Goal: Complete application form

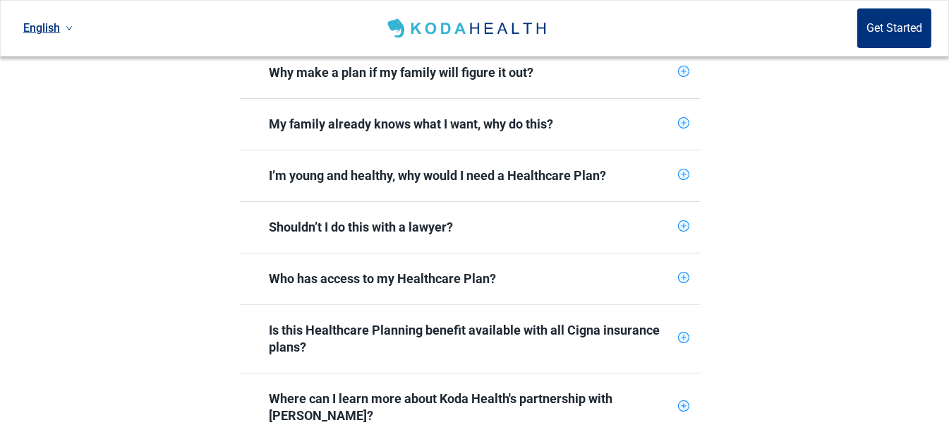
scroll to position [634, 0]
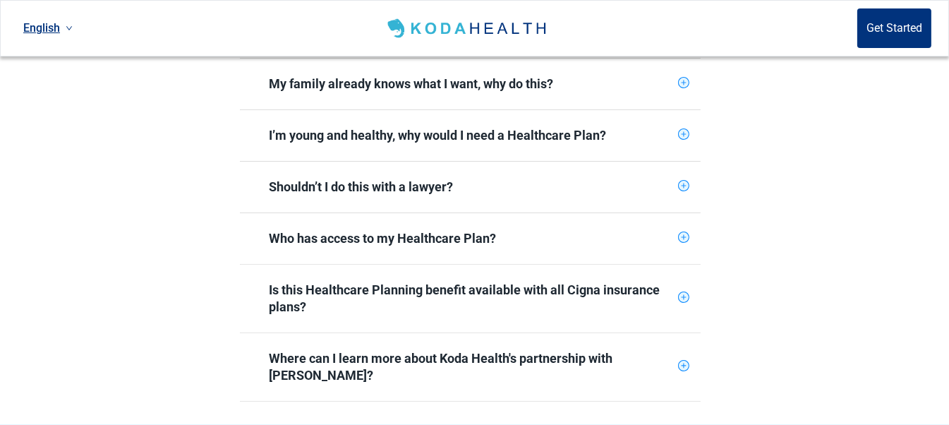
click at [682, 181] on icon "plus-circle" at bounding box center [683, 185] width 9 height 9
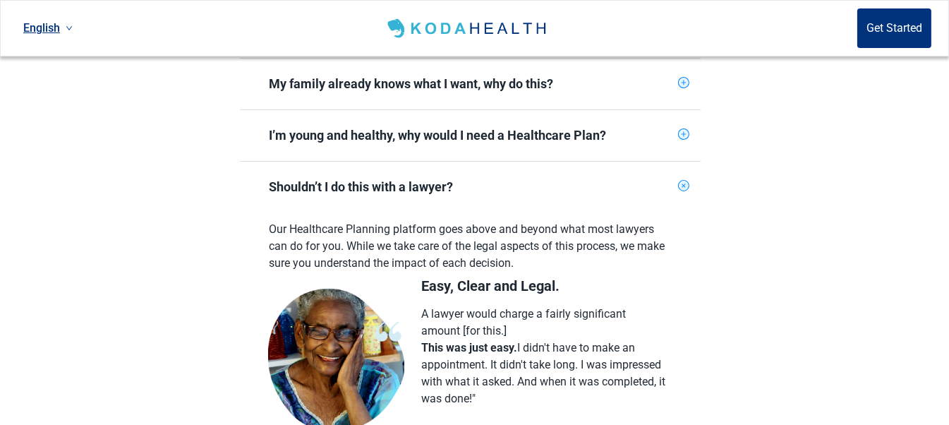
click at [681, 179] on icon "plus-circle" at bounding box center [683, 185] width 13 height 13
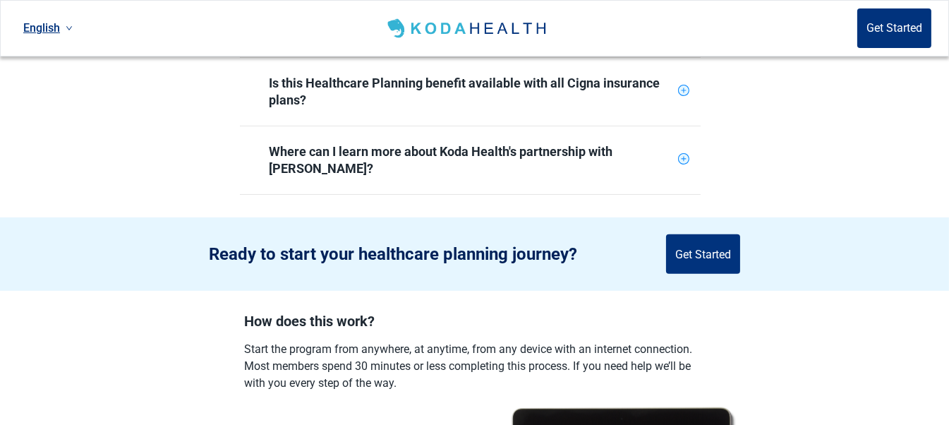
scroll to position [847, 0]
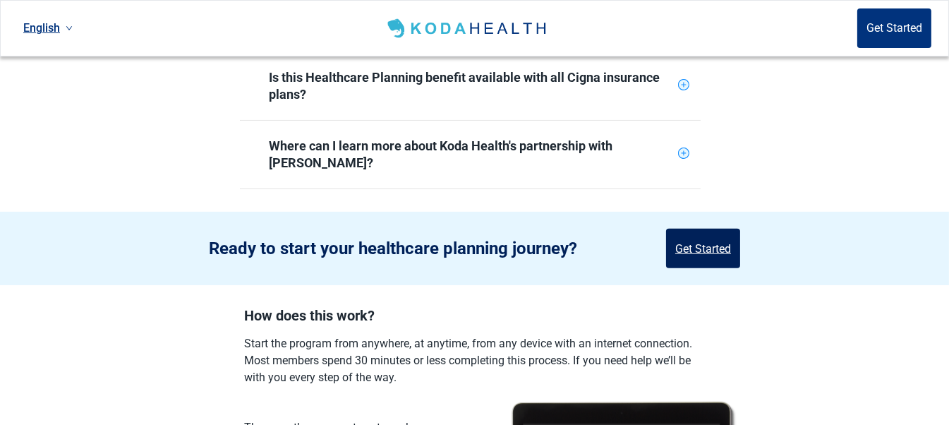
click at [693, 229] on button "Get Started" at bounding box center [703, 249] width 74 height 40
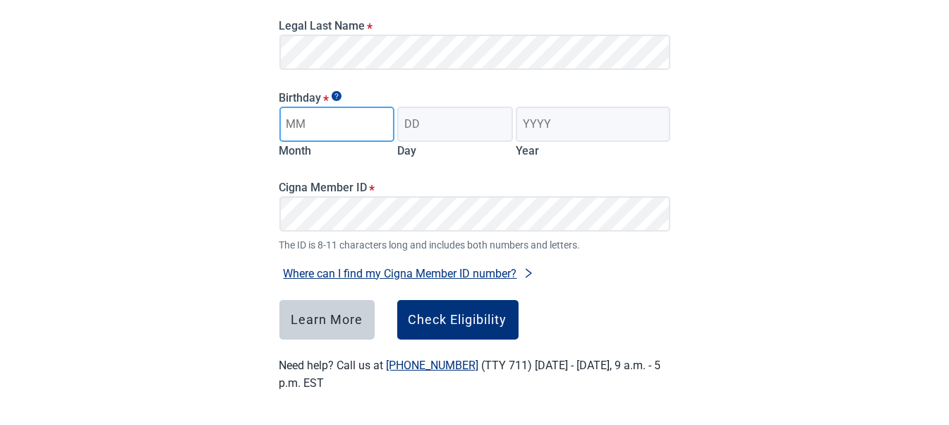
click at [344, 125] on input "Month" at bounding box center [337, 124] width 116 height 35
type input "05"
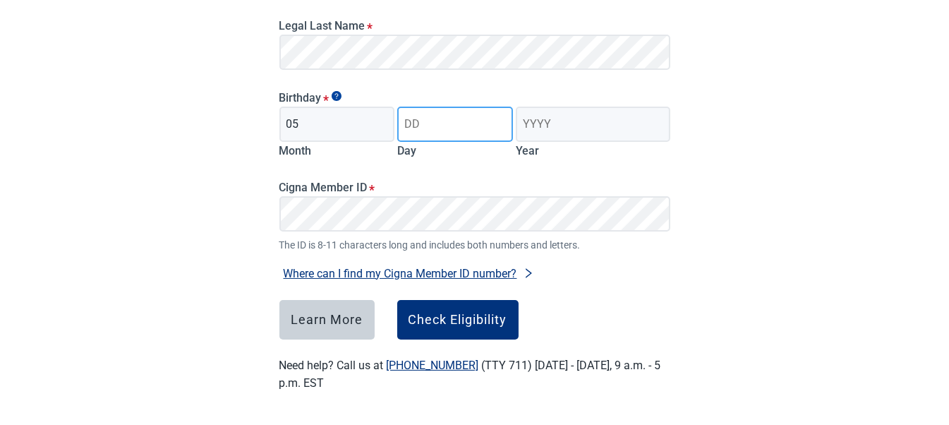
click at [444, 125] on input "Day" at bounding box center [455, 124] width 116 height 35
type input "10"
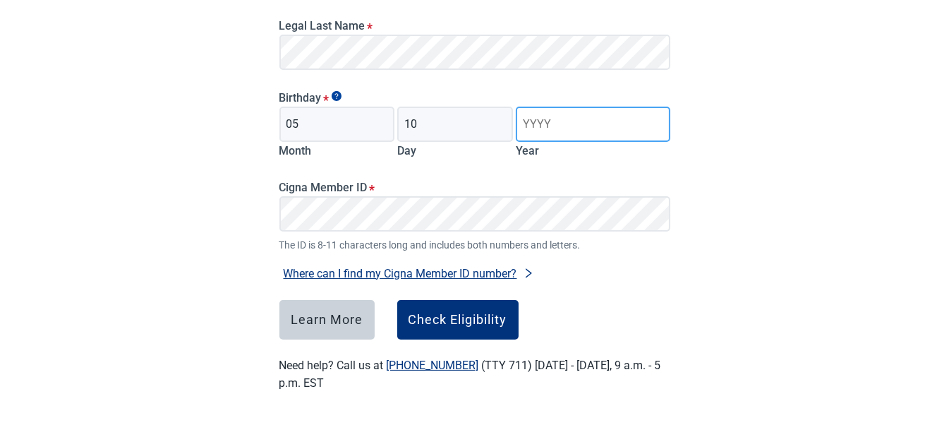
click at [587, 123] on input "Year" at bounding box center [593, 124] width 154 height 35
type input "1952"
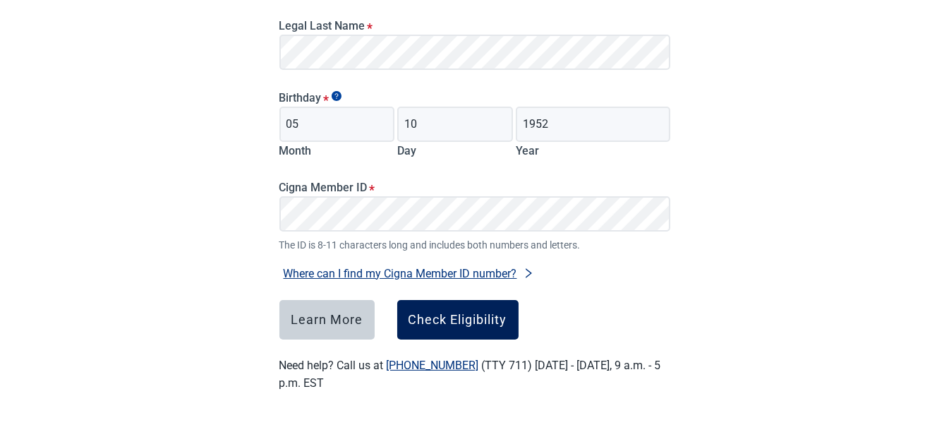
click at [458, 321] on div "Check Eligibility" at bounding box center [458, 320] width 99 height 14
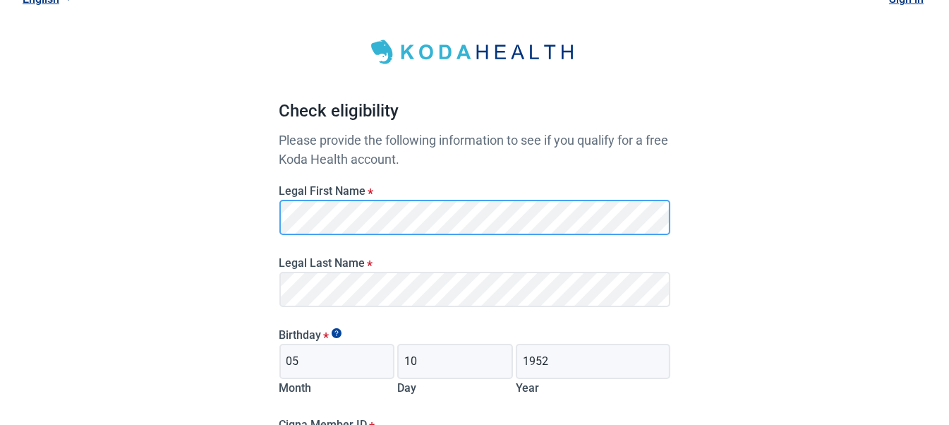
scroll to position [37, 0]
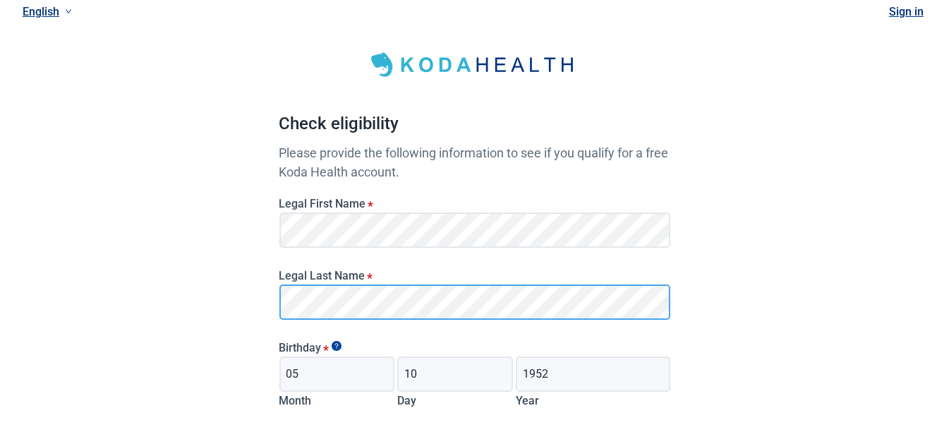
click at [272, 293] on main "Check eligibility Please provide the following information to see if you qualif…" at bounding box center [475, 330] width 459 height 690
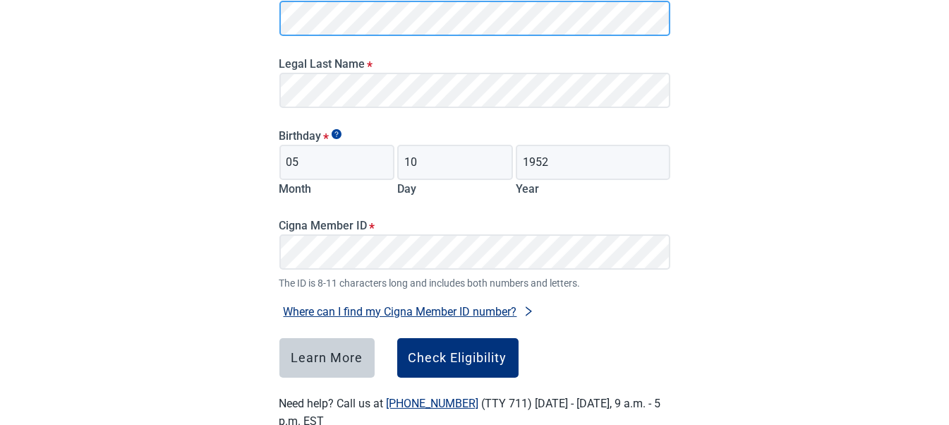
scroll to position [287, 0]
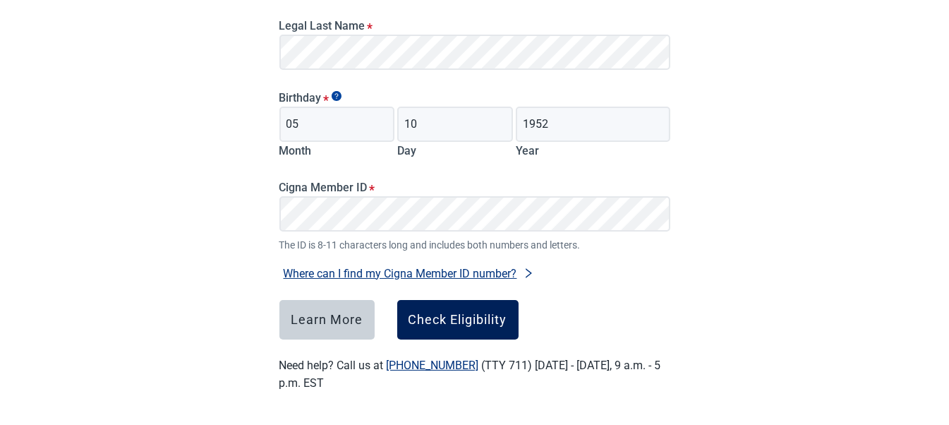
click at [482, 318] on div "Check Eligibility" at bounding box center [458, 320] width 99 height 14
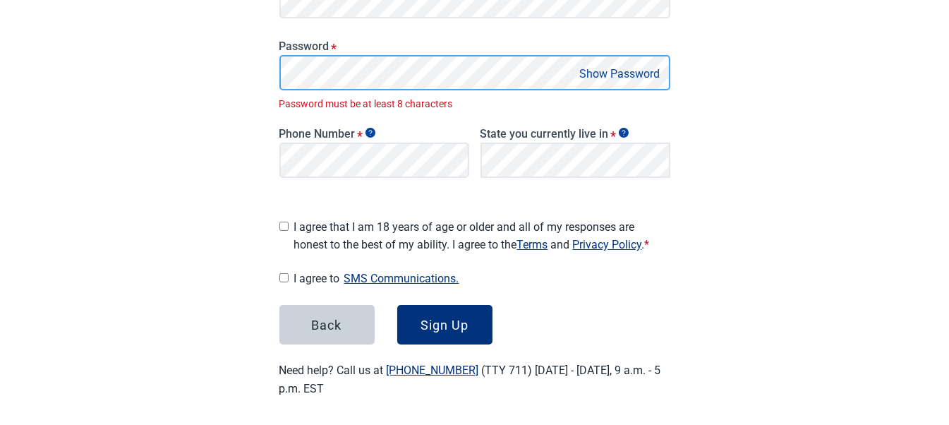
scroll to position [296, 0]
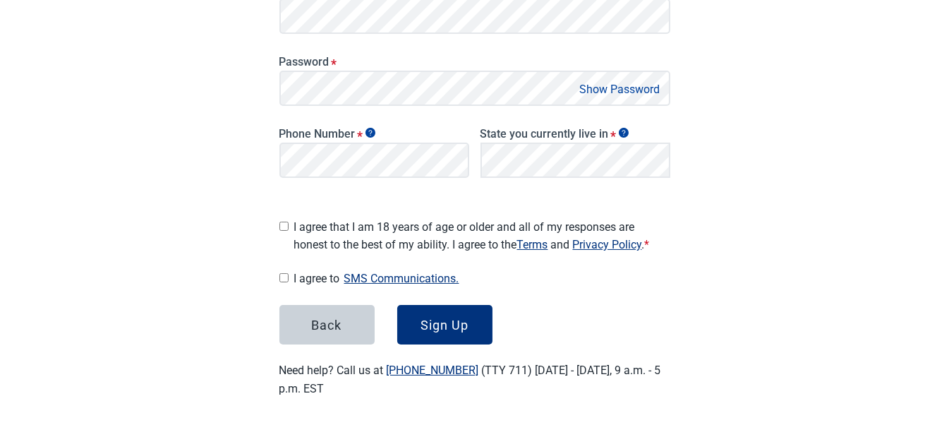
click at [602, 89] on button "Show Password" at bounding box center [620, 89] width 89 height 19
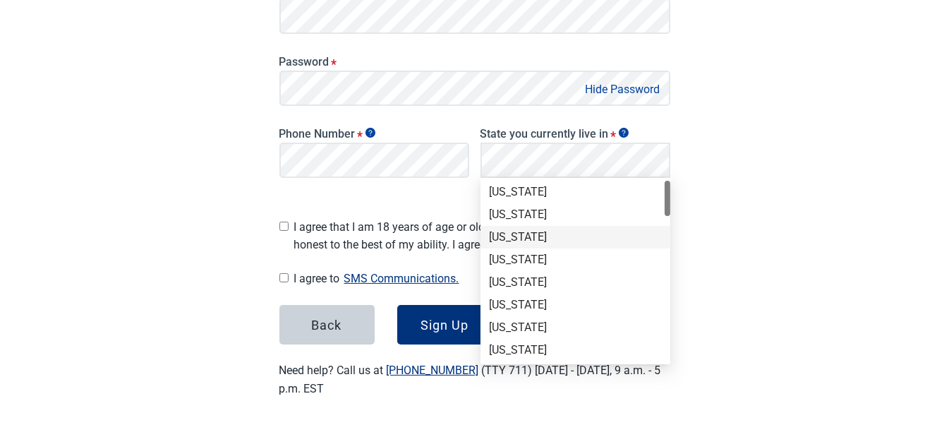
click at [512, 238] on div "[US_STATE]" at bounding box center [575, 237] width 173 height 16
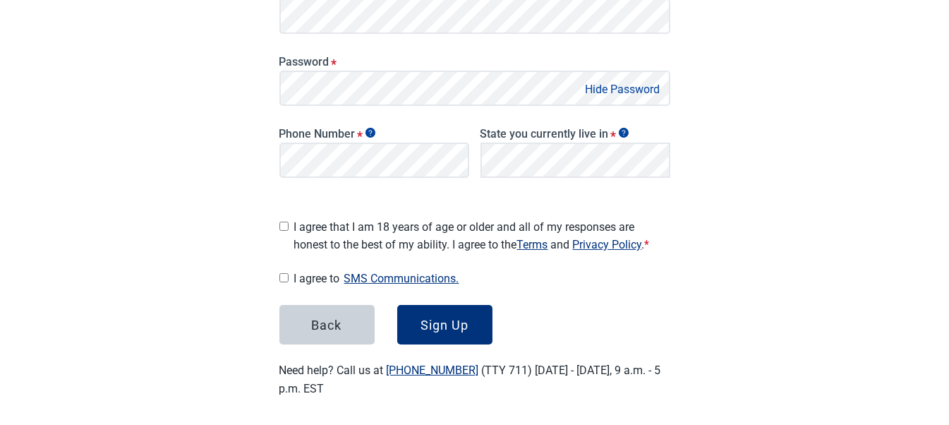
click at [284, 222] on input "I agree that I am 18 years of age or older and all of my responses are honest t…" at bounding box center [283, 226] width 9 height 9
checkbox input "true"
click at [286, 273] on input "I agree to SMS Communications." at bounding box center [283, 277] width 9 height 9
checkbox input "true"
click at [446, 318] on div "Sign Up" at bounding box center [445, 325] width 48 height 14
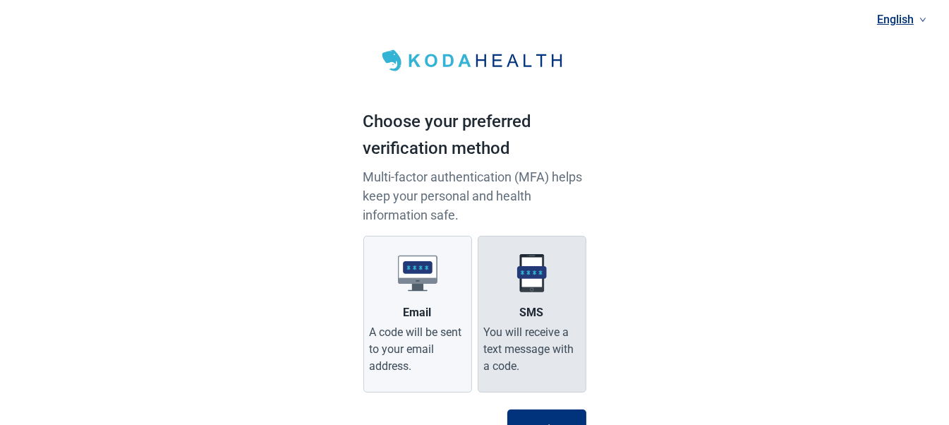
click at [528, 333] on div "You will receive a text message with a code." at bounding box center [532, 349] width 96 height 51
click at [0, 0] on input "SMS You will receive a text message with a code." at bounding box center [0, 0] width 0 height 0
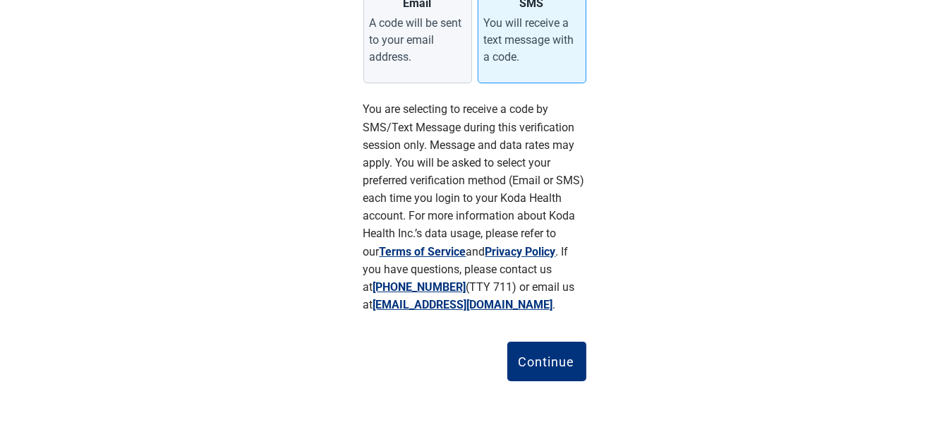
scroll to position [309, 0]
click at [544, 351] on button "Continue" at bounding box center [546, 362] width 79 height 40
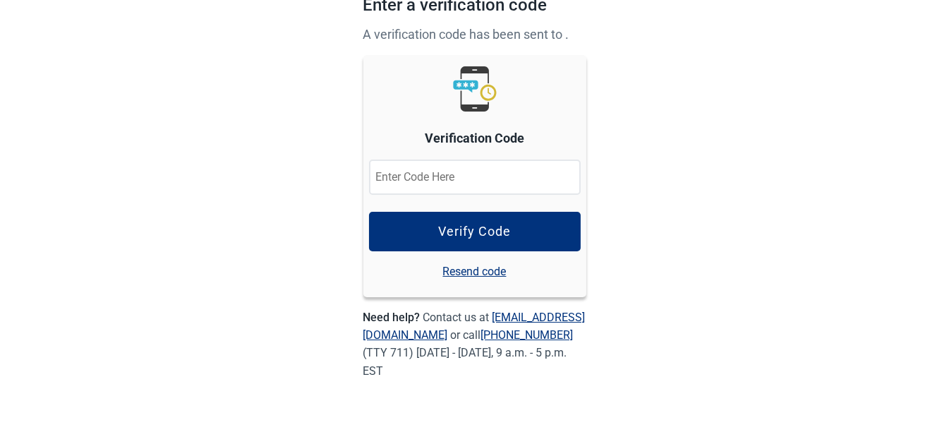
scroll to position [116, 0]
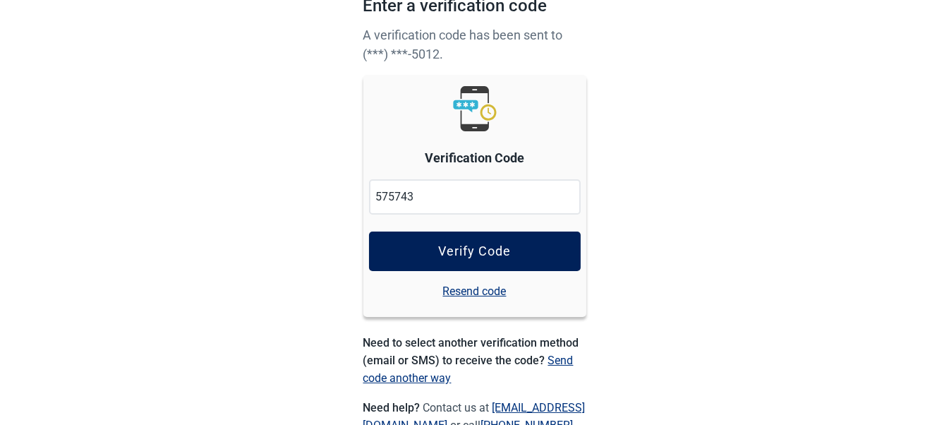
type input "575743"
click at [473, 255] on div "Verify Code" at bounding box center [474, 251] width 73 height 14
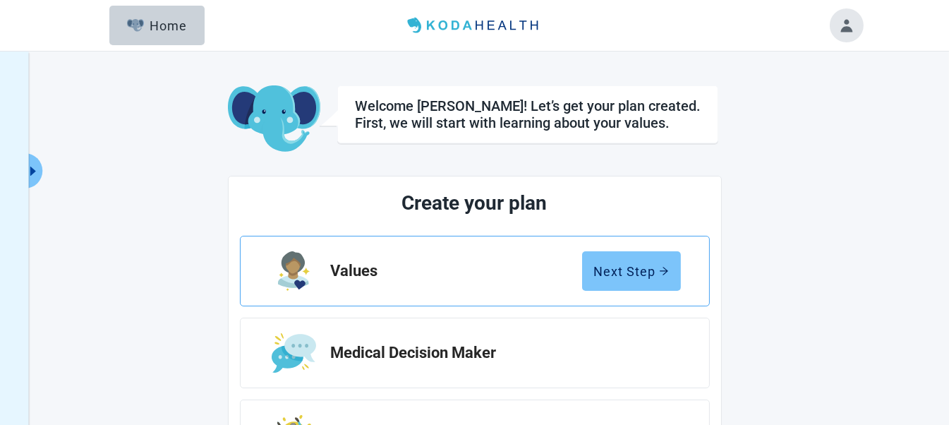
click at [632, 267] on div "Next Step" at bounding box center [631, 271] width 75 height 14
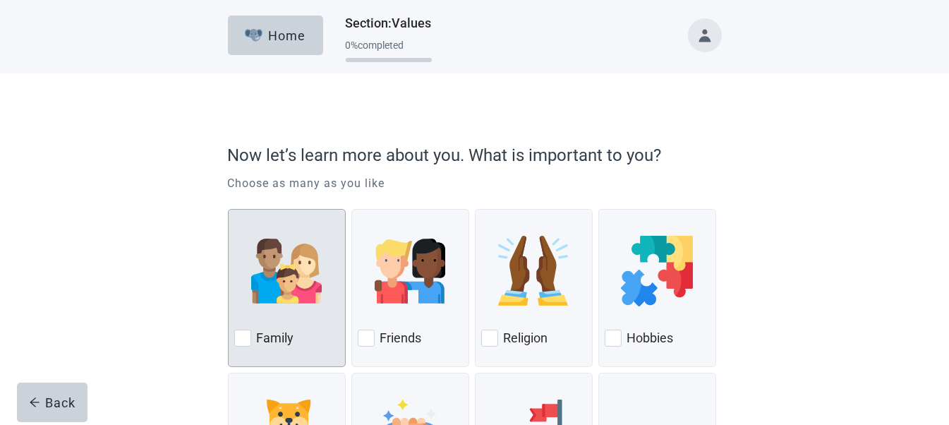
drag, startPoint x: 242, startPoint y: 337, endPoint x: 316, endPoint y: 340, distance: 74.2
click at [243, 337] on div at bounding box center [242, 338] width 17 height 17
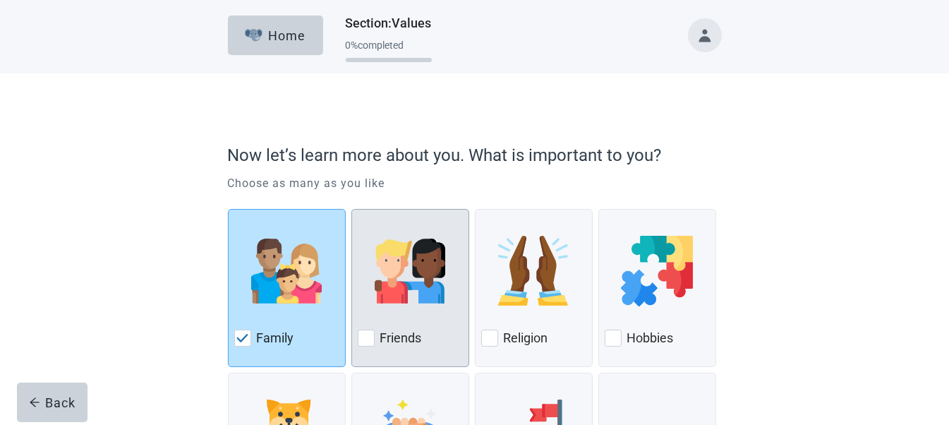
click at [361, 331] on div at bounding box center [366, 338] width 17 height 17
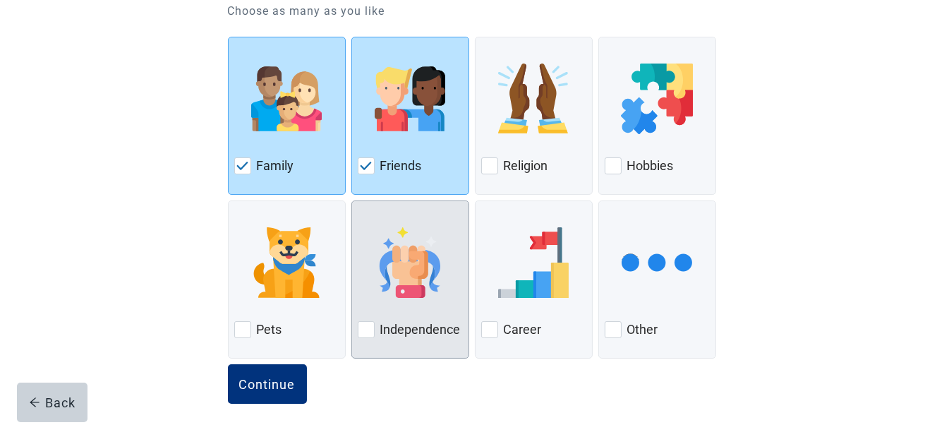
scroll to position [181, 0]
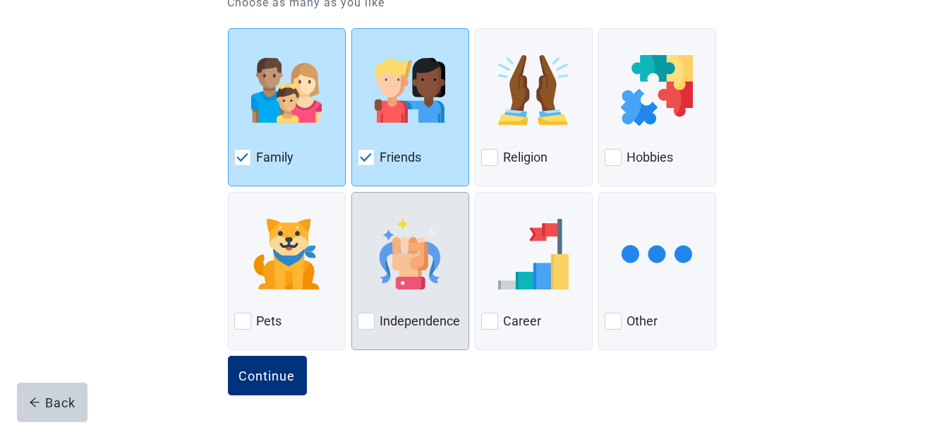
click at [371, 319] on div at bounding box center [366, 321] width 17 height 17
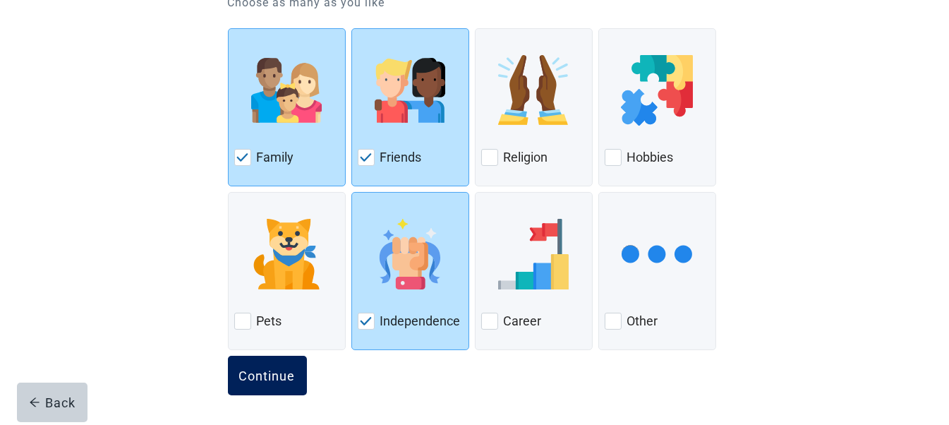
click at [284, 368] on div "Continue" at bounding box center [267, 375] width 56 height 14
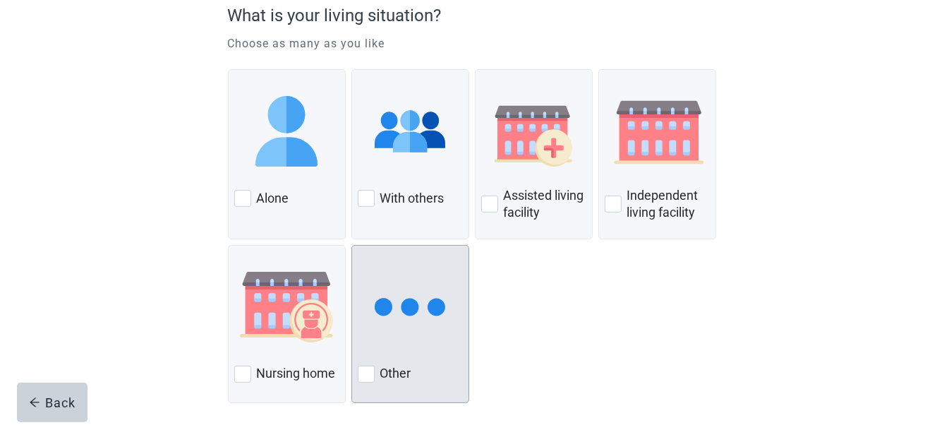
scroll to position [141, 0]
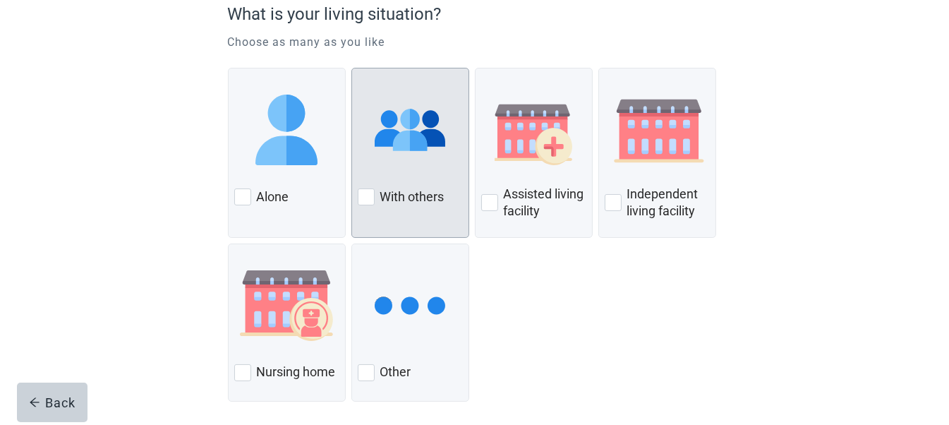
click at [366, 191] on div at bounding box center [366, 196] width 17 height 17
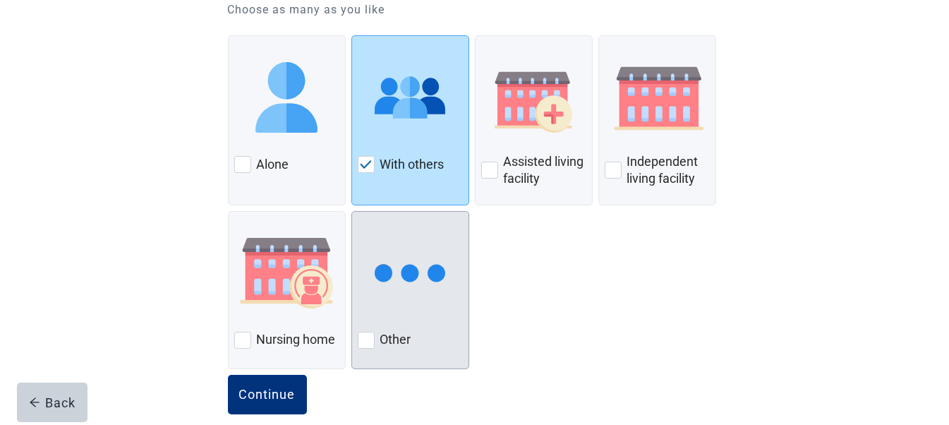
scroll to position [192, 0]
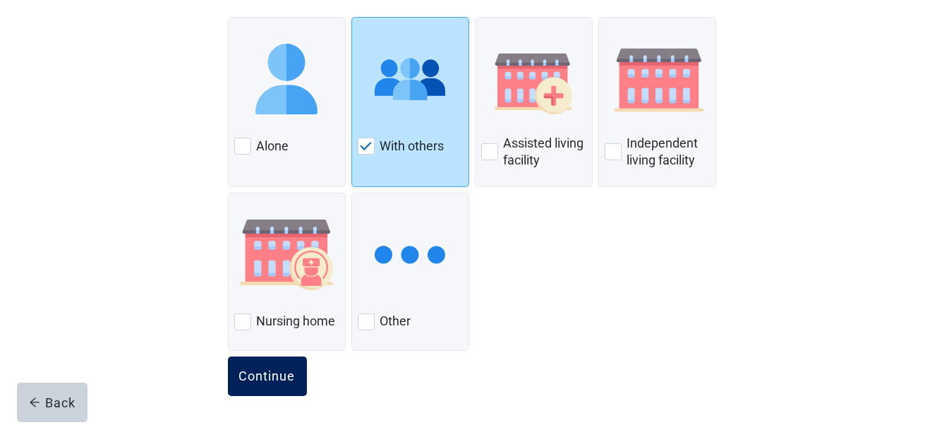
click at [284, 377] on div "Continue" at bounding box center [267, 376] width 56 height 14
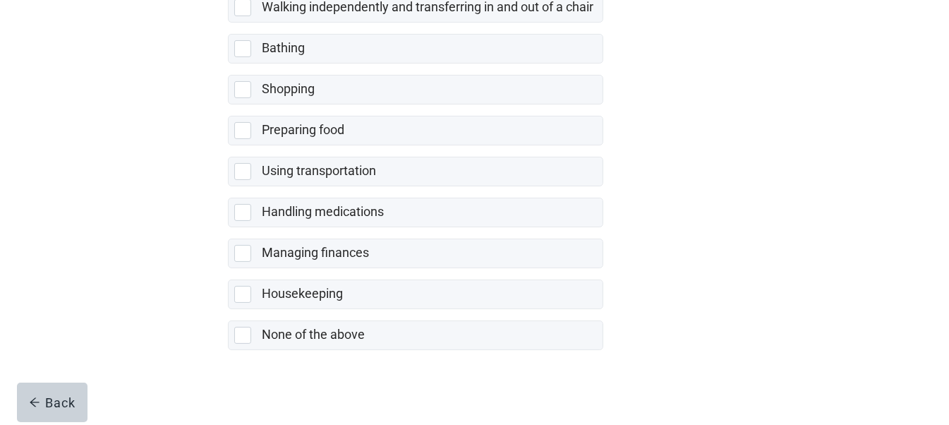
scroll to position [350, 0]
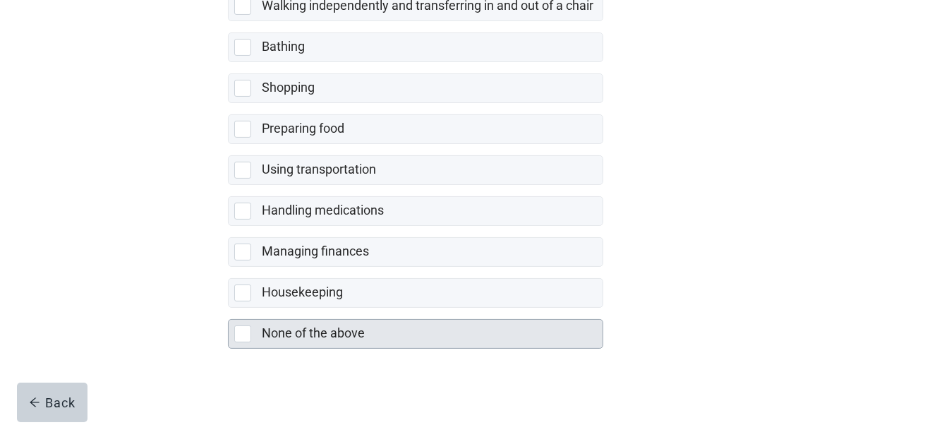
click at [243, 328] on div at bounding box center [242, 333] width 17 height 17
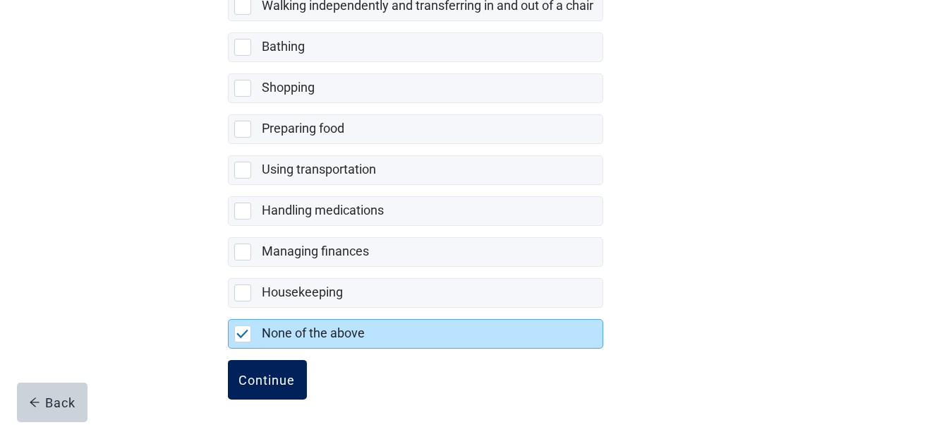
click at [248, 373] on div "Continue" at bounding box center [267, 380] width 56 height 14
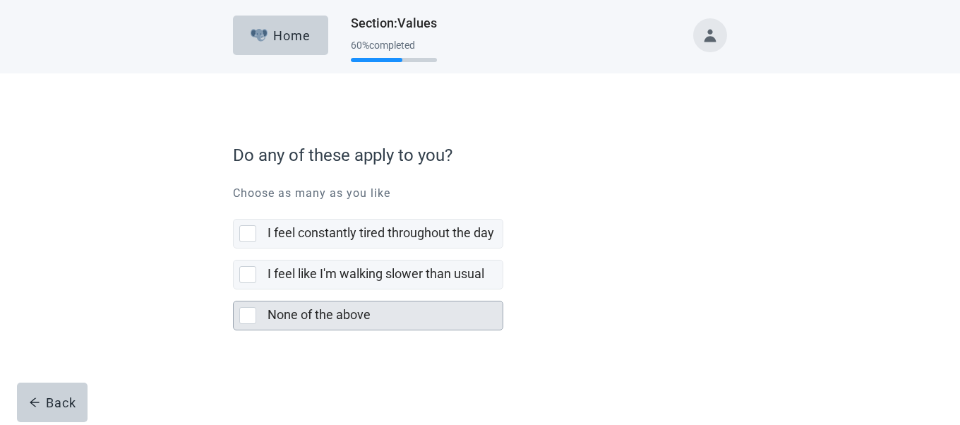
click at [250, 311] on div at bounding box center [247, 315] width 17 height 17
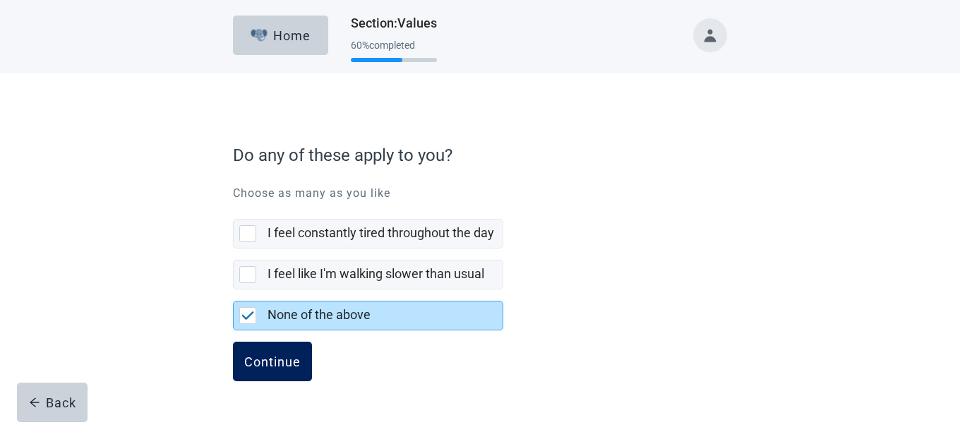
click at [259, 351] on button "Continue" at bounding box center [272, 362] width 79 height 40
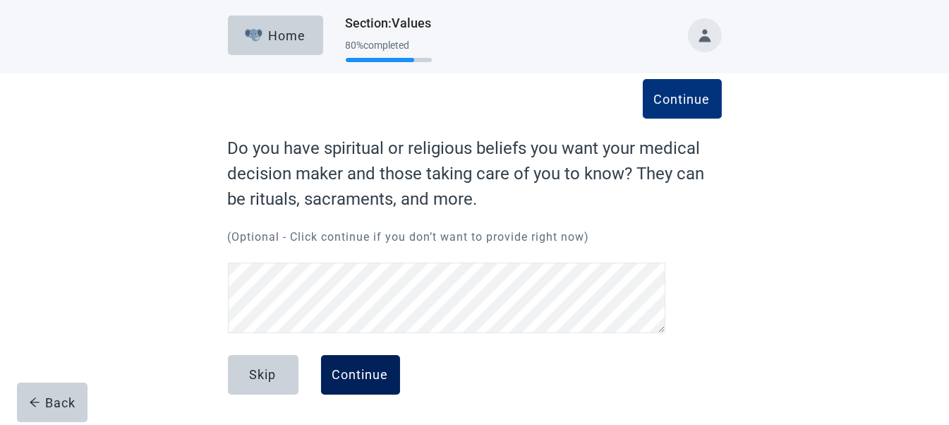
click at [373, 375] on div "Continue" at bounding box center [360, 375] width 56 height 14
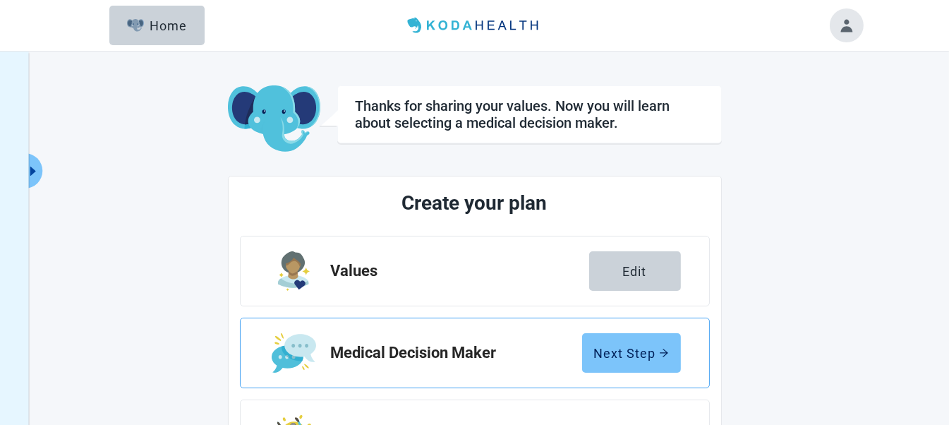
click at [638, 349] on div "Next Step" at bounding box center [631, 353] width 75 height 14
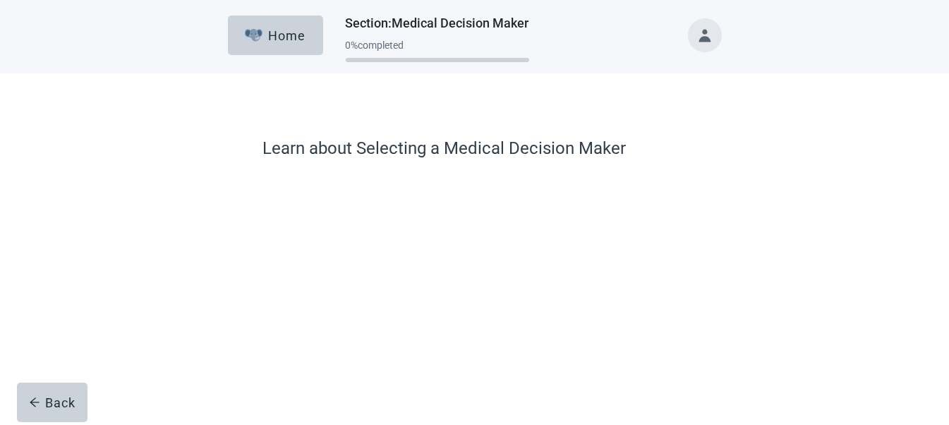
scroll to position [119, 0]
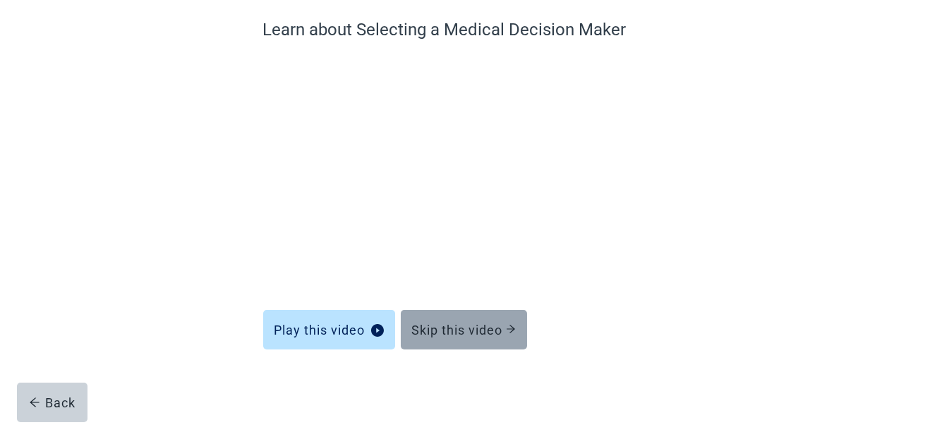
click at [447, 325] on div "Skip this video" at bounding box center [464, 329] width 104 height 14
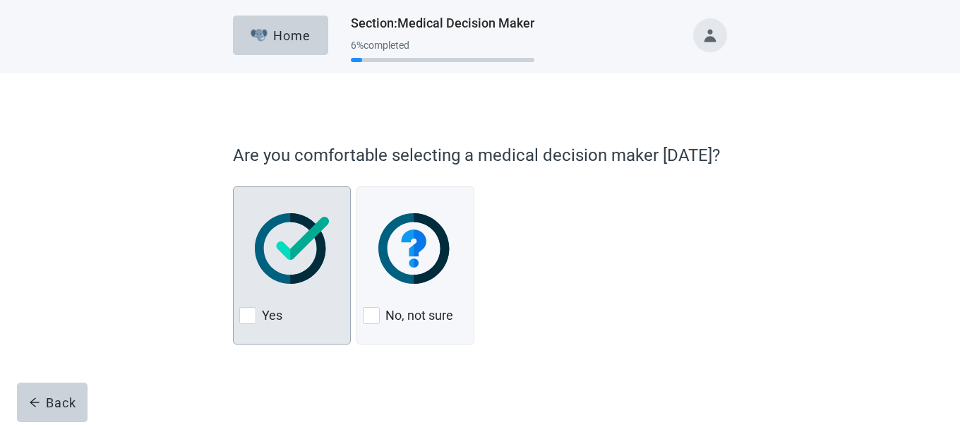
click at [241, 308] on div at bounding box center [247, 315] width 17 height 17
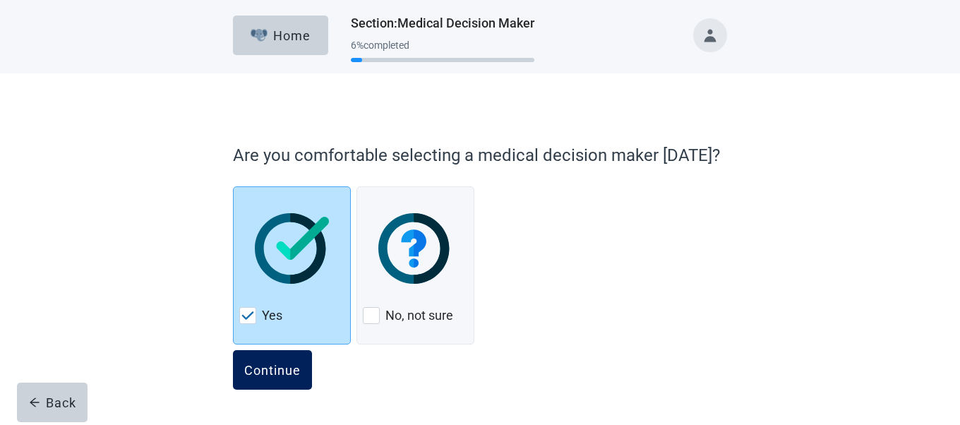
click at [275, 370] on div "Continue" at bounding box center [272, 370] width 56 height 14
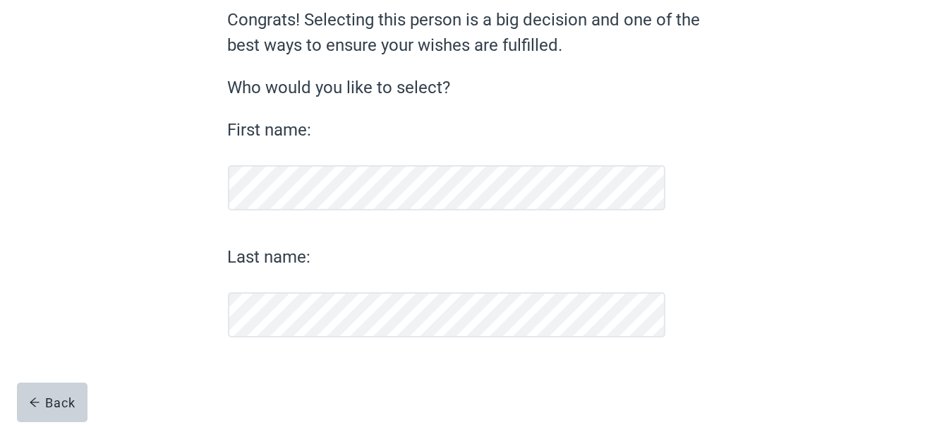
scroll to position [128, 0]
click at [249, 375] on div "Continue" at bounding box center [267, 375] width 56 height 14
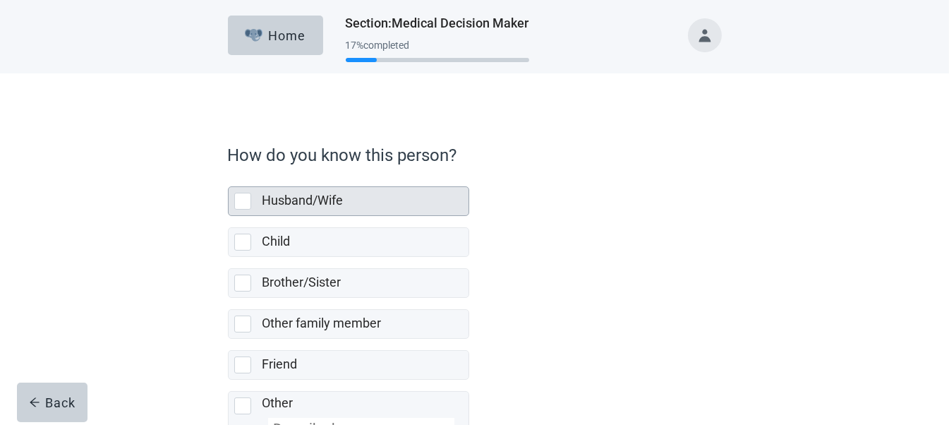
click at [239, 193] on div at bounding box center [242, 201] width 17 height 17
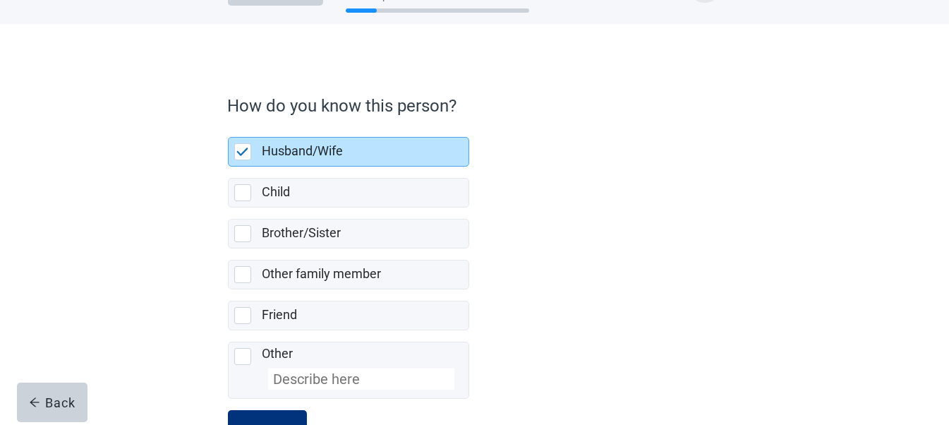
scroll to position [102, 0]
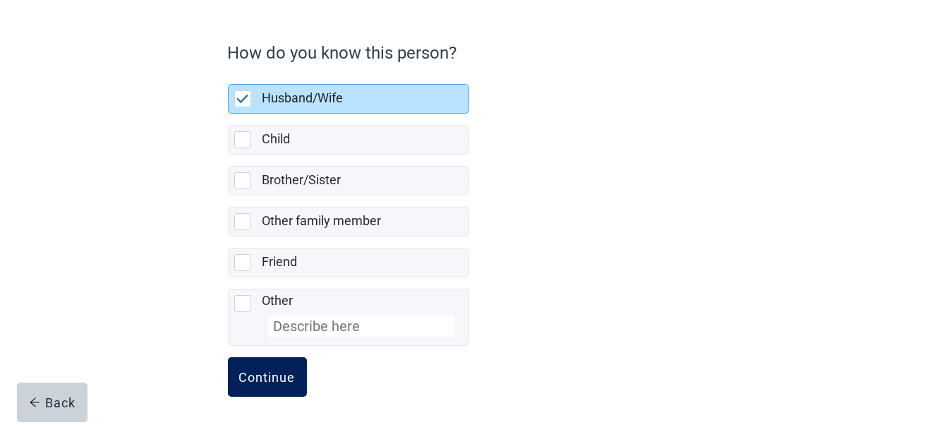
click at [257, 373] on div "Continue" at bounding box center [267, 377] width 56 height 14
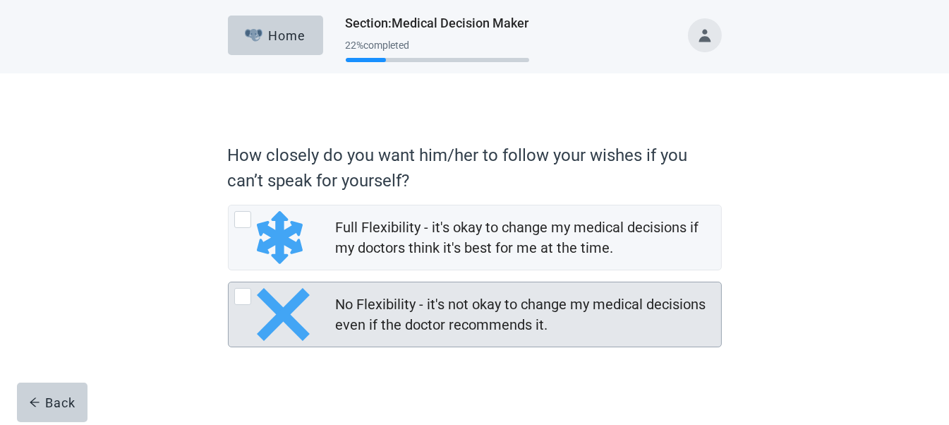
click at [239, 300] on div at bounding box center [242, 296] width 17 height 17
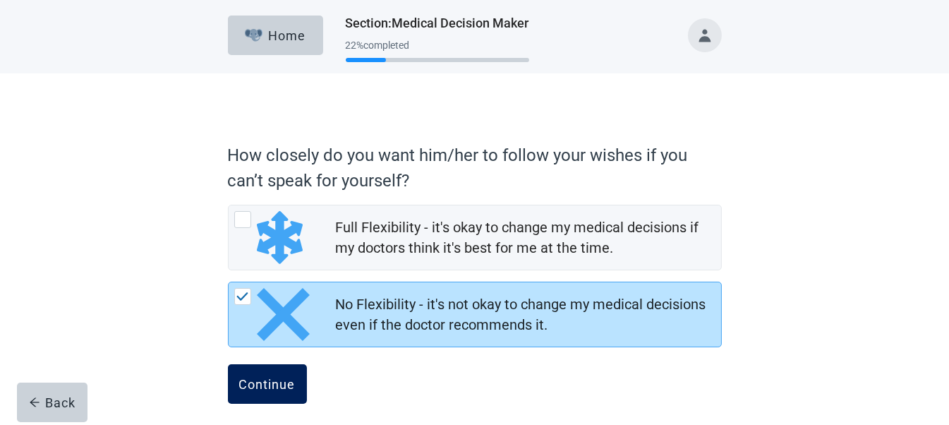
click at [261, 381] on div "Continue" at bounding box center [267, 384] width 56 height 14
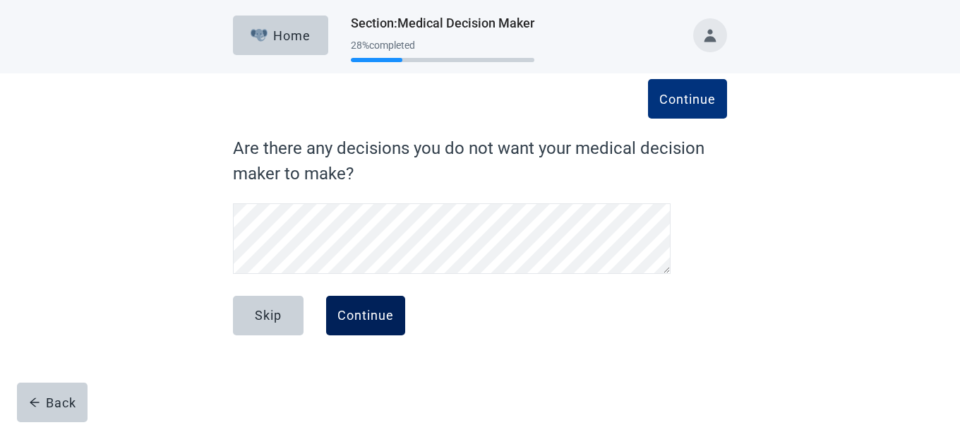
click at [388, 313] on div "Continue" at bounding box center [365, 315] width 56 height 14
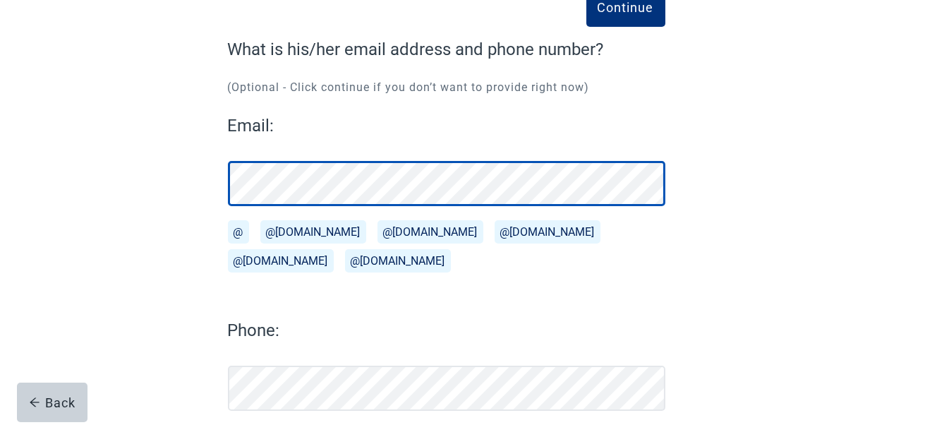
scroll to position [171, 0]
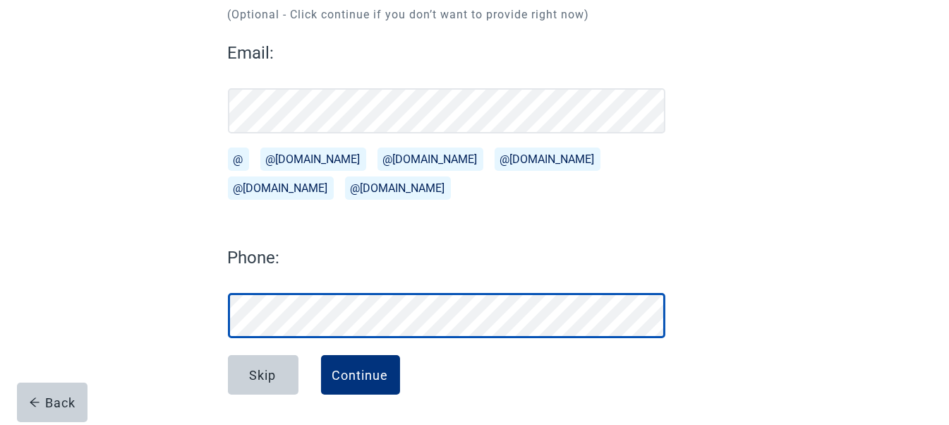
click at [224, 306] on div "Continue What is his/her email address and phone number? (Optional - Click cont…" at bounding box center [475, 177] width 593 height 495
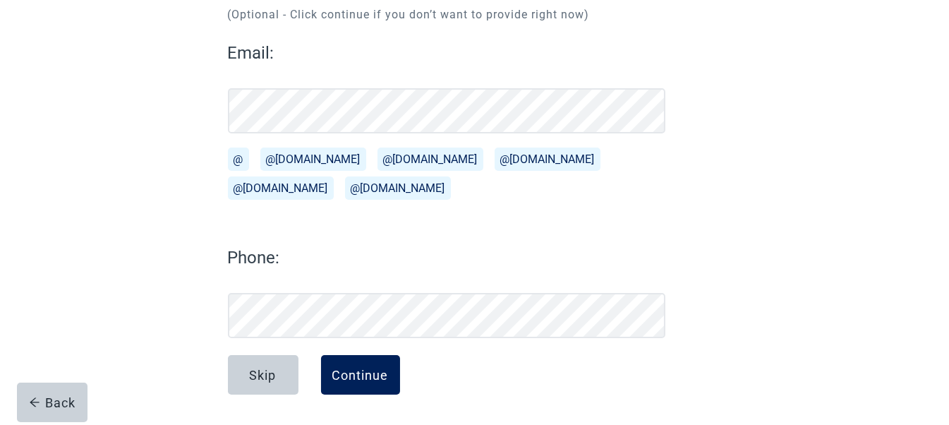
click at [346, 368] on div "Continue" at bounding box center [360, 375] width 56 height 14
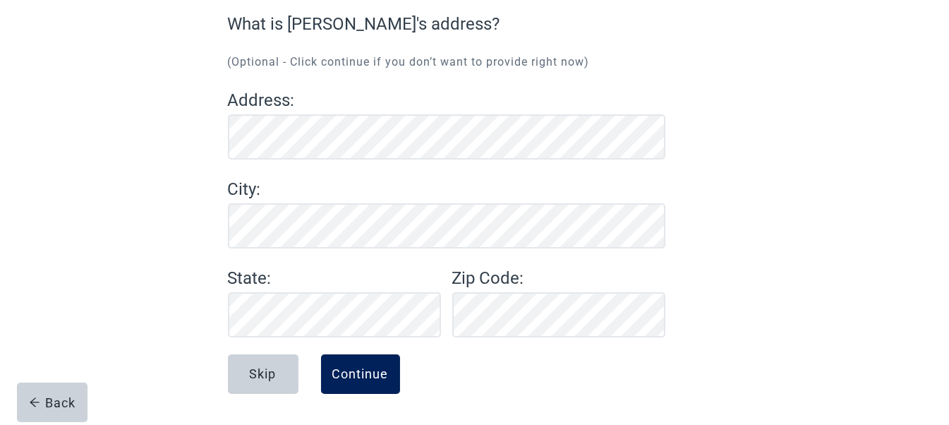
scroll to position [123, 0]
click at [353, 370] on div "Continue" at bounding box center [360, 375] width 56 height 14
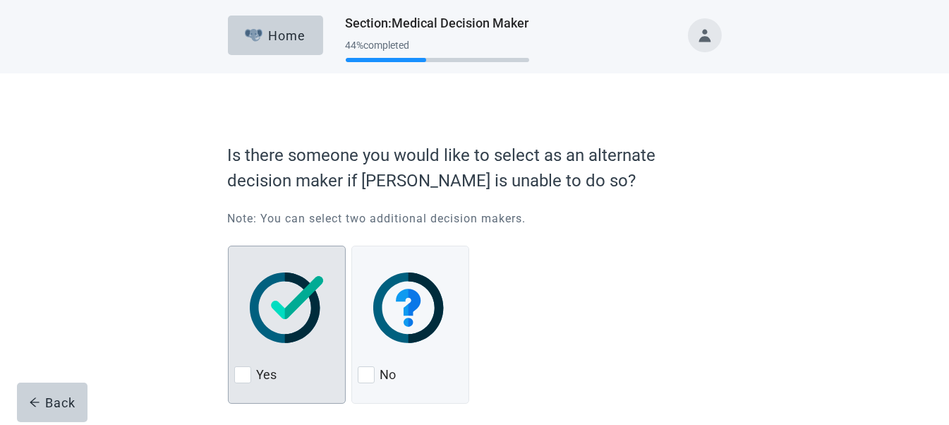
click at [241, 369] on div at bounding box center [242, 374] width 17 height 17
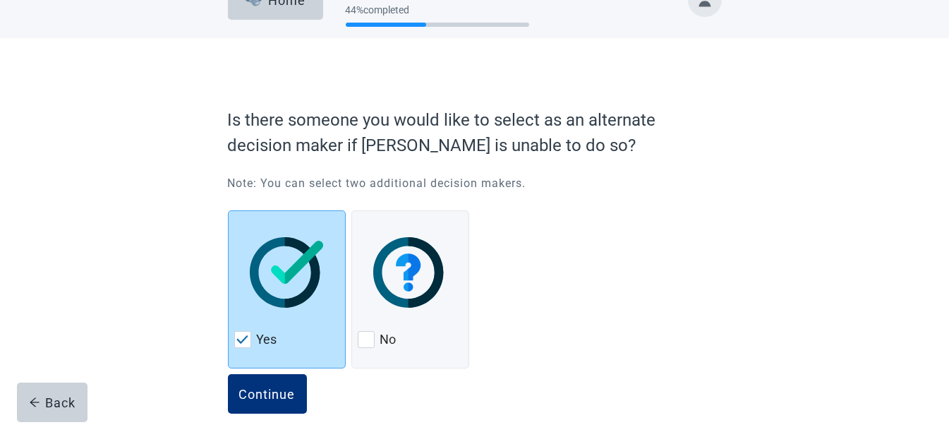
scroll to position [54, 0]
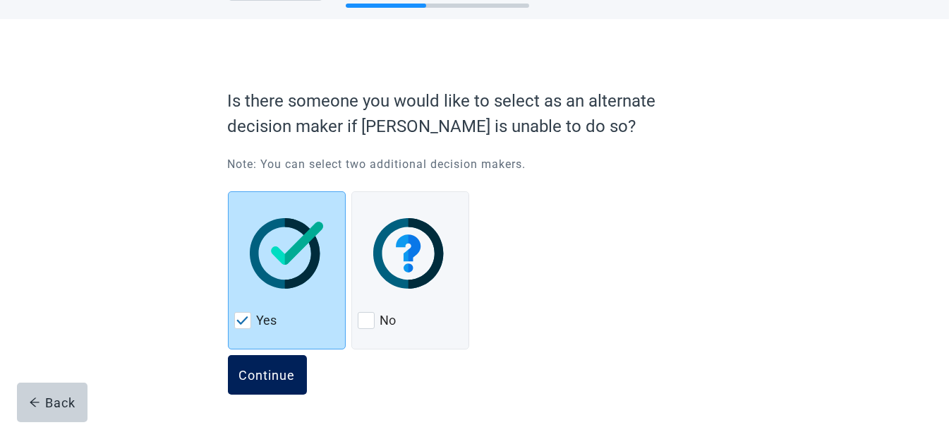
click at [260, 373] on div "Continue" at bounding box center [267, 375] width 56 height 14
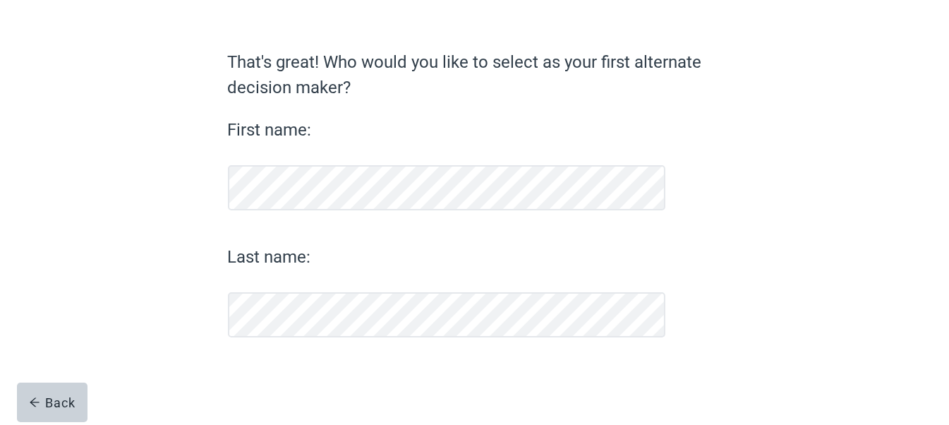
scroll to position [85, 0]
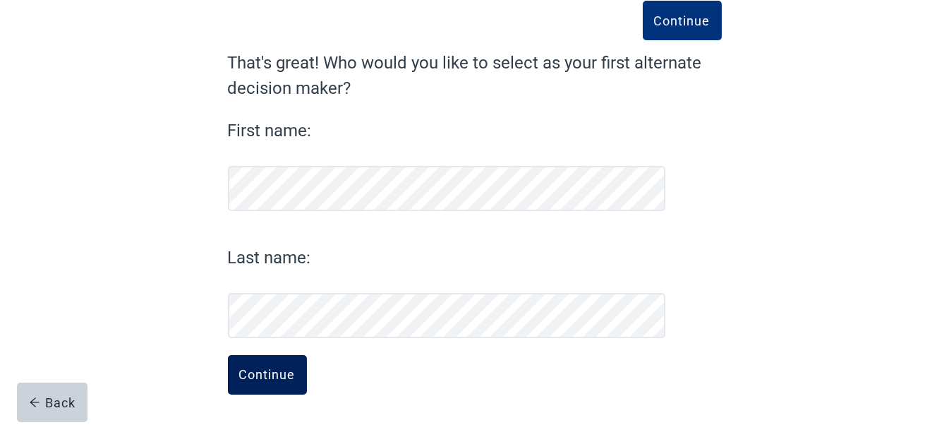
click at [258, 374] on div "Continue" at bounding box center [267, 375] width 56 height 14
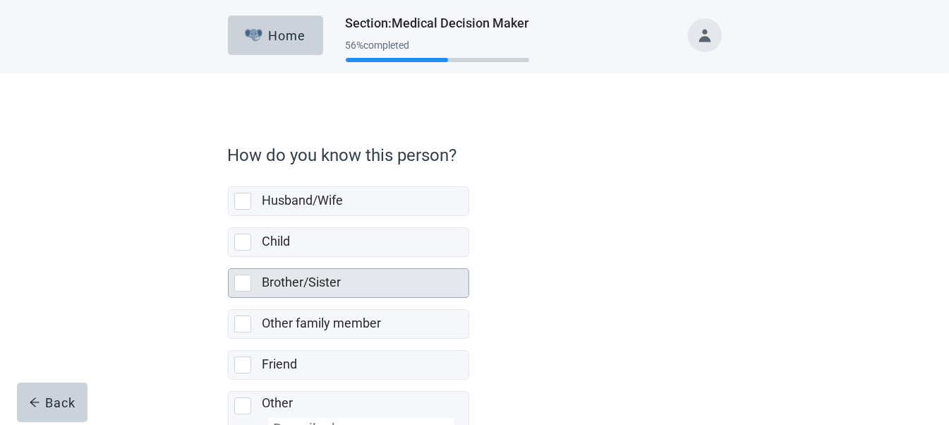
click at [239, 275] on div at bounding box center [242, 283] width 17 height 17
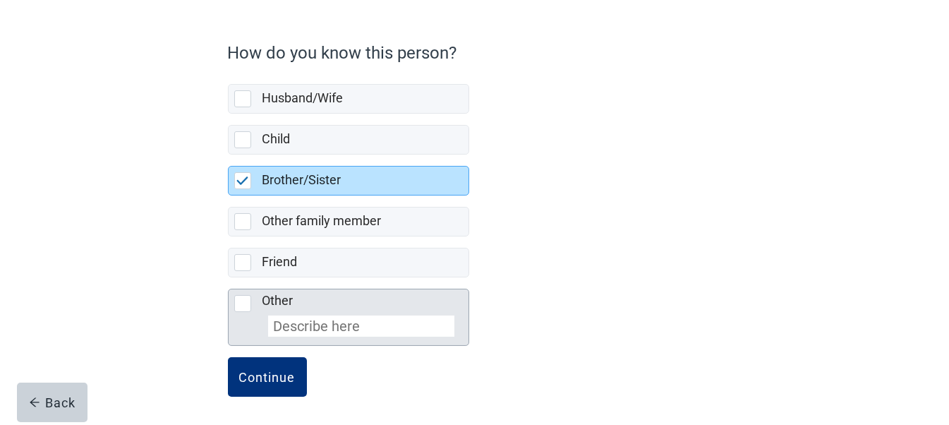
scroll to position [102, 0]
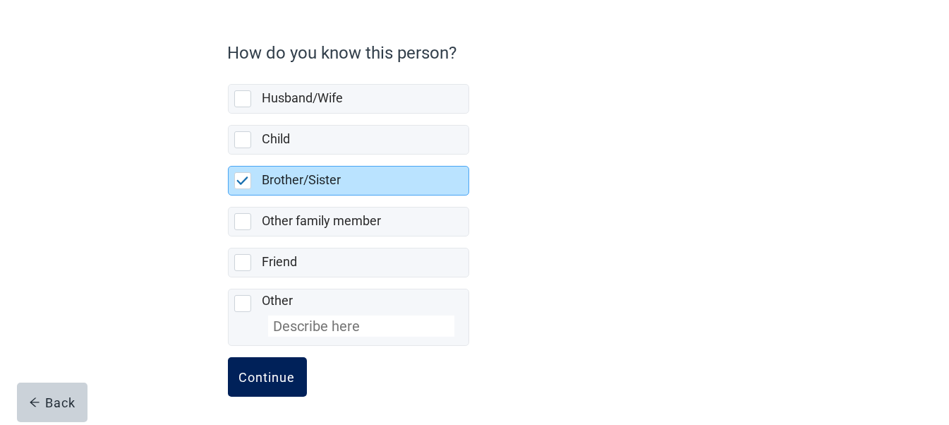
click at [263, 370] on div "Continue" at bounding box center [267, 377] width 56 height 14
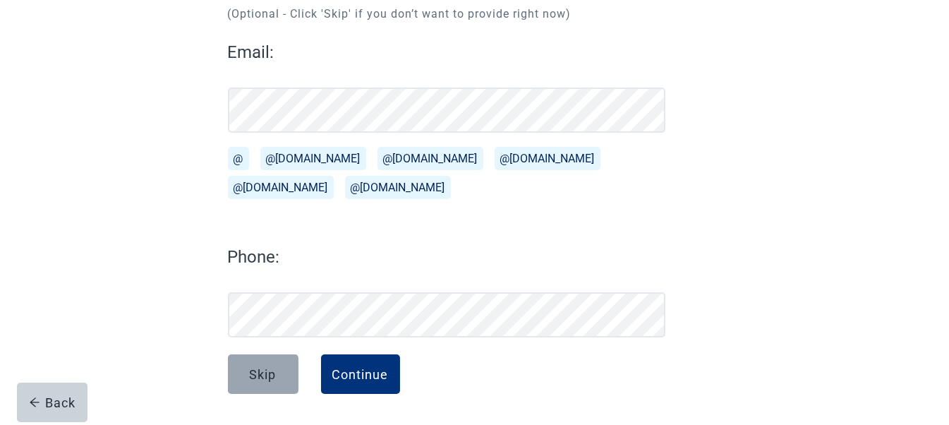
scroll to position [171, 0]
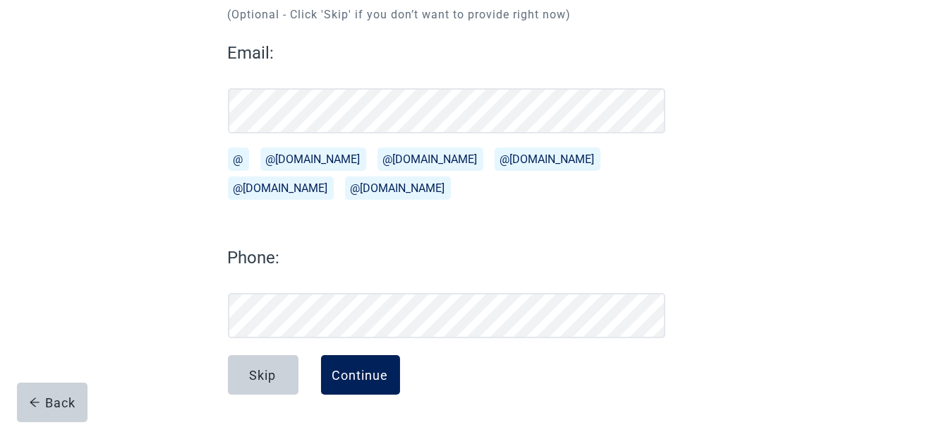
click at [344, 373] on div "Continue" at bounding box center [360, 375] width 56 height 14
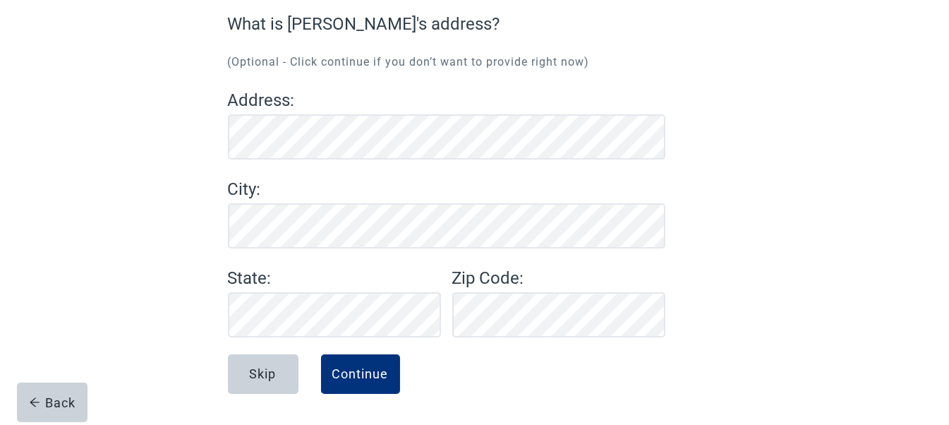
scroll to position [123, 0]
click at [340, 372] on div "Continue" at bounding box center [360, 375] width 56 height 14
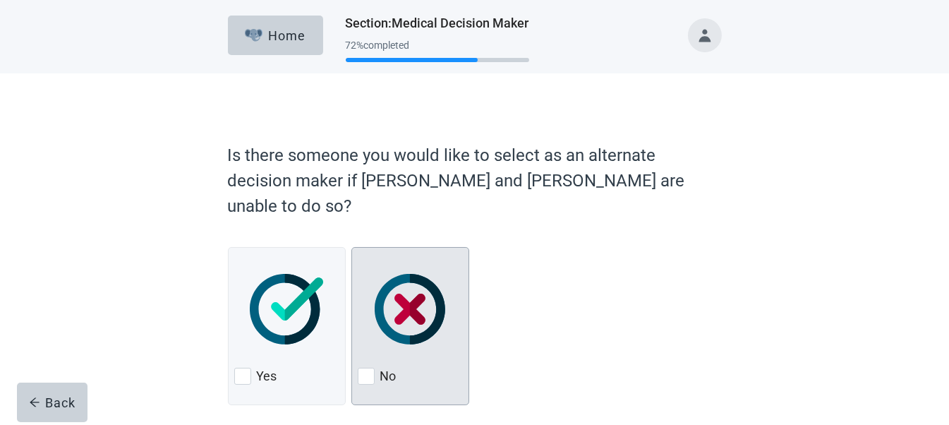
click at [364, 368] on div at bounding box center [366, 376] width 17 height 17
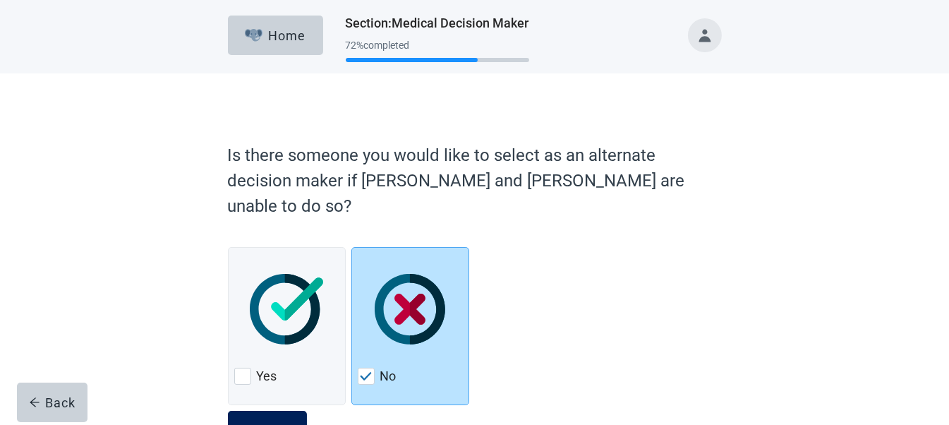
click at [249, 423] on div "Continue" at bounding box center [267, 430] width 56 height 14
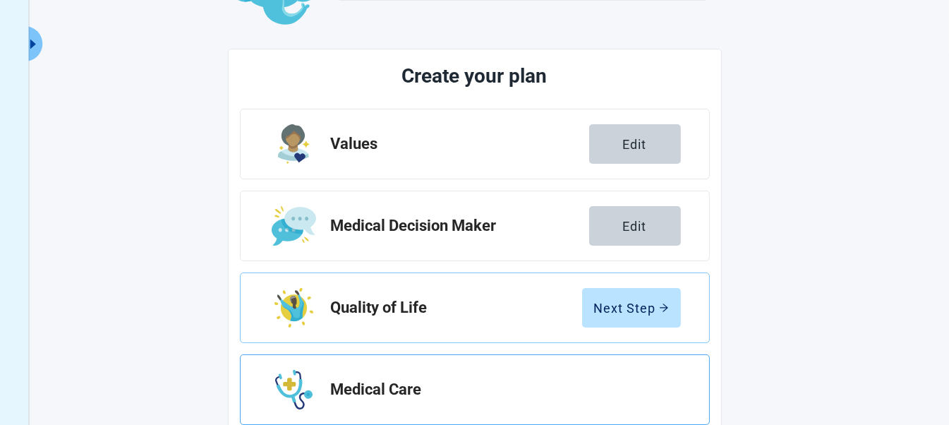
scroll to position [212, 0]
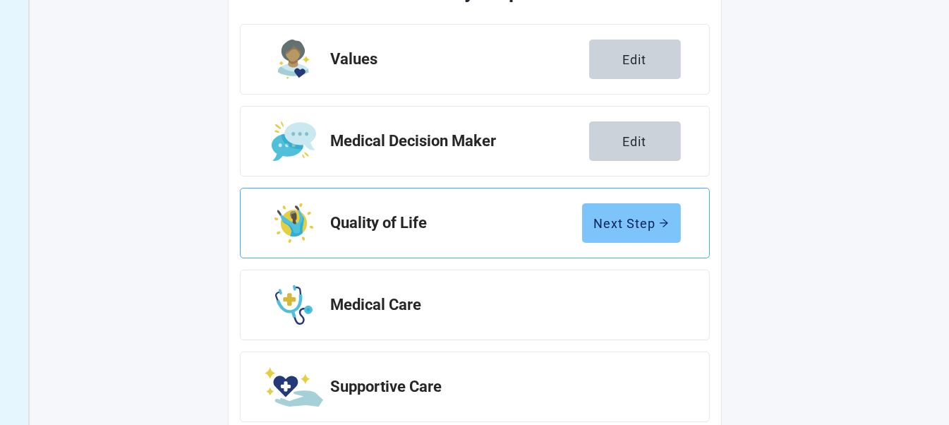
click at [610, 219] on div "Next Step" at bounding box center [631, 223] width 75 height 14
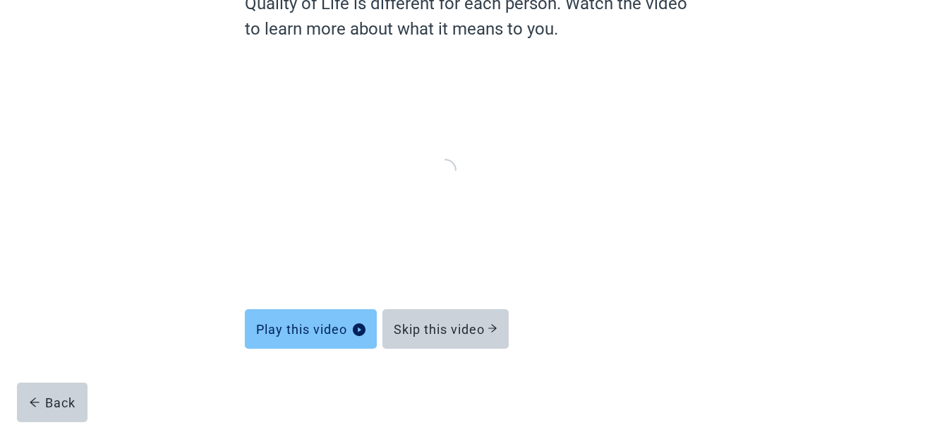
scroll to position [144, 0]
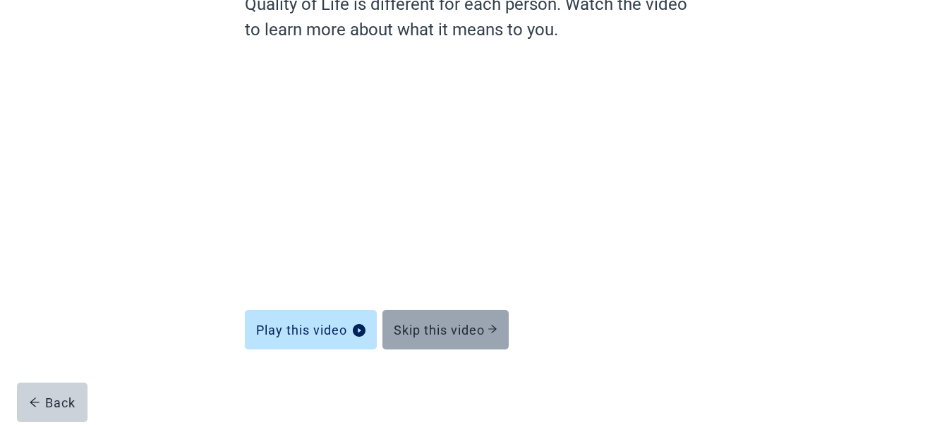
click at [445, 327] on div "Skip this video" at bounding box center [446, 329] width 104 height 14
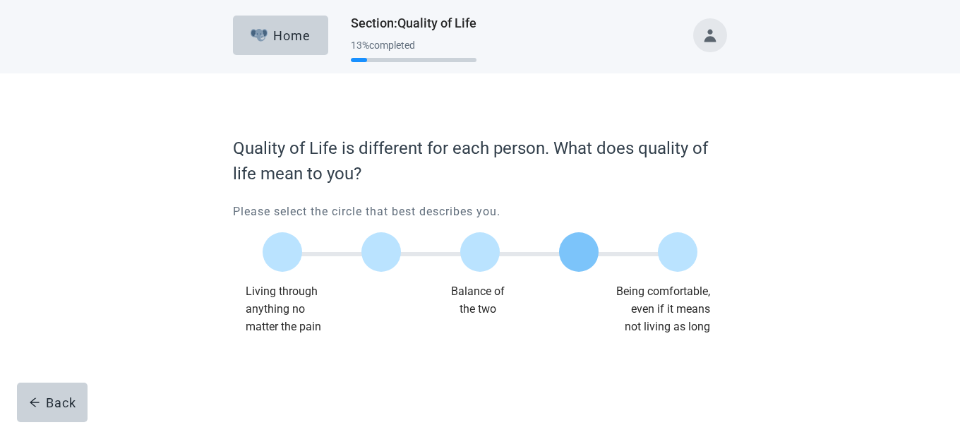
click at [589, 258] on div at bounding box center [579, 252] width 40 height 40
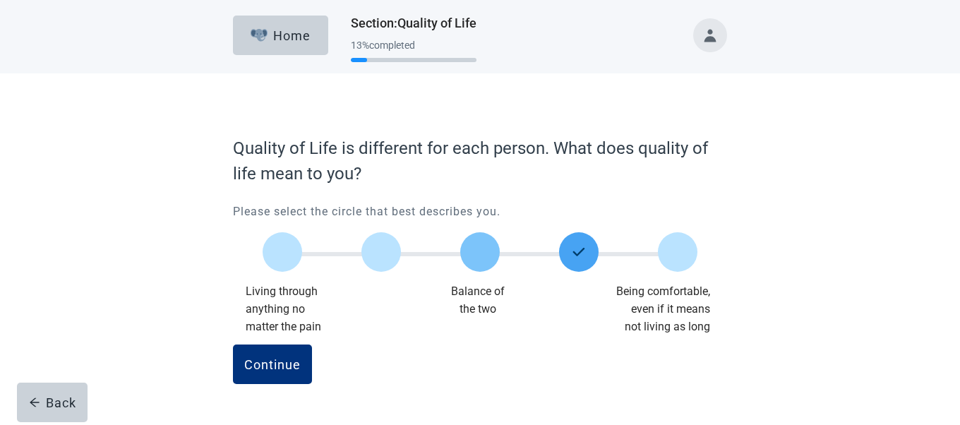
click at [488, 258] on div at bounding box center [480, 252] width 40 height 40
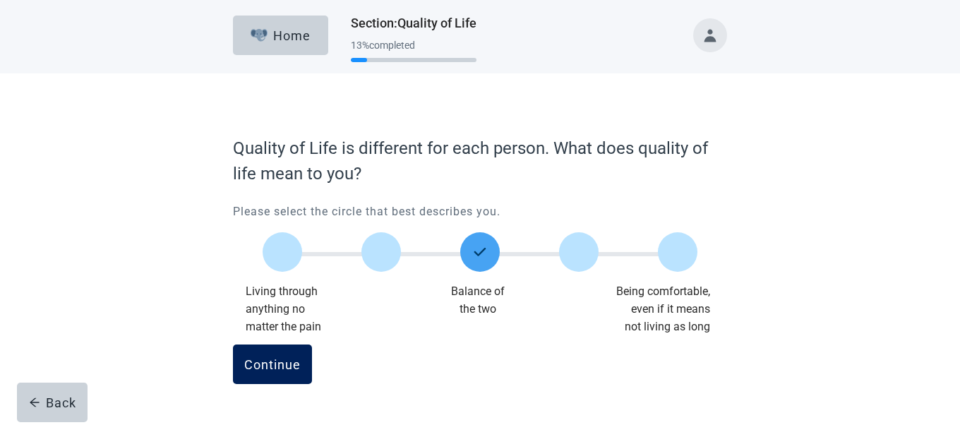
click at [284, 363] on div "Continue" at bounding box center [272, 364] width 56 height 14
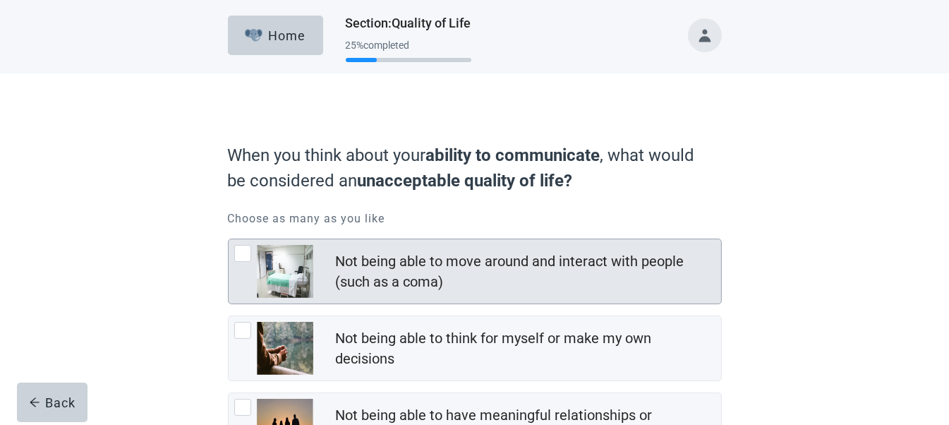
click at [241, 256] on div at bounding box center [242, 253] width 17 height 17
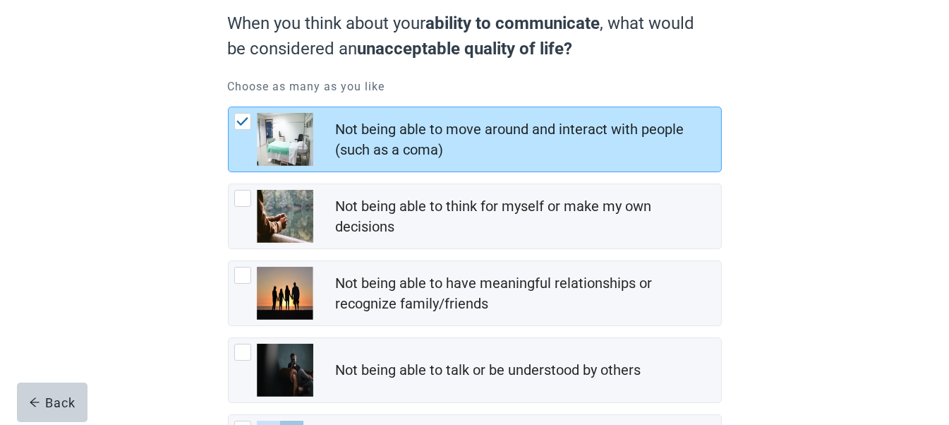
scroll to position [212, 0]
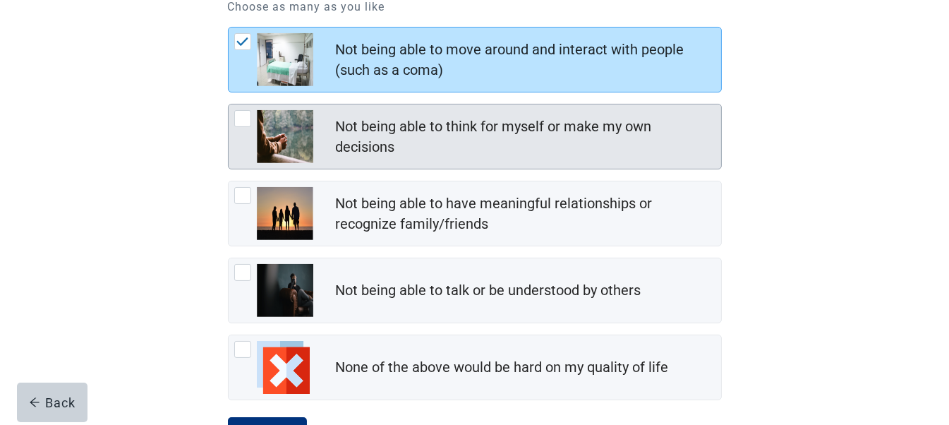
click at [238, 119] on div at bounding box center [242, 118] width 17 height 17
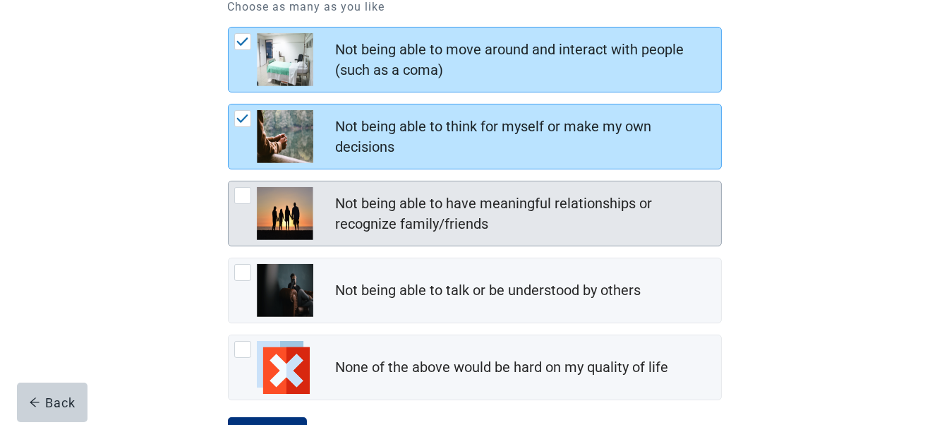
click at [243, 193] on div at bounding box center [242, 195] width 17 height 17
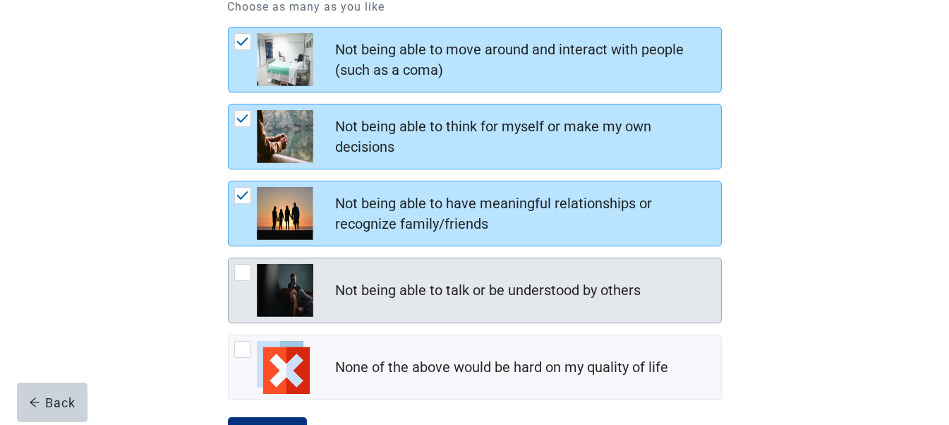
click at [244, 271] on div at bounding box center [242, 272] width 17 height 17
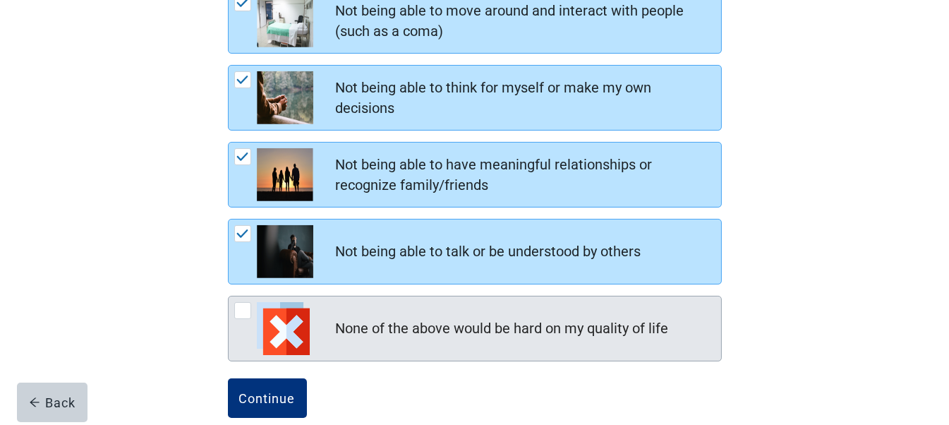
scroll to position [272, 0]
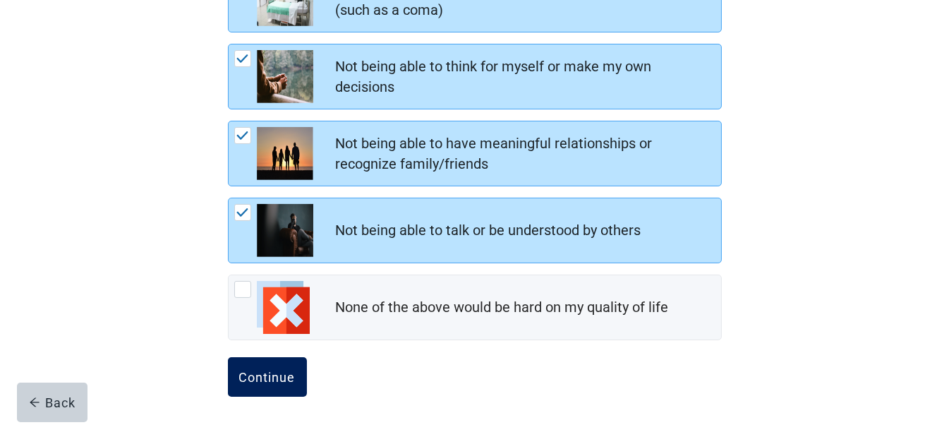
click at [272, 378] on div "Continue" at bounding box center [267, 377] width 56 height 14
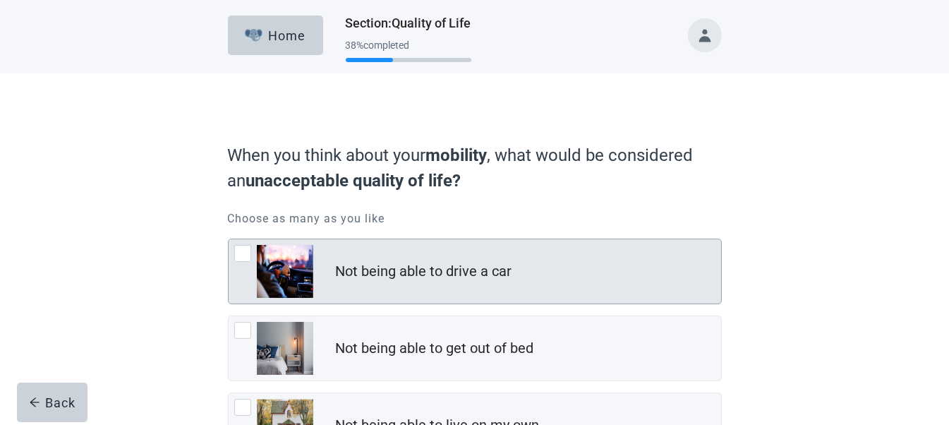
click at [247, 248] on div at bounding box center [242, 253] width 17 height 17
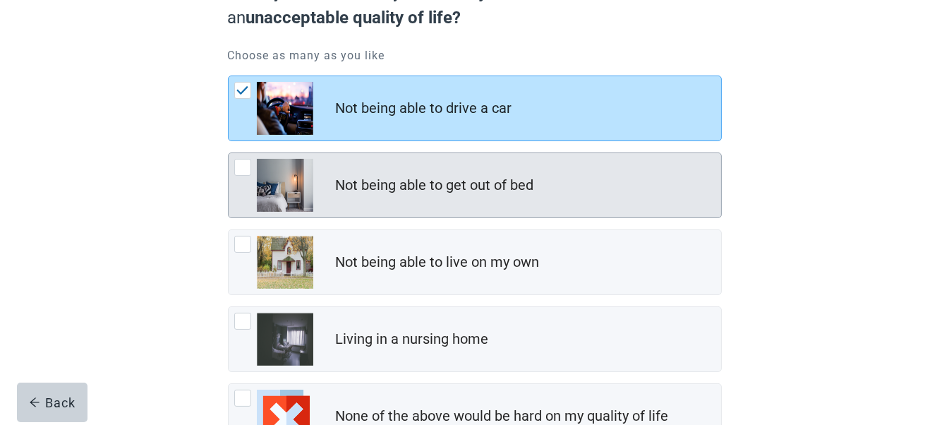
scroll to position [212, 0]
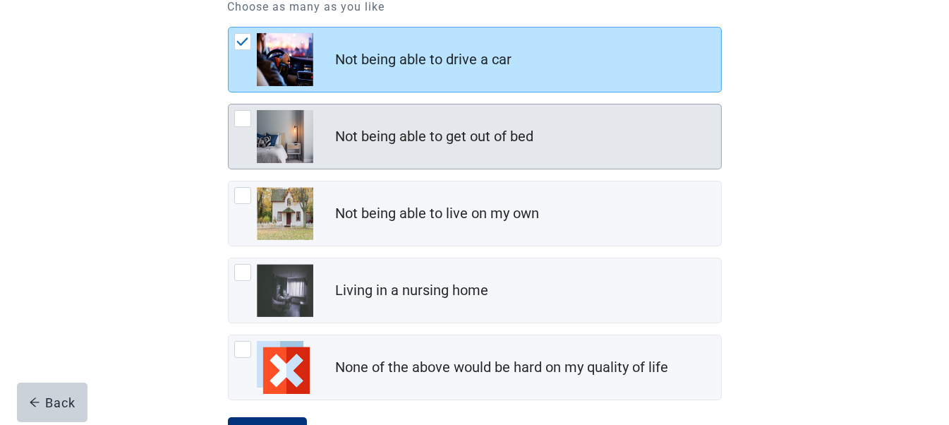
click at [248, 118] on div at bounding box center [242, 118] width 17 height 17
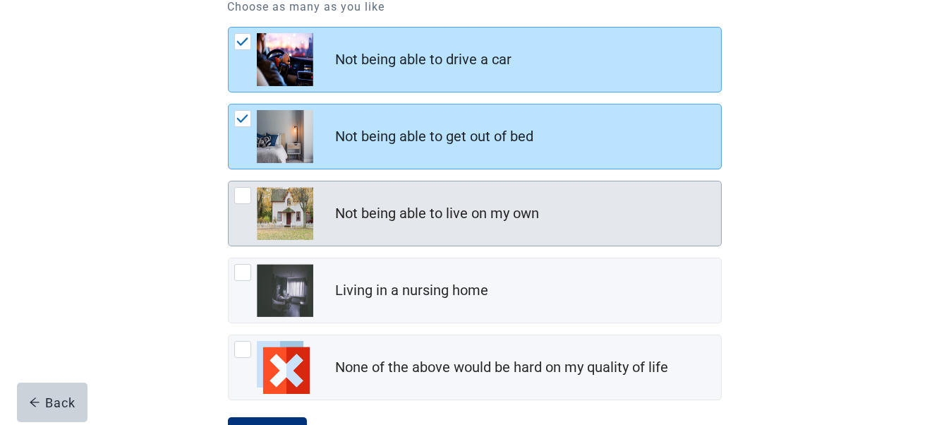
click at [245, 193] on div at bounding box center [242, 195] width 17 height 17
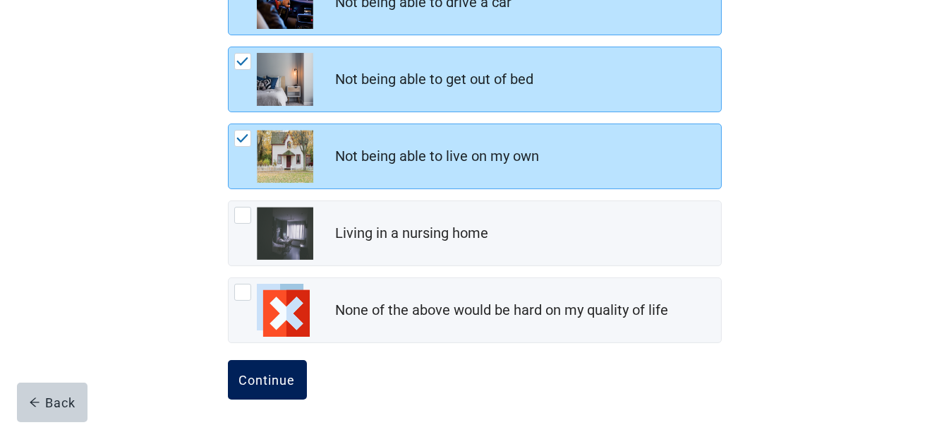
scroll to position [272, 0]
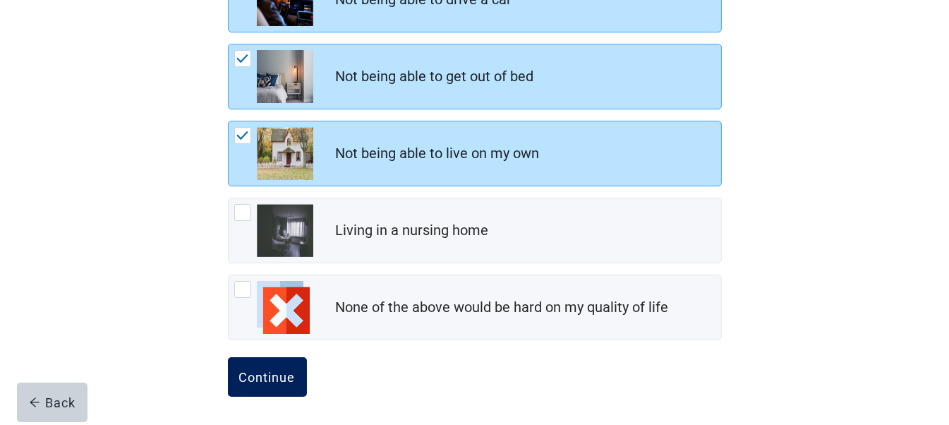
click at [275, 371] on div "Continue" at bounding box center [267, 377] width 56 height 14
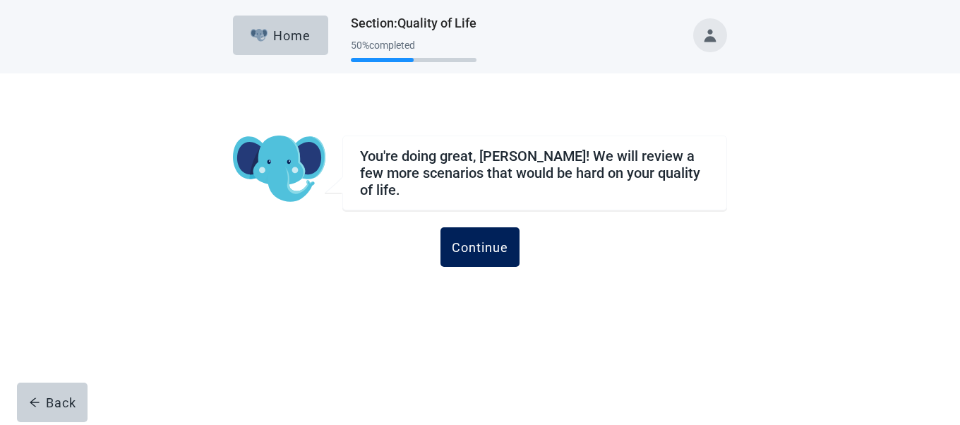
click at [466, 240] on div "Continue" at bounding box center [480, 247] width 56 height 14
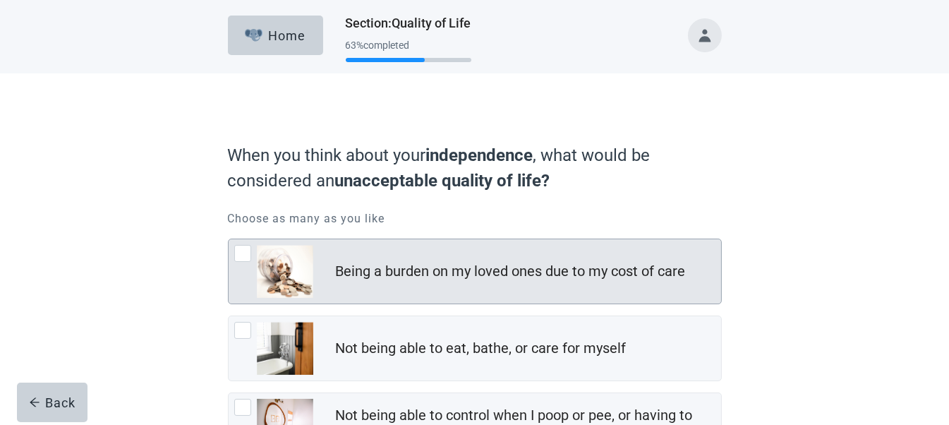
click at [242, 251] on div at bounding box center [242, 253] width 17 height 17
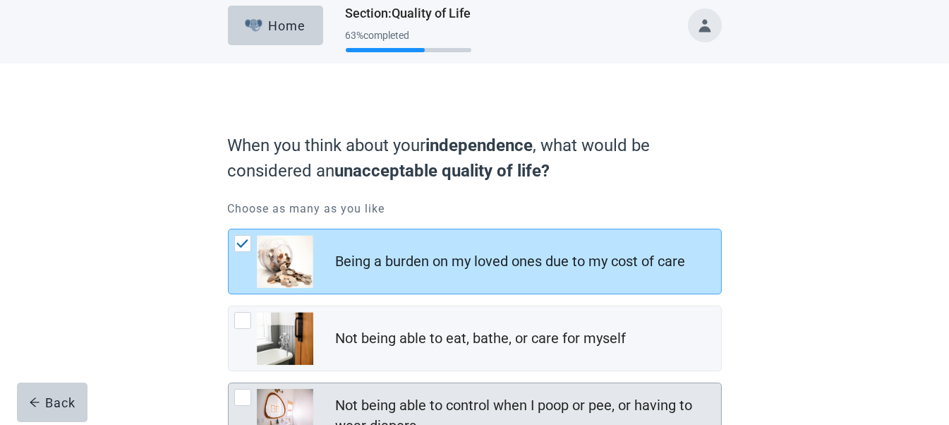
scroll to position [70, 0]
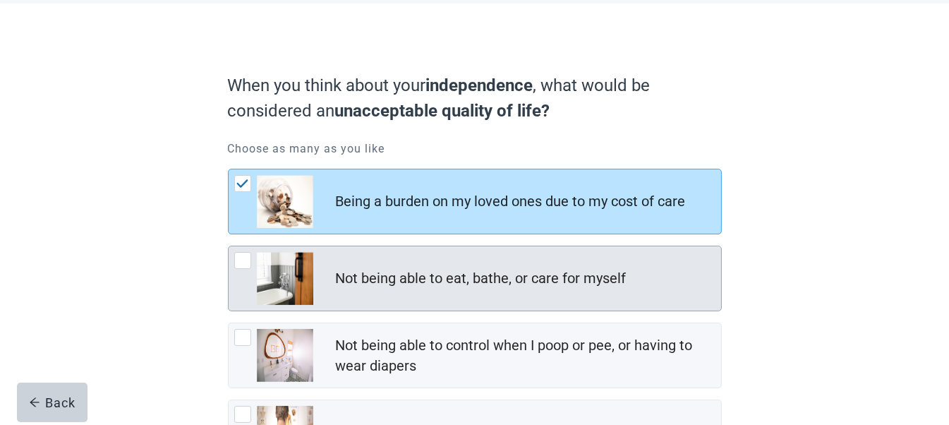
click at [241, 258] on div at bounding box center [242, 260] width 17 height 17
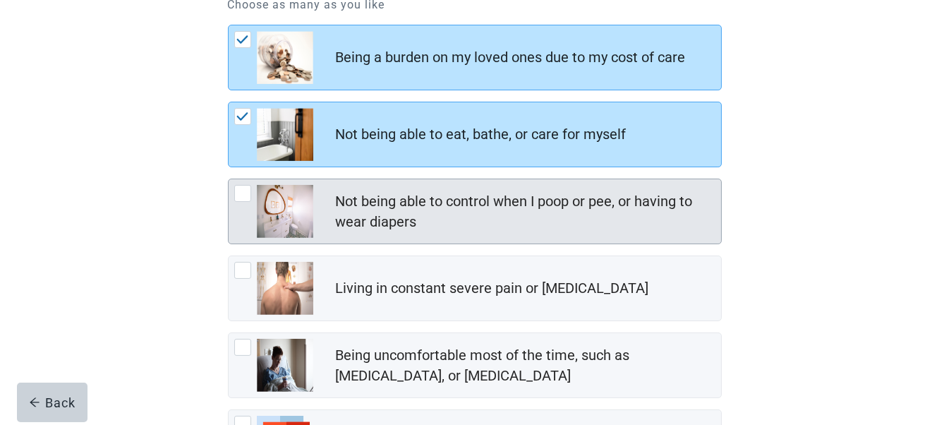
scroll to position [282, 0]
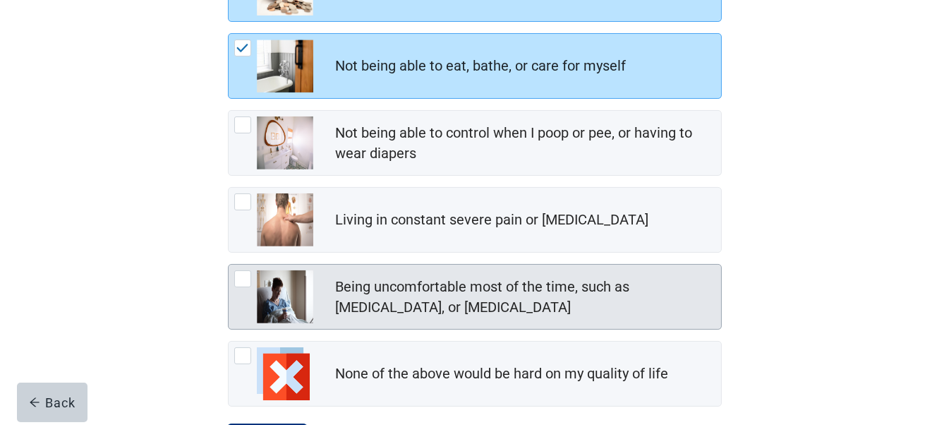
click at [238, 273] on div at bounding box center [242, 278] width 17 height 17
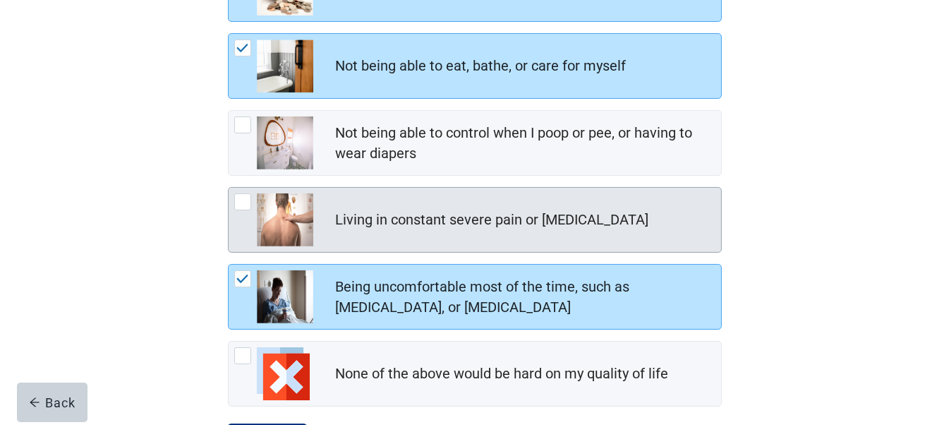
click at [237, 200] on div at bounding box center [242, 201] width 17 height 17
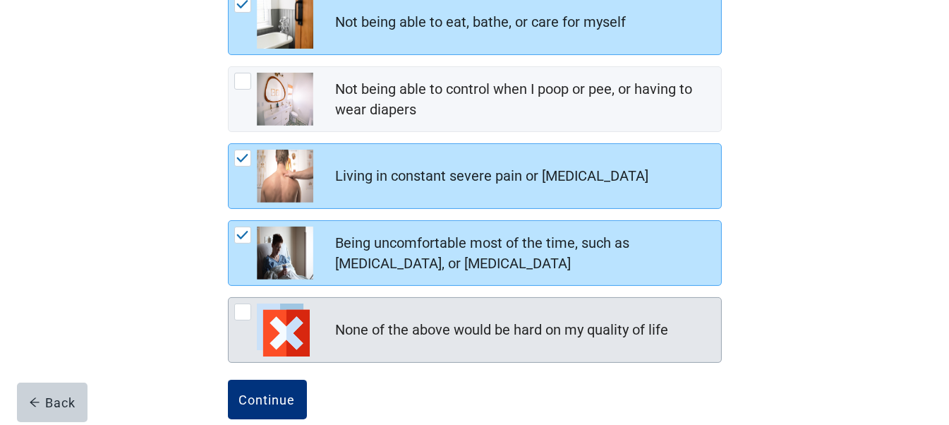
scroll to position [349, 0]
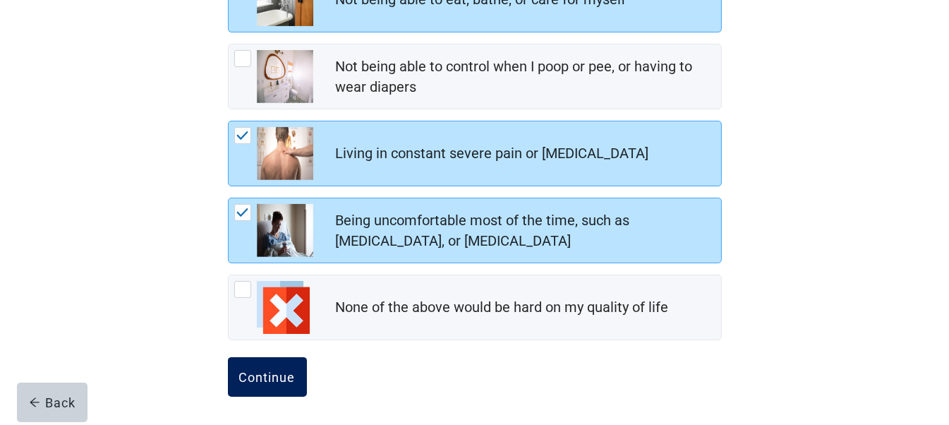
click at [279, 370] on div "Continue" at bounding box center [267, 377] width 56 height 14
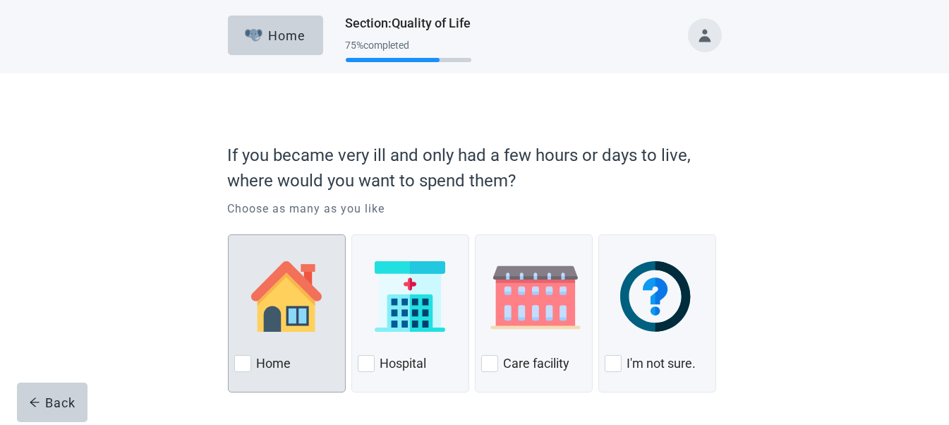
click at [243, 361] on div at bounding box center [242, 363] width 17 height 17
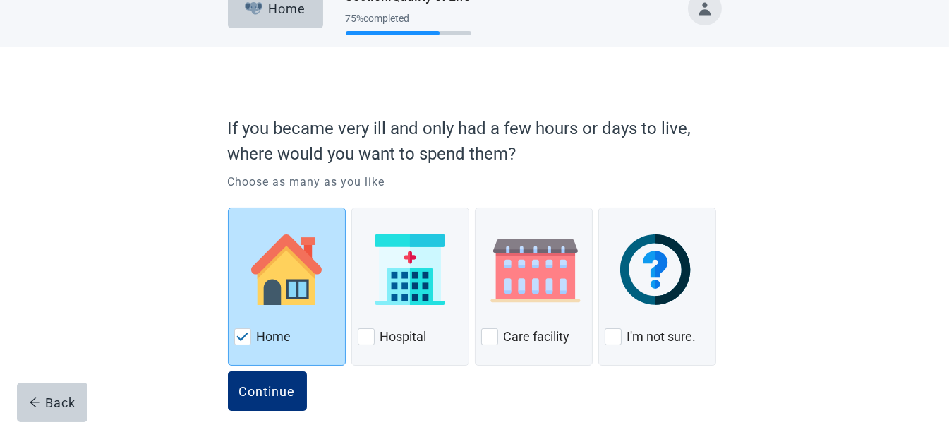
scroll to position [42, 0]
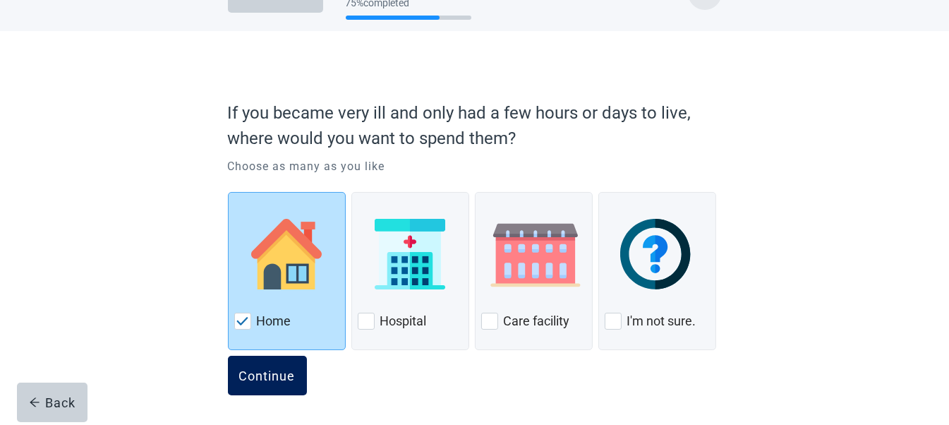
click at [251, 368] on div "Continue" at bounding box center [267, 375] width 56 height 14
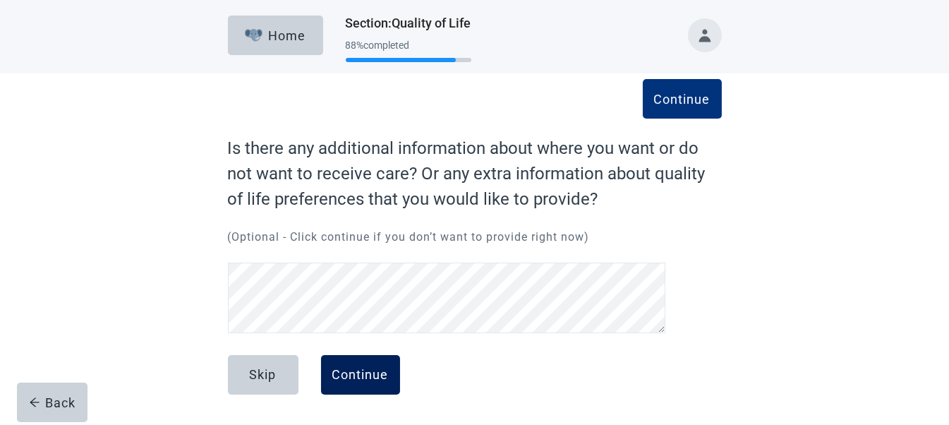
click at [364, 373] on div "Continue" at bounding box center [360, 375] width 56 height 14
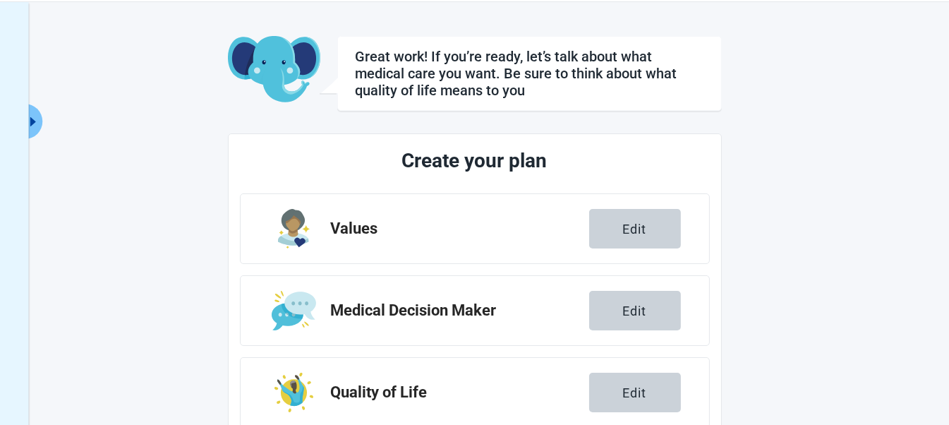
scroll to position [330, 0]
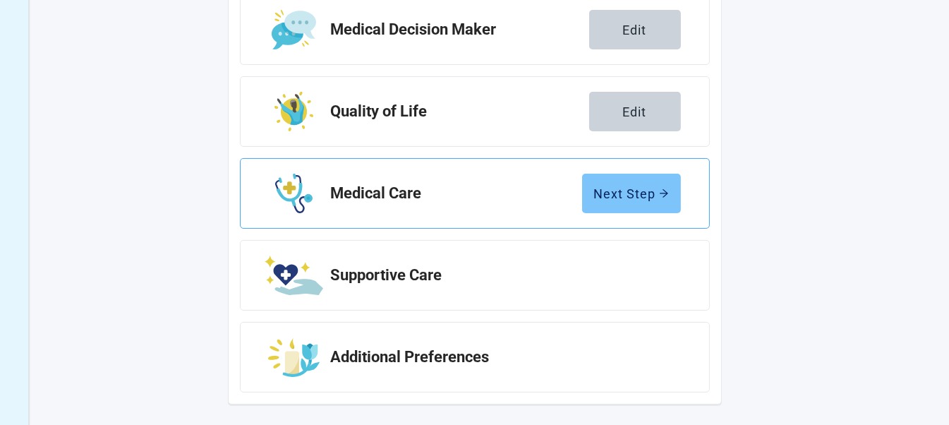
click at [629, 207] on button "Next Step" at bounding box center [631, 194] width 99 height 40
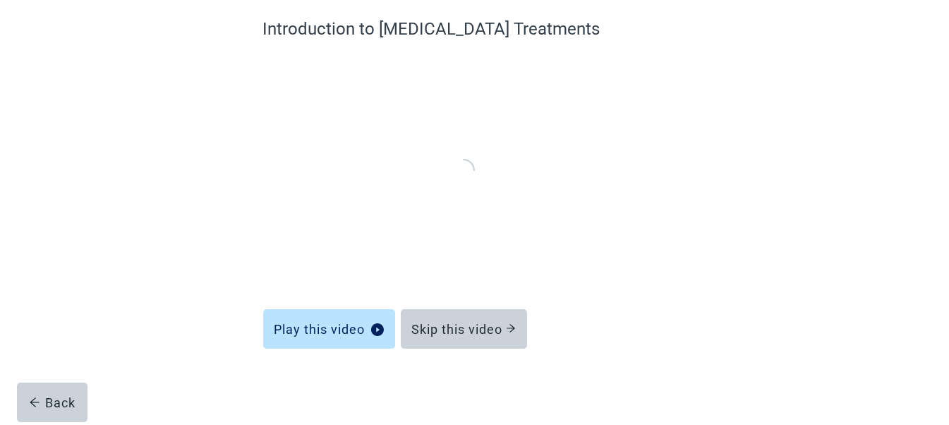
scroll to position [119, 0]
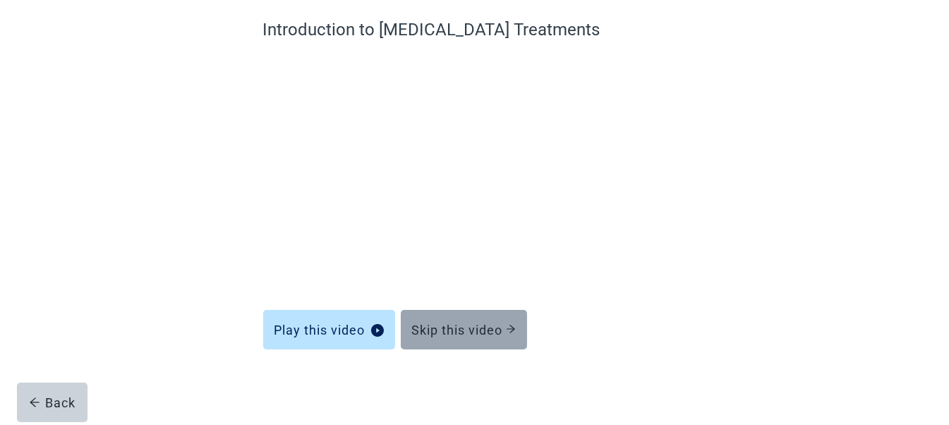
click at [452, 330] on div "Skip this video" at bounding box center [464, 329] width 104 height 14
click at [463, 328] on div "Skip this video" at bounding box center [464, 329] width 104 height 14
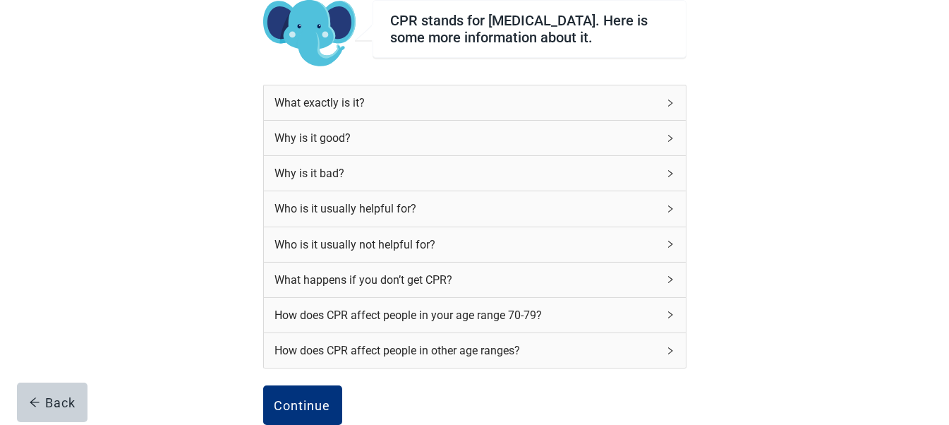
click at [667, 178] on icon "right" at bounding box center [670, 173] width 8 height 8
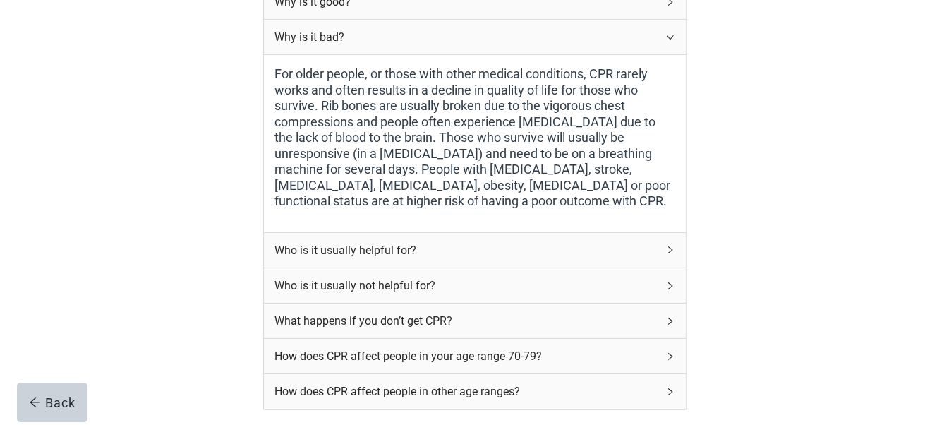
scroll to position [260, 0]
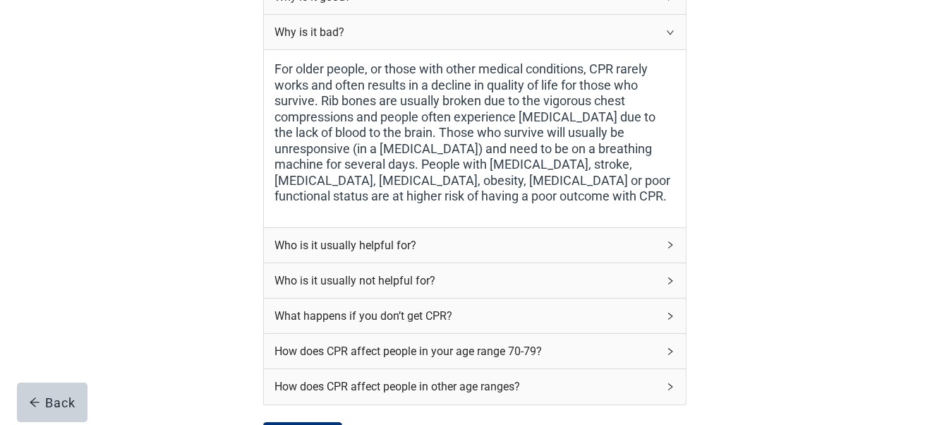
click at [668, 243] on div "Who is it usually helpful for?" at bounding box center [475, 245] width 422 height 35
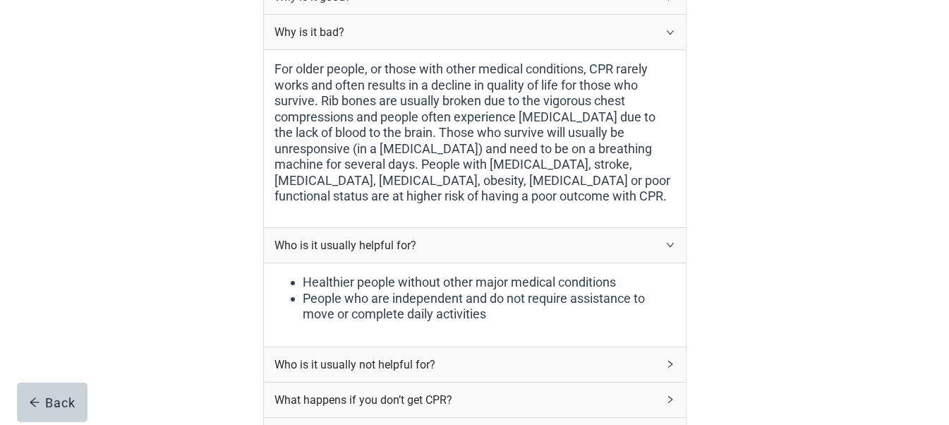
click at [667, 248] on icon "right" at bounding box center [669, 245] width 7 height 4
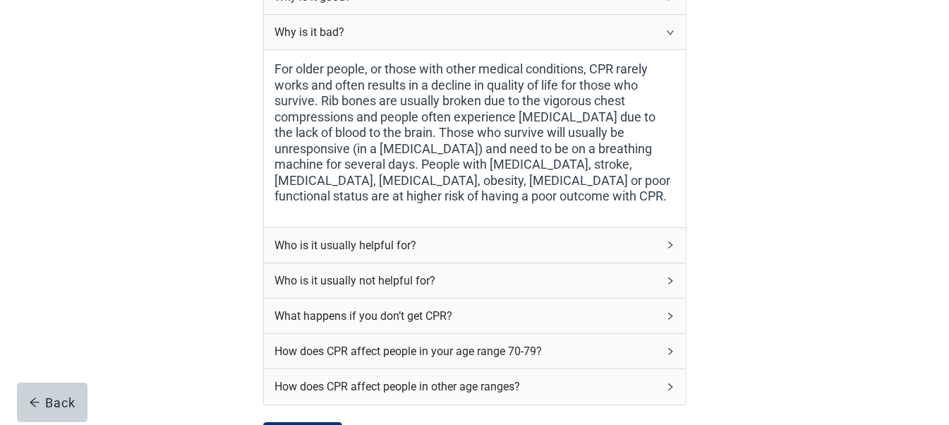
click at [665, 279] on div "Who is it usually not helpful for?" at bounding box center [475, 280] width 422 height 35
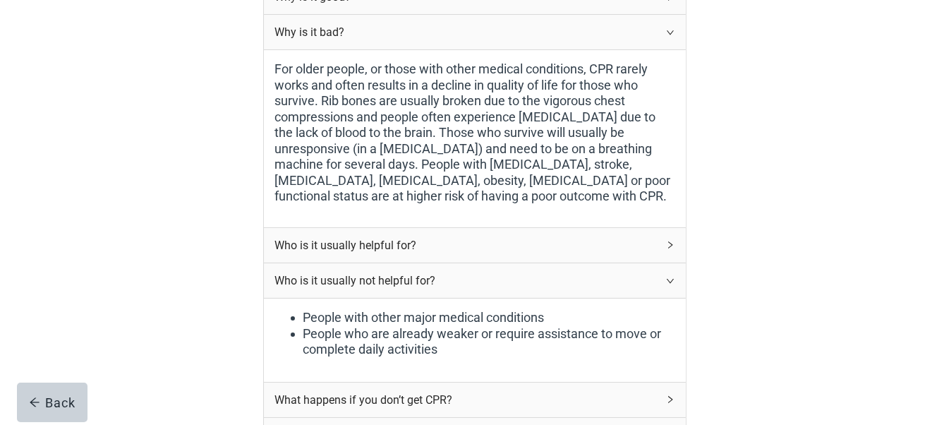
click at [673, 279] on div "Who is it usually not helpful for?" at bounding box center [475, 280] width 422 height 35
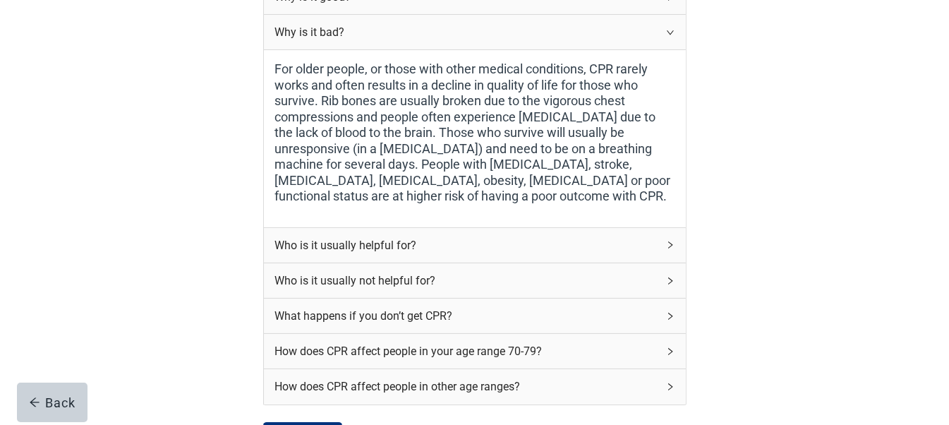
click at [674, 314] on div "What happens if you don’t get CPR?" at bounding box center [475, 315] width 422 height 35
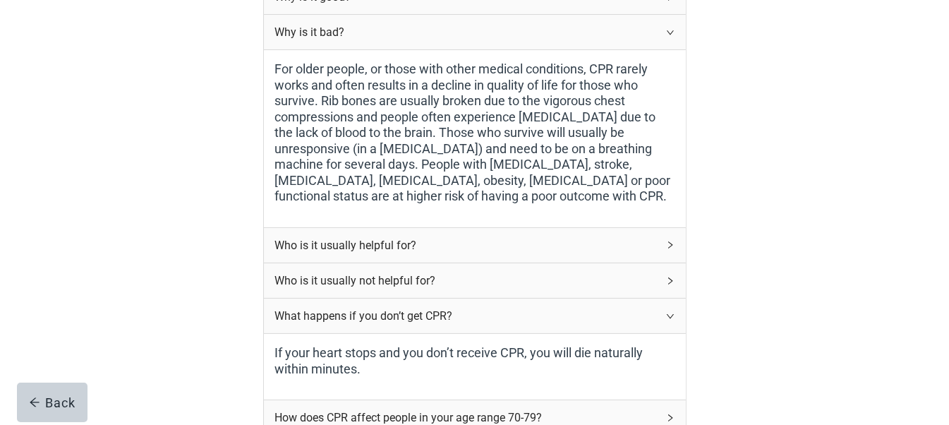
click at [680, 318] on div "What happens if you don’t get CPR?" at bounding box center [475, 315] width 422 height 35
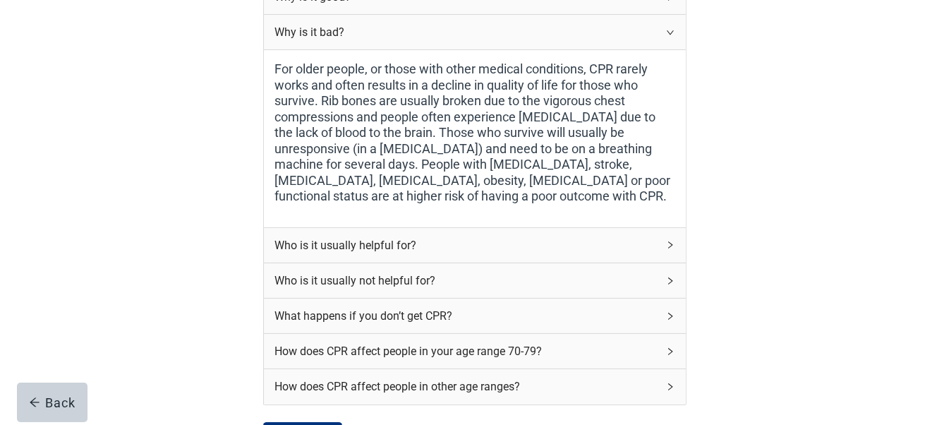
click at [670, 349] on div "How does CPR affect people in your age range 70-79?" at bounding box center [475, 351] width 422 height 35
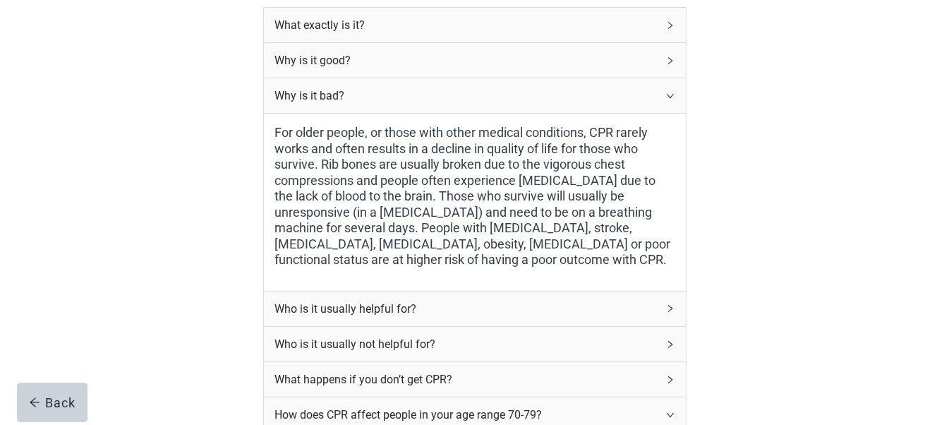
scroll to position [189, 0]
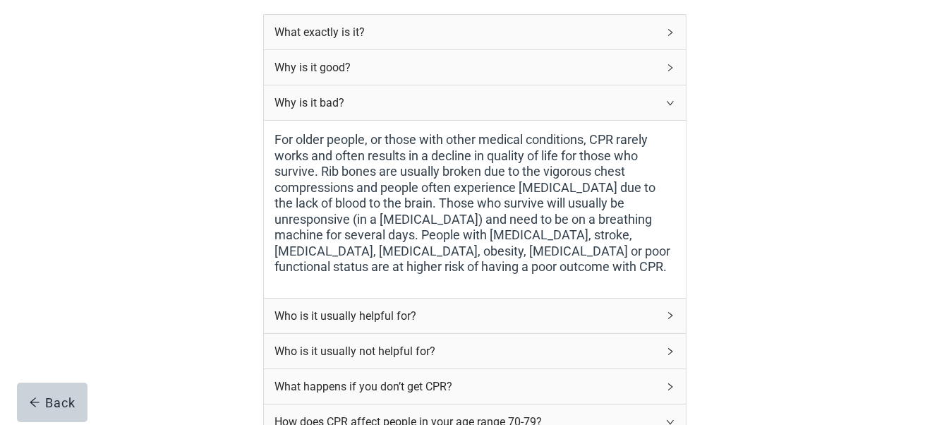
click at [668, 107] on icon "right" at bounding box center [670, 103] width 8 height 8
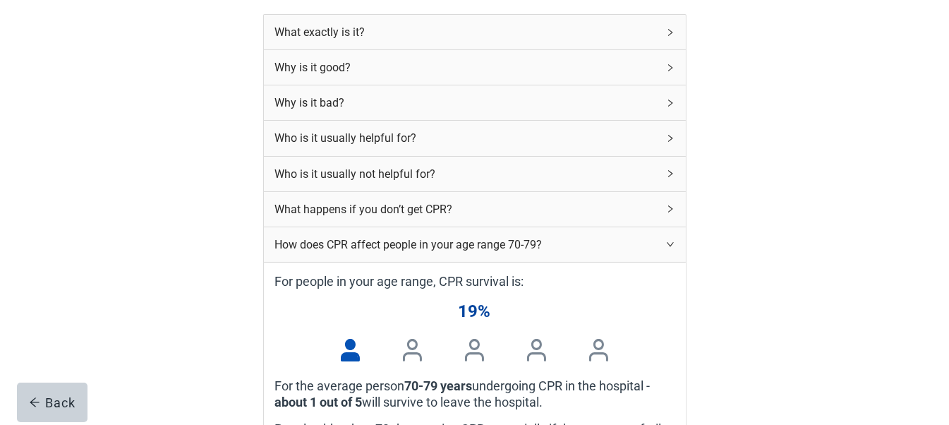
click at [666, 67] on div "Why is it good?" at bounding box center [475, 67] width 422 height 35
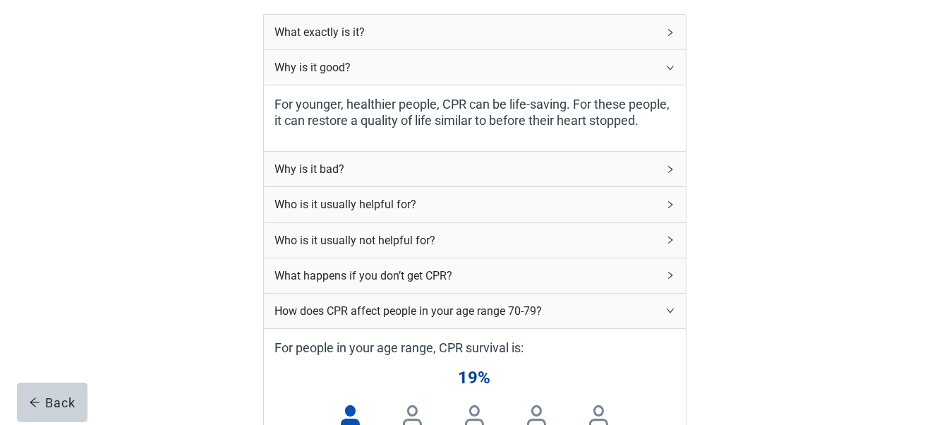
click at [671, 71] on icon "right" at bounding box center [670, 68] width 8 height 8
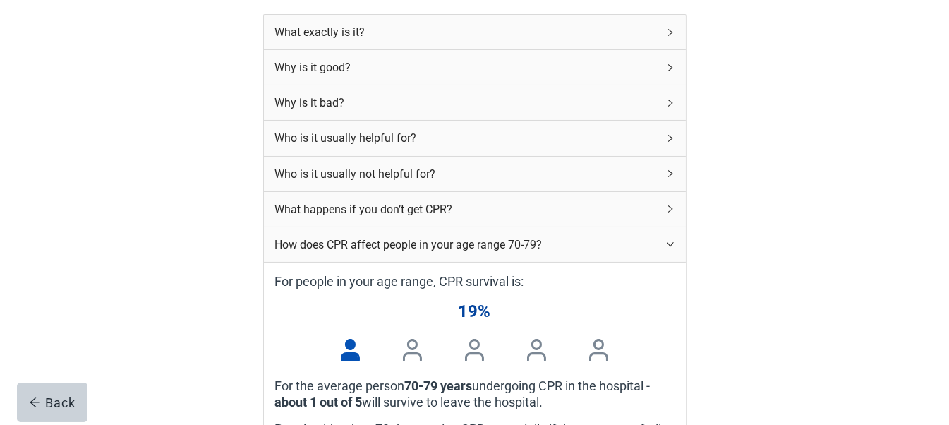
click at [670, 35] on icon "right" at bounding box center [670, 31] width 4 height 7
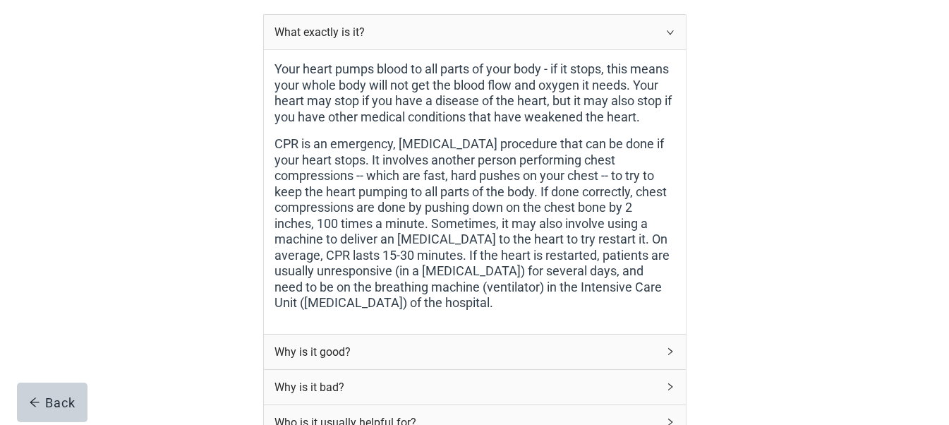
click at [671, 36] on icon "right" at bounding box center [670, 32] width 8 height 8
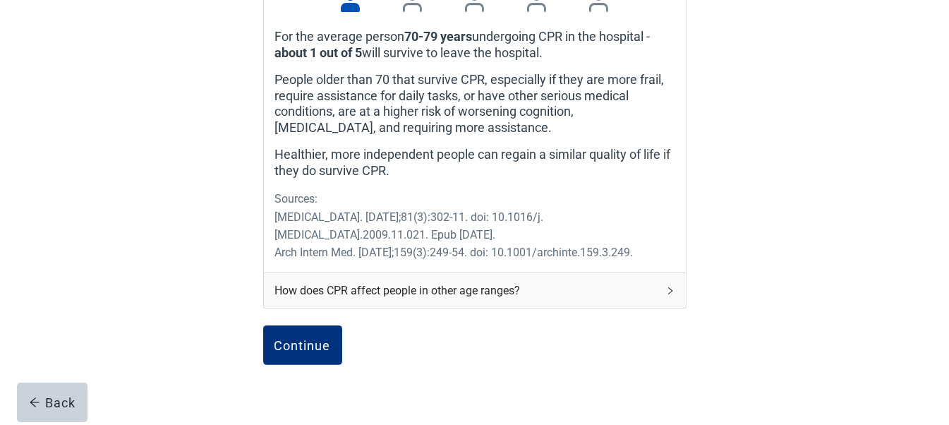
scroll to position [612, 0]
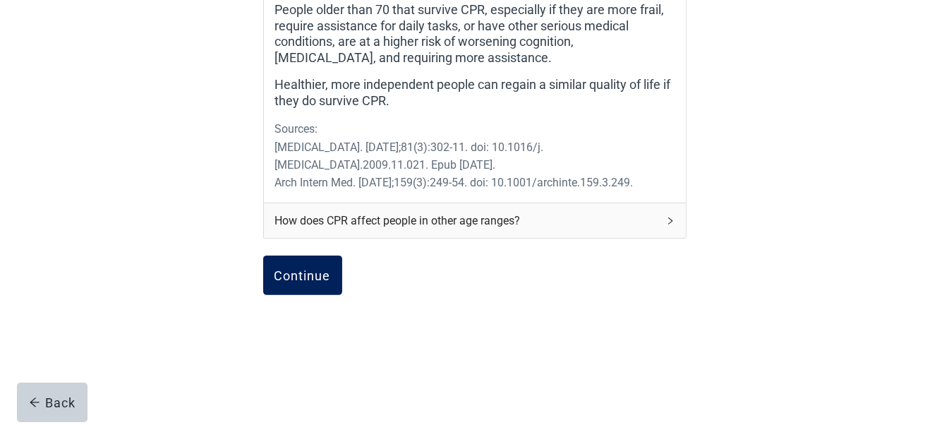
click at [308, 277] on div "Continue" at bounding box center [303, 275] width 56 height 14
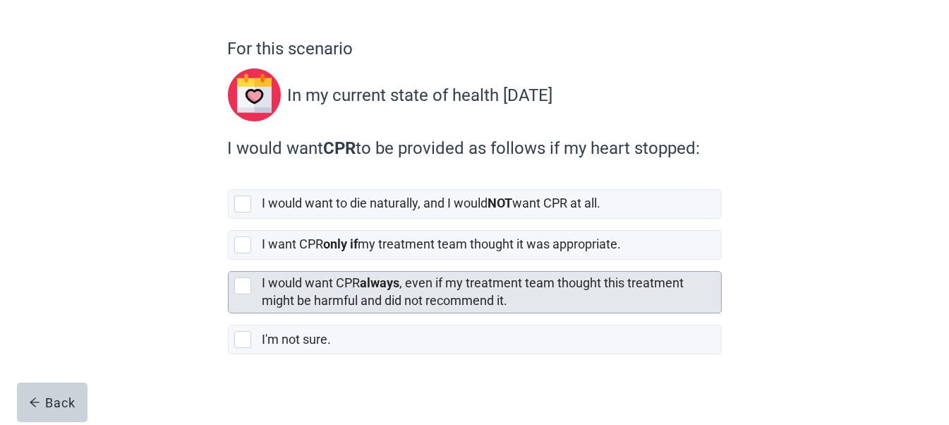
scroll to position [109, 0]
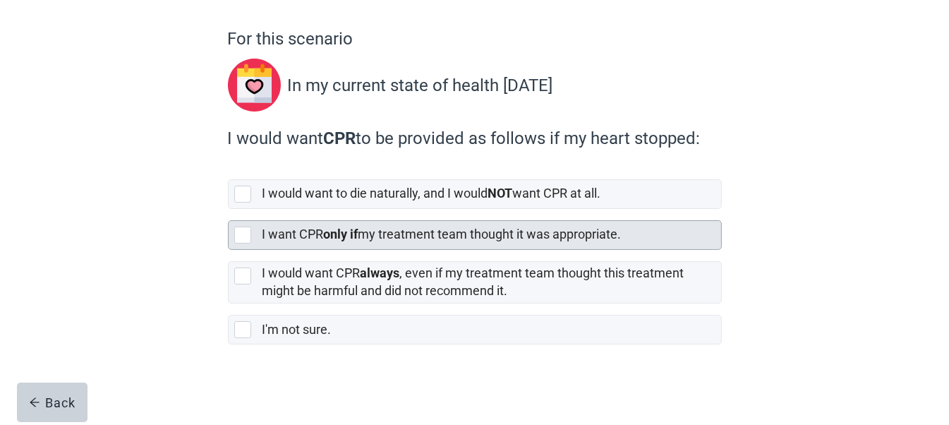
click at [245, 236] on div at bounding box center [242, 235] width 17 height 17
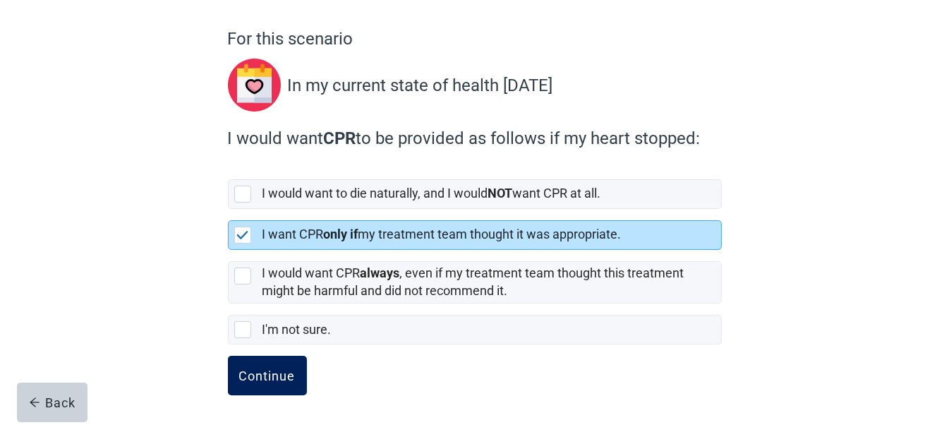
click at [266, 370] on div "Continue" at bounding box center [267, 375] width 56 height 14
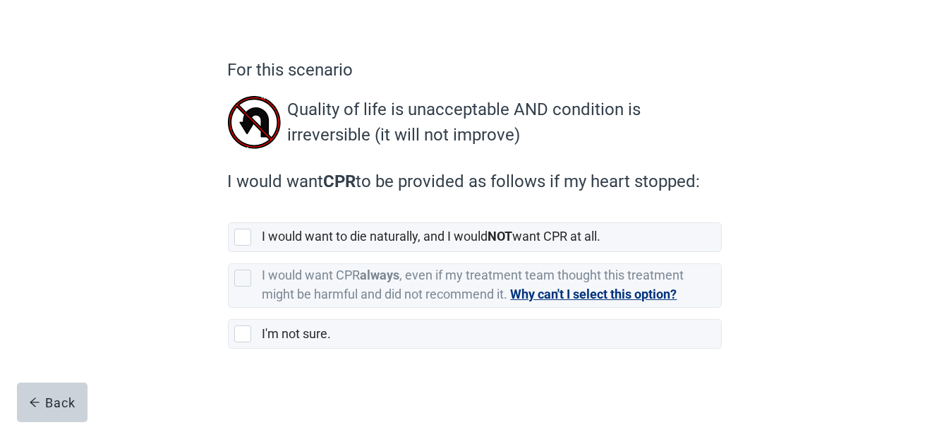
scroll to position [83, 0]
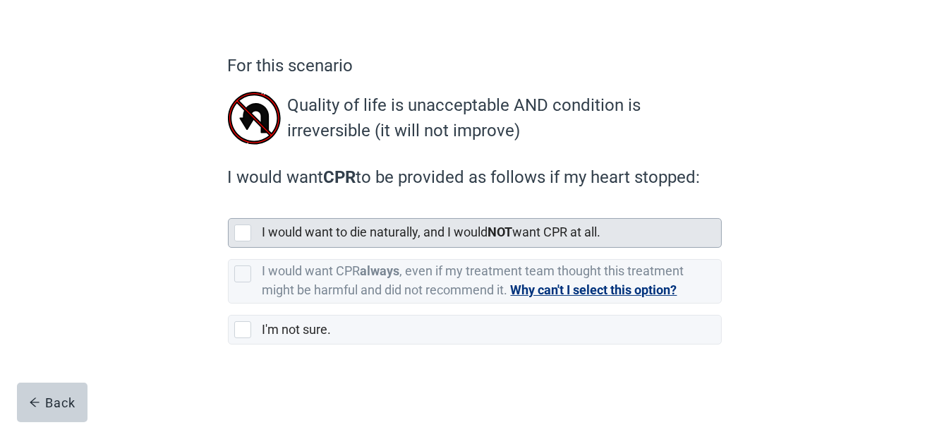
click at [243, 231] on div at bounding box center [242, 232] width 17 height 17
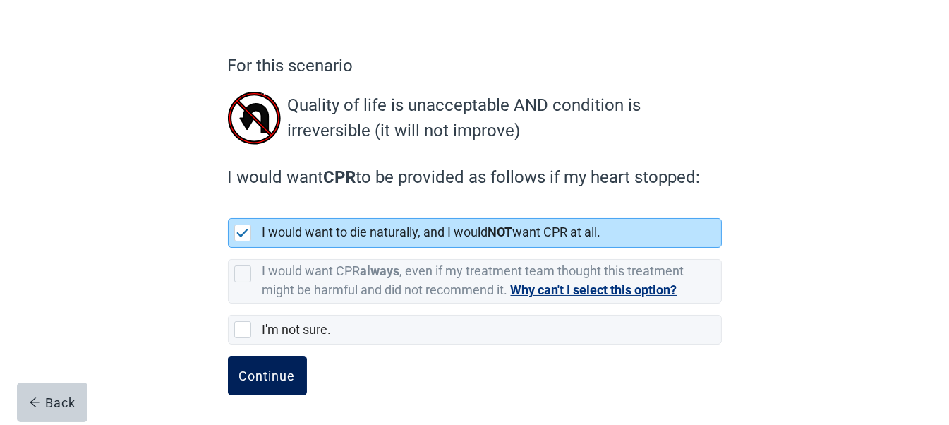
click at [276, 370] on div "Continue" at bounding box center [267, 375] width 56 height 14
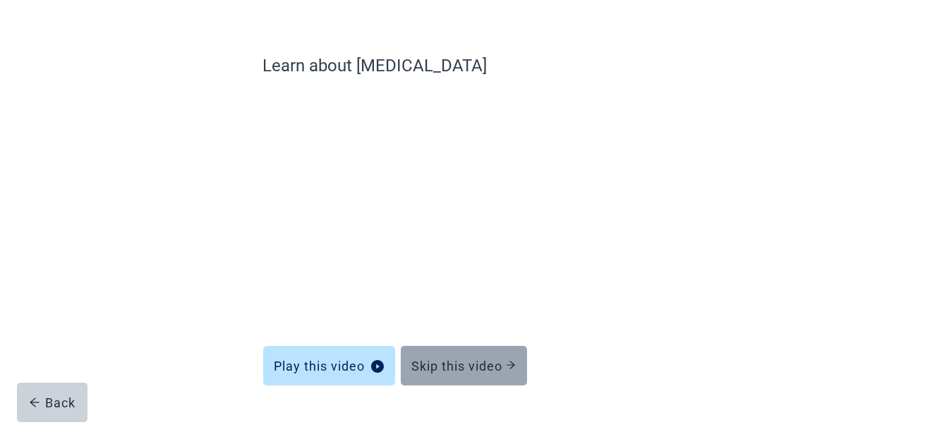
click at [465, 361] on div "Skip this video" at bounding box center [464, 365] width 104 height 14
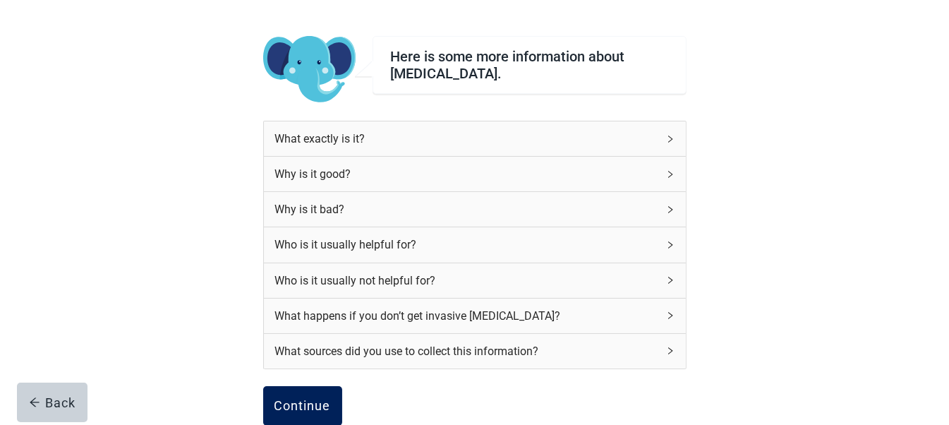
click at [292, 402] on div "Continue" at bounding box center [303, 406] width 56 height 14
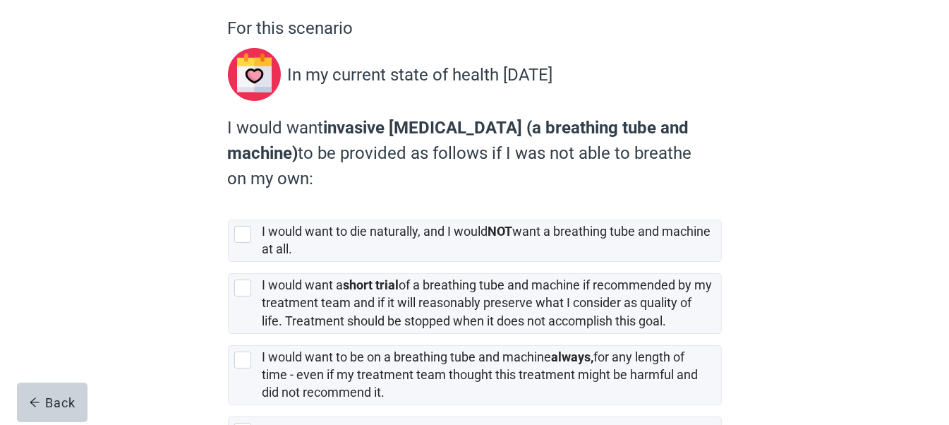
scroll to position [224, 0]
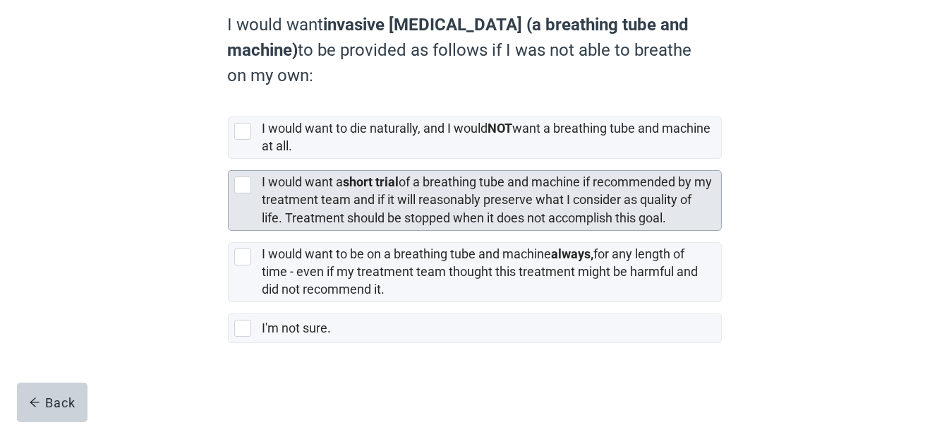
click at [243, 179] on div at bounding box center [242, 184] width 17 height 17
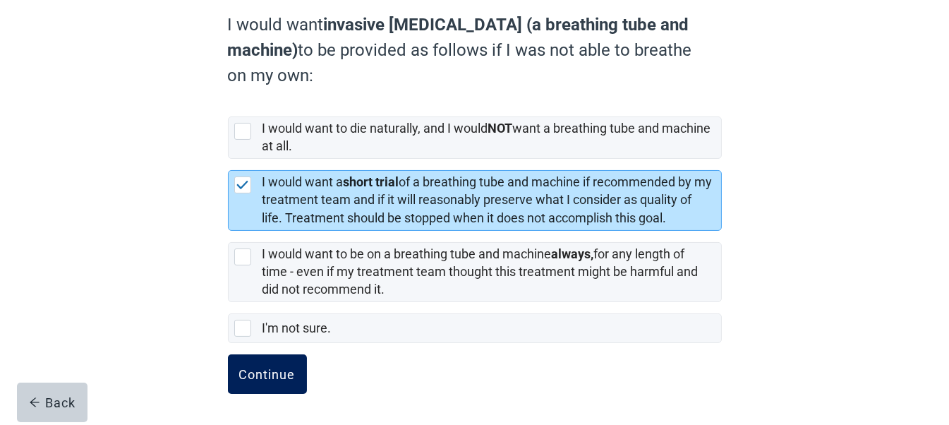
click at [284, 376] on div "Continue" at bounding box center [267, 374] width 56 height 14
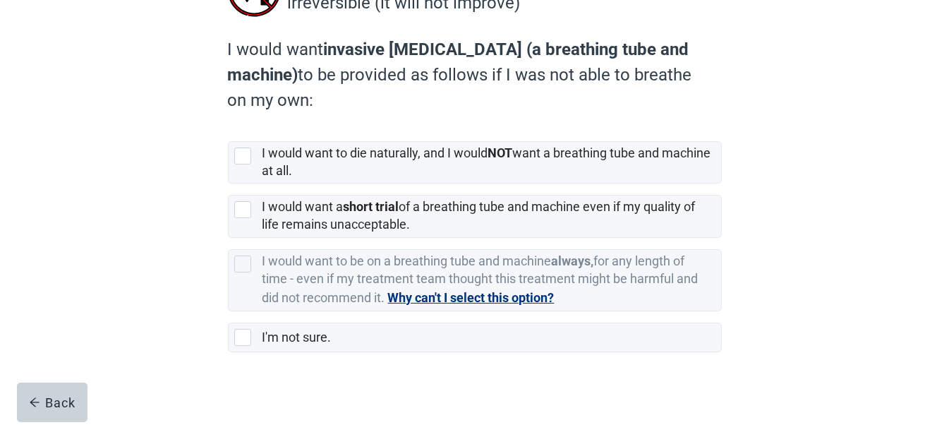
scroll to position [212, 0]
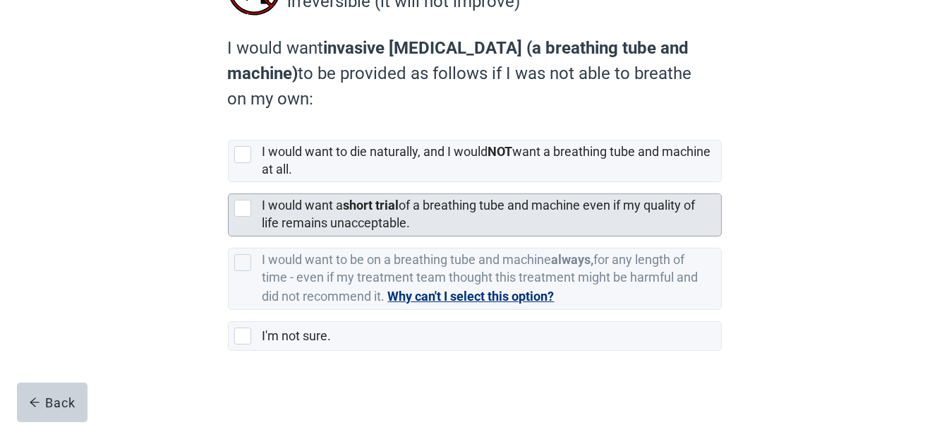
click at [238, 203] on div at bounding box center [242, 208] width 17 height 17
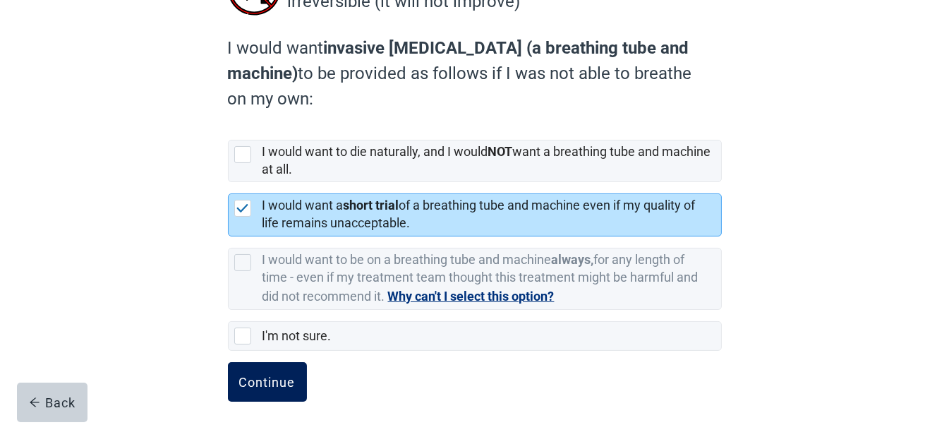
click at [255, 378] on div "Continue" at bounding box center [267, 382] width 56 height 14
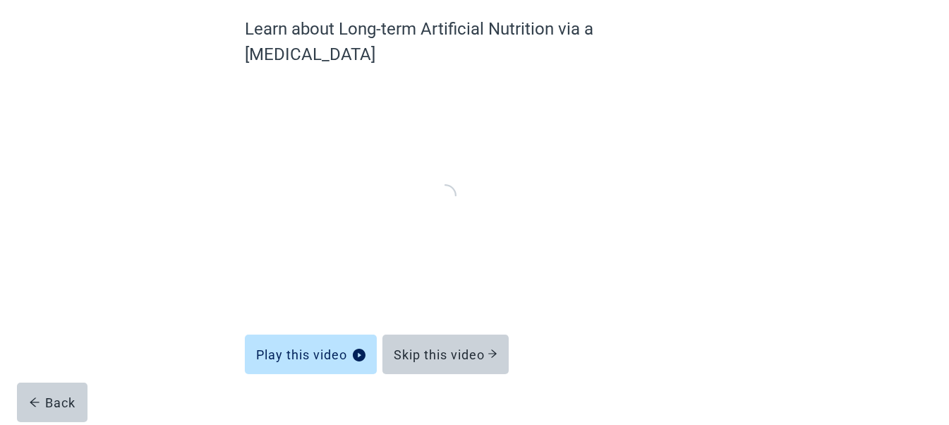
scroll to position [119, 0]
click at [451, 348] on div "Skip this video" at bounding box center [446, 355] width 104 height 14
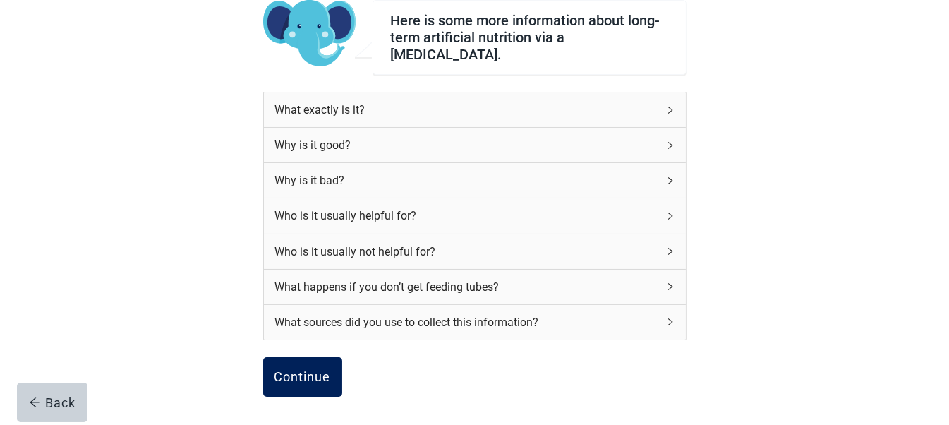
click at [301, 370] on div "Continue" at bounding box center [303, 377] width 56 height 14
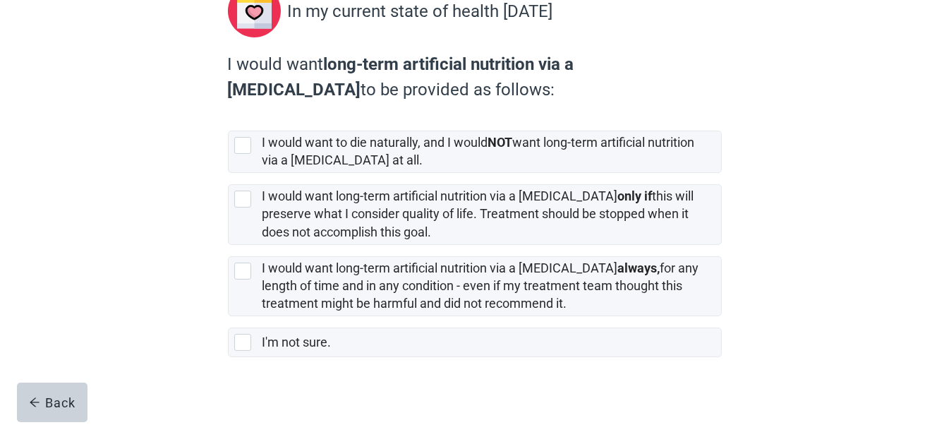
scroll to position [199, 0]
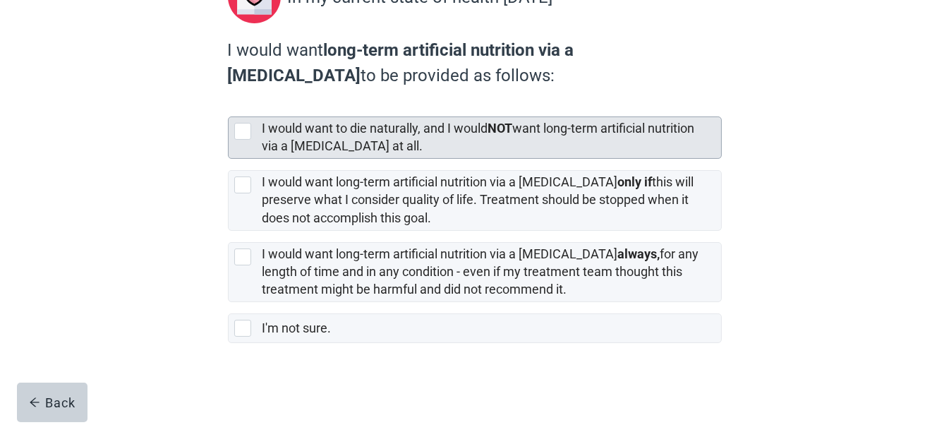
click at [246, 128] on div at bounding box center [242, 131] width 17 height 17
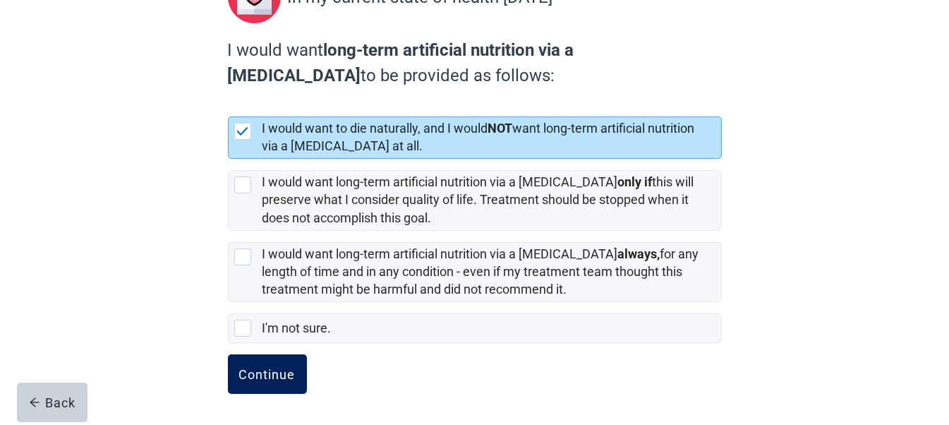
click at [264, 380] on div "Continue" at bounding box center [267, 374] width 56 height 14
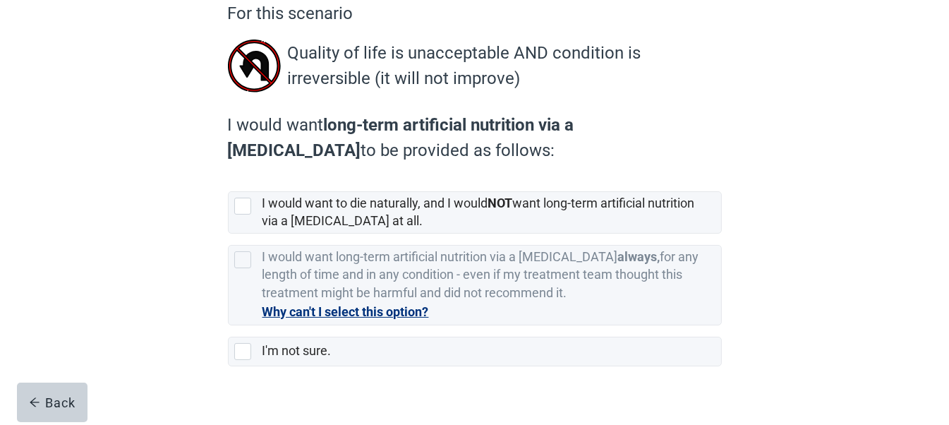
scroll to position [159, 0]
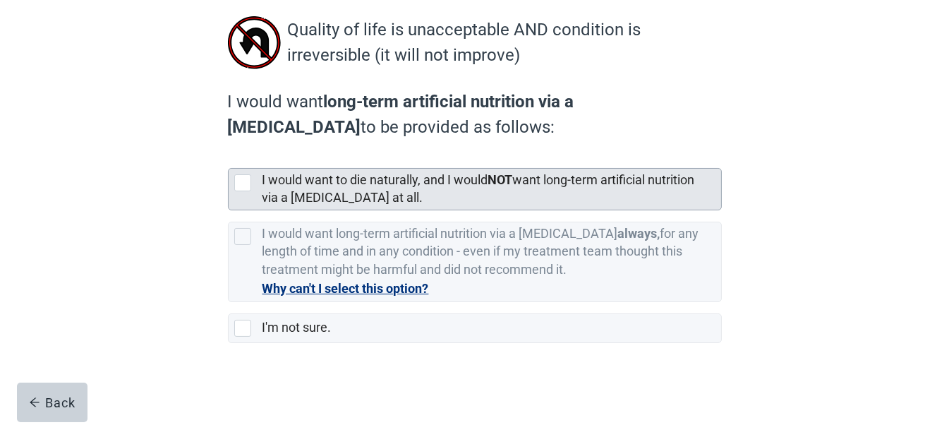
click at [238, 178] on div at bounding box center [242, 182] width 17 height 17
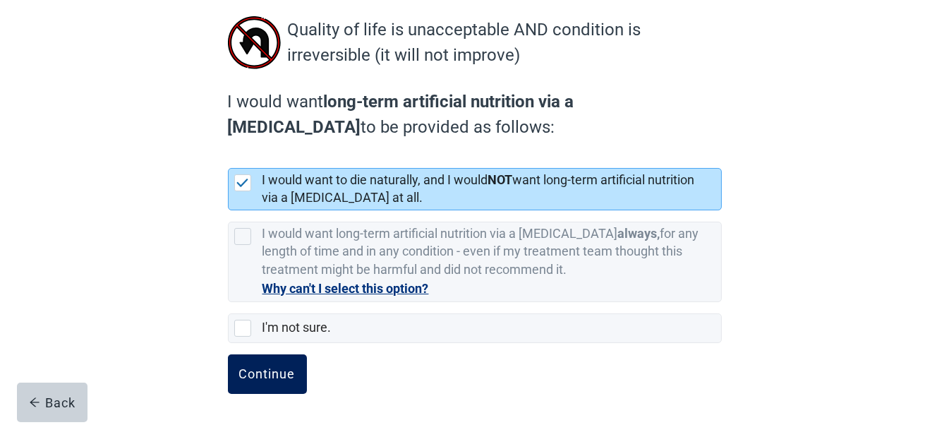
click at [261, 378] on div "Continue" at bounding box center [267, 374] width 56 height 14
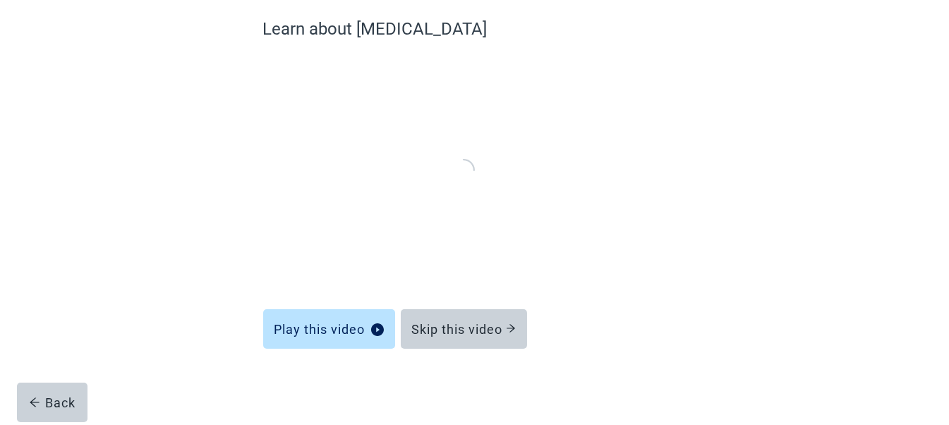
scroll to position [119, 0]
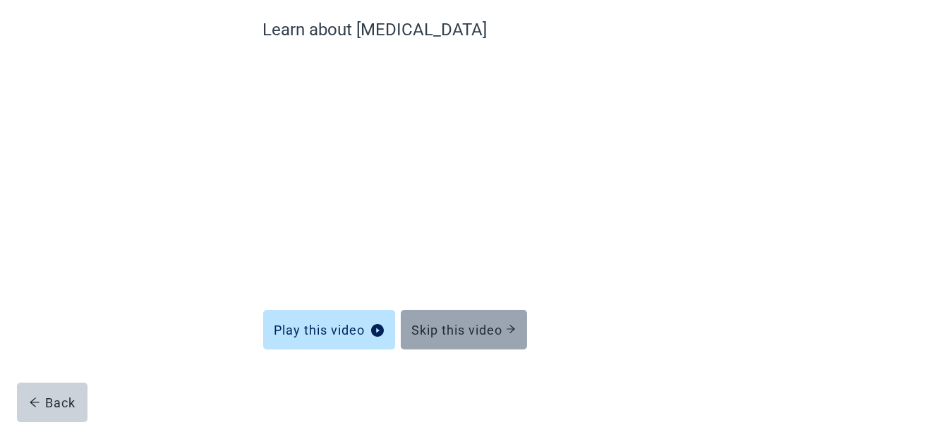
click at [470, 334] on div "Skip this video" at bounding box center [464, 329] width 104 height 14
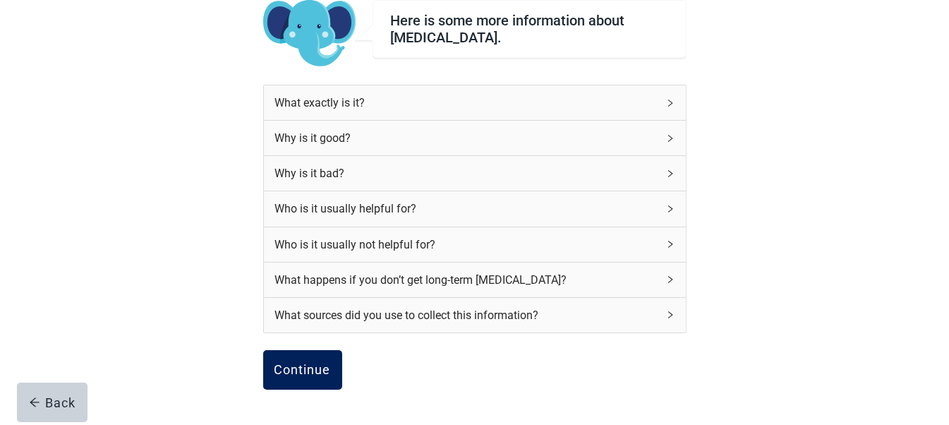
click at [294, 358] on button "Continue" at bounding box center [302, 370] width 79 height 40
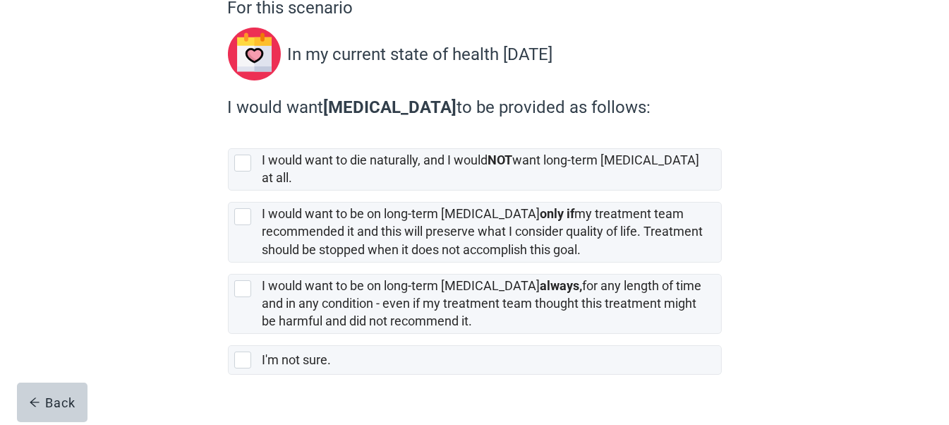
scroll to position [141, 0]
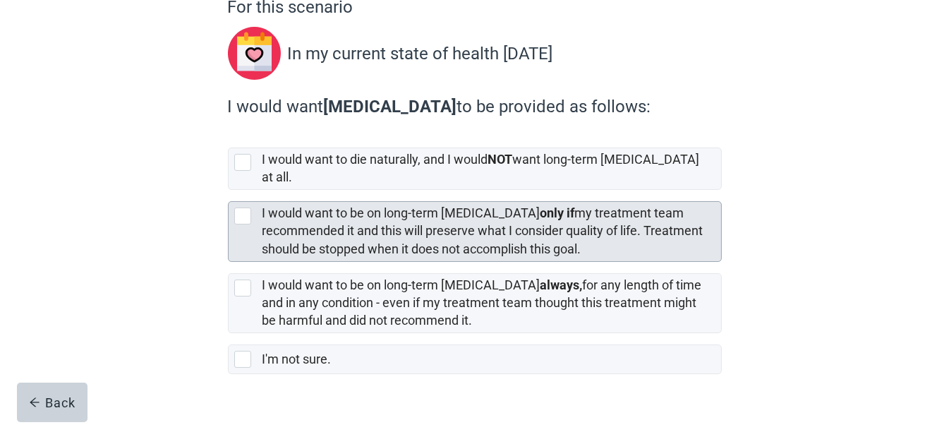
click at [246, 207] on div at bounding box center [242, 215] width 17 height 17
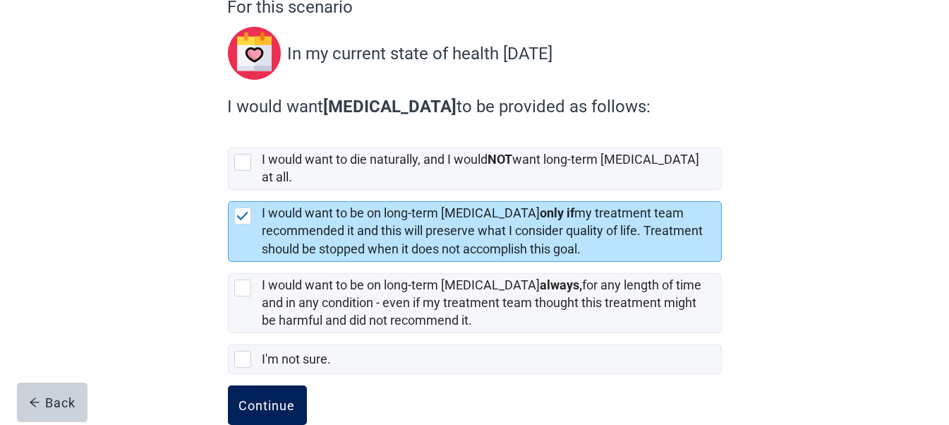
click at [265, 385] on button "Continue" at bounding box center [267, 405] width 79 height 40
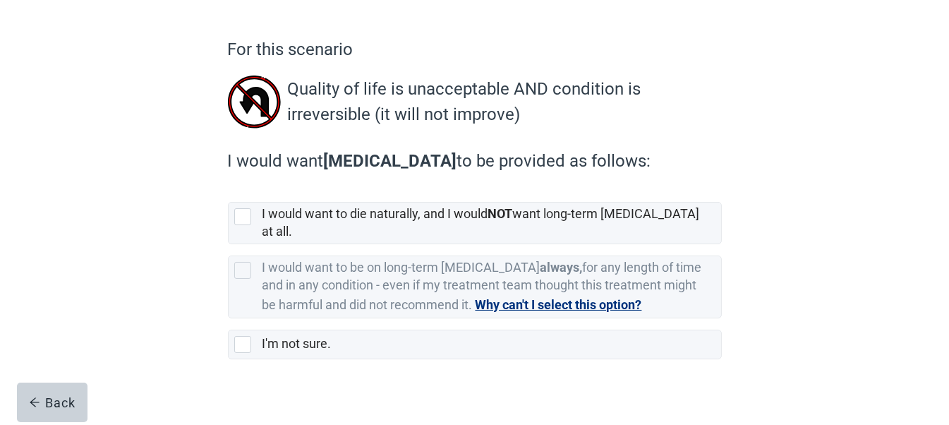
scroll to position [101, 0]
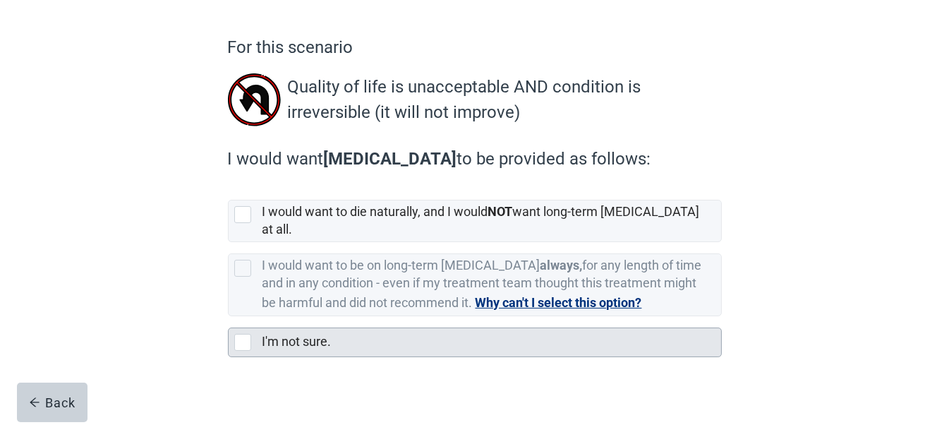
click at [240, 334] on div at bounding box center [242, 342] width 17 height 17
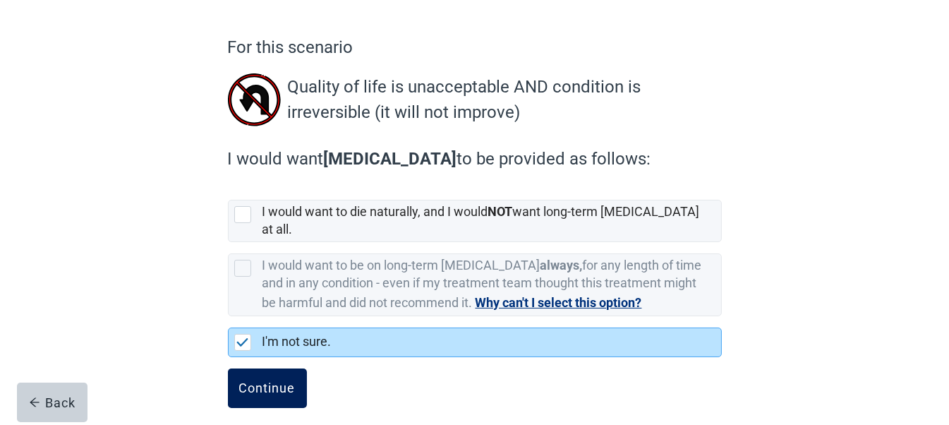
click at [265, 381] on div "Continue" at bounding box center [267, 388] width 56 height 14
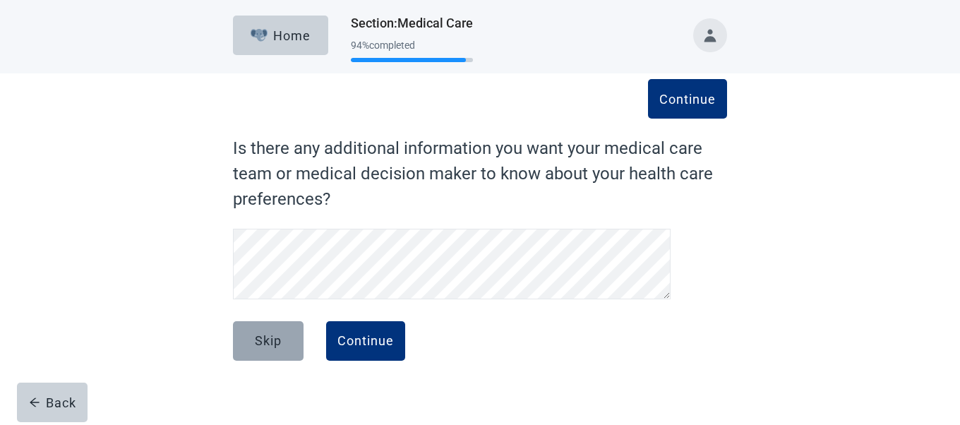
click at [271, 341] on div "Skip" at bounding box center [268, 341] width 27 height 14
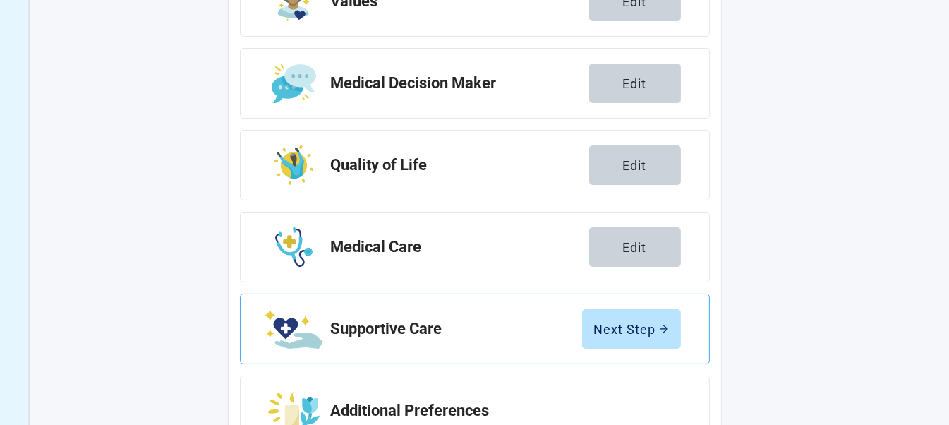
scroll to position [324, 0]
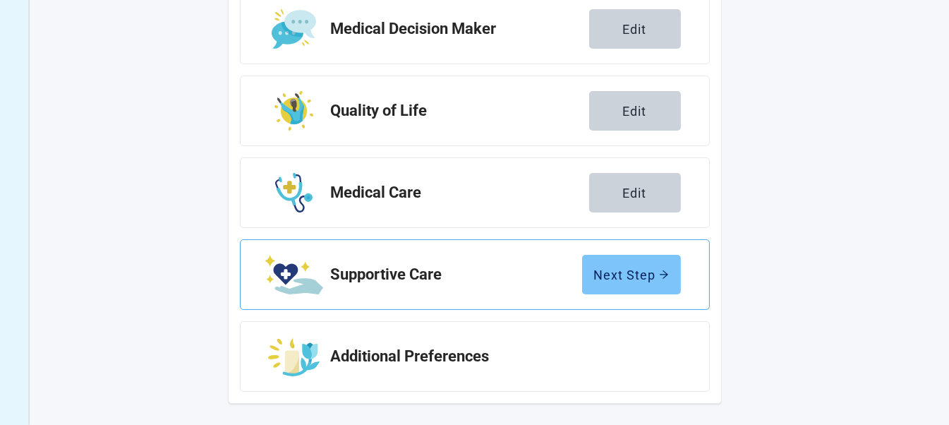
click at [621, 269] on div "Next Step" at bounding box center [631, 274] width 75 height 14
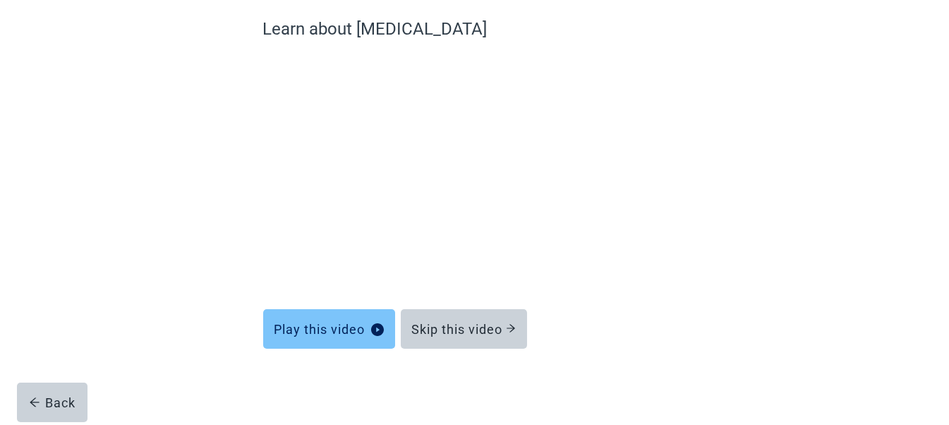
scroll to position [119, 0]
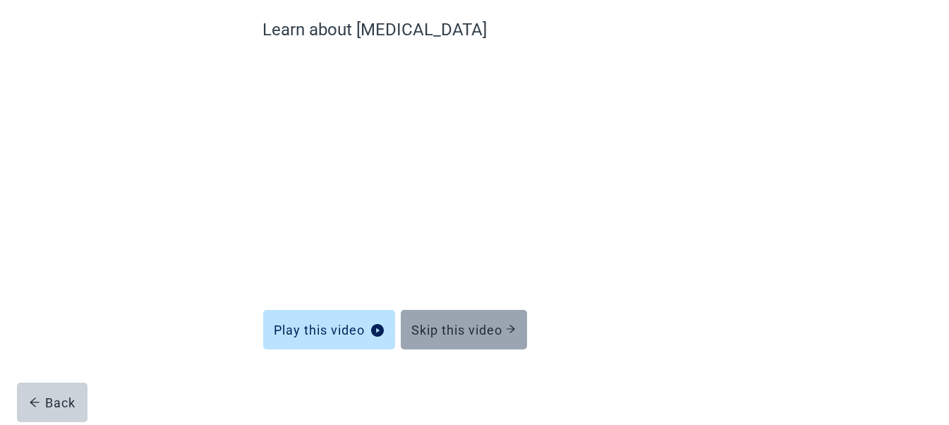
click at [464, 325] on div "Skip this video" at bounding box center [464, 329] width 104 height 14
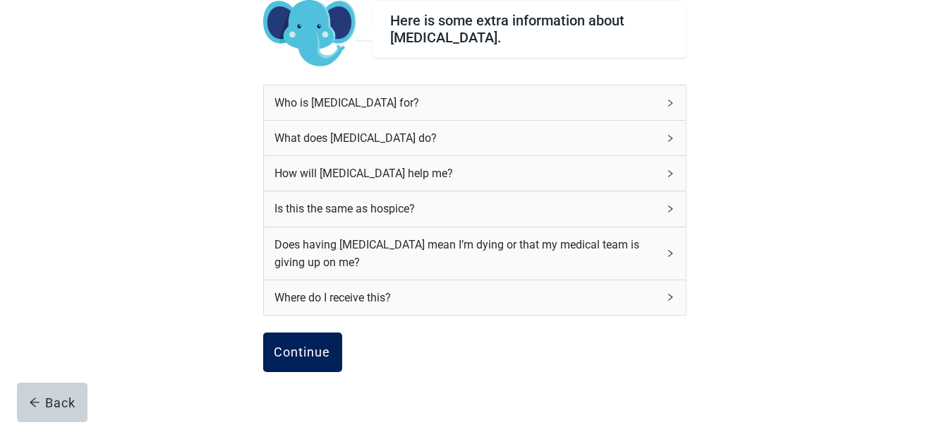
click at [312, 353] on div "Continue" at bounding box center [303, 352] width 56 height 14
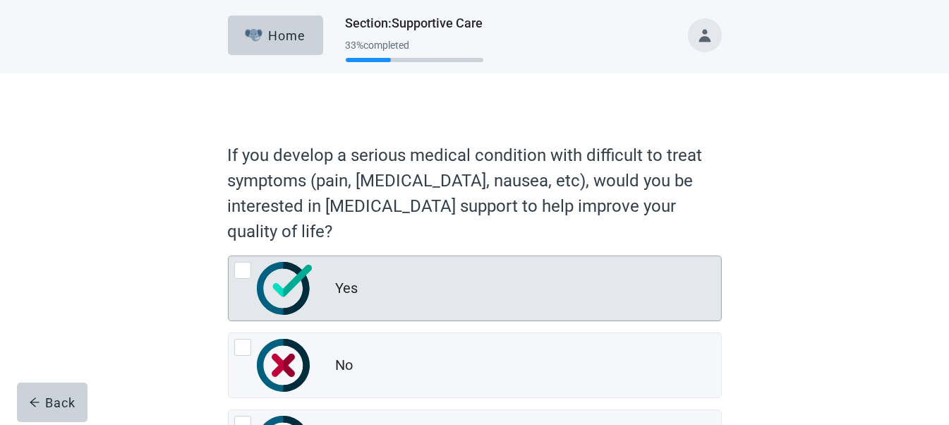
click at [240, 269] on div at bounding box center [242, 270] width 17 height 17
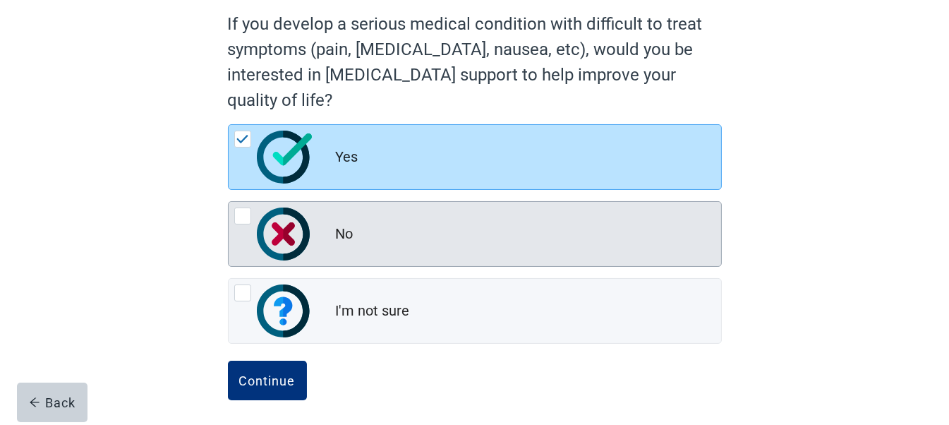
scroll to position [135, 0]
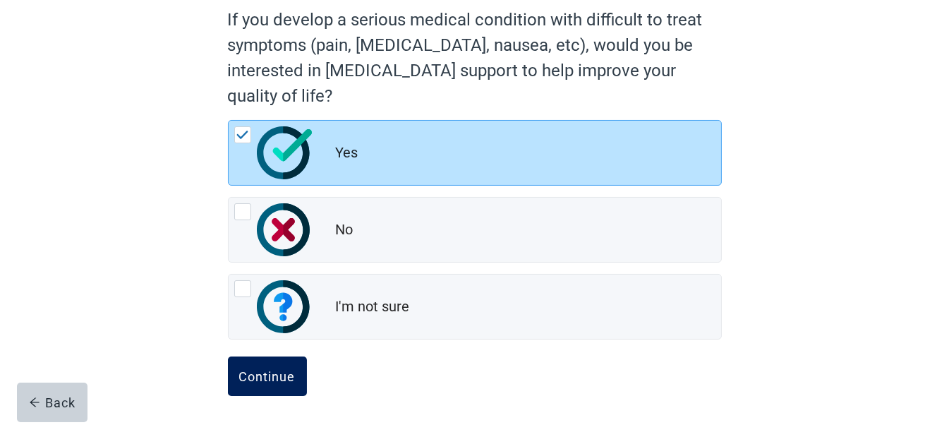
click at [267, 371] on div "Continue" at bounding box center [267, 376] width 56 height 14
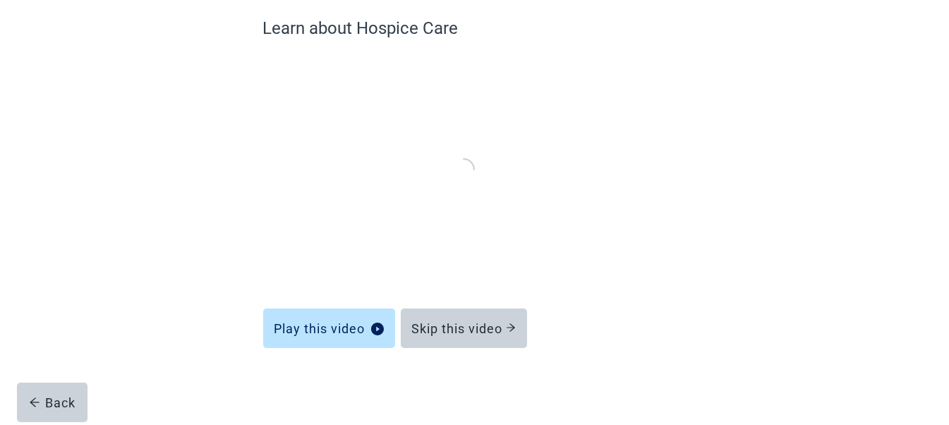
scroll to position [119, 0]
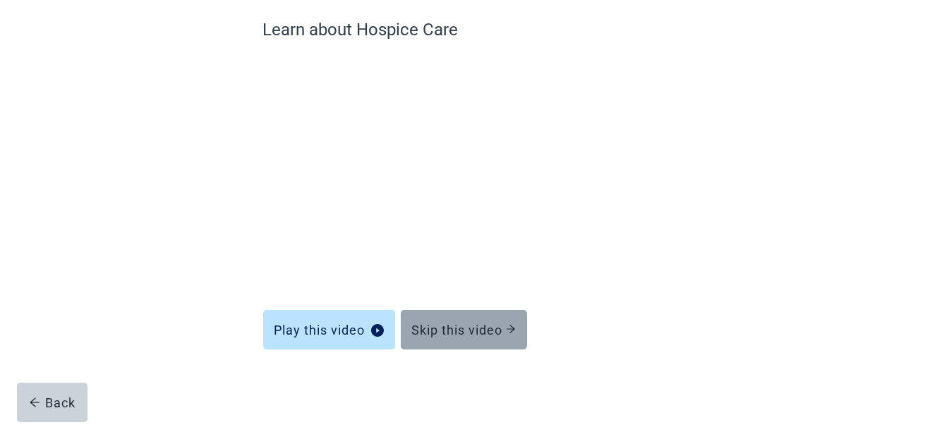
click at [459, 325] on div "Skip this video" at bounding box center [464, 329] width 104 height 14
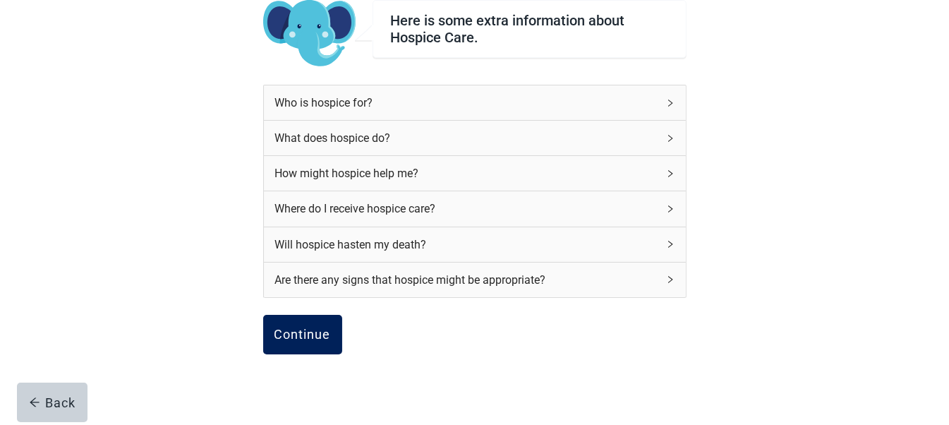
click at [297, 330] on div "Continue" at bounding box center [303, 334] width 56 height 14
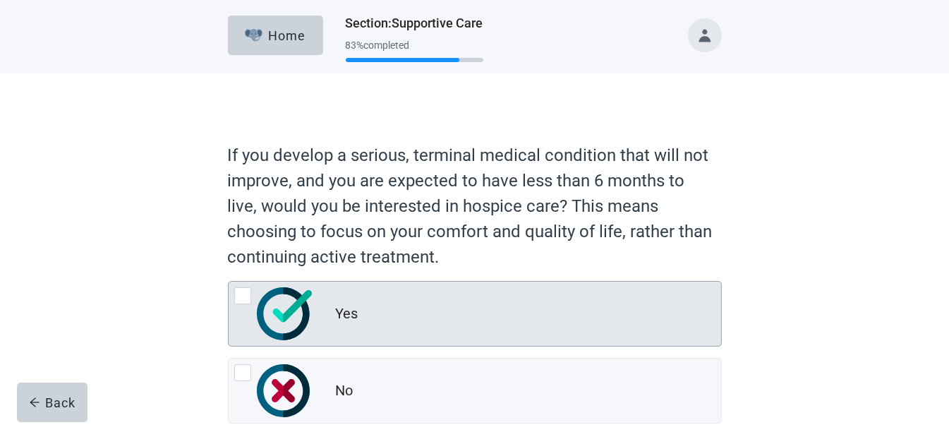
click at [245, 296] on div at bounding box center [242, 295] width 17 height 17
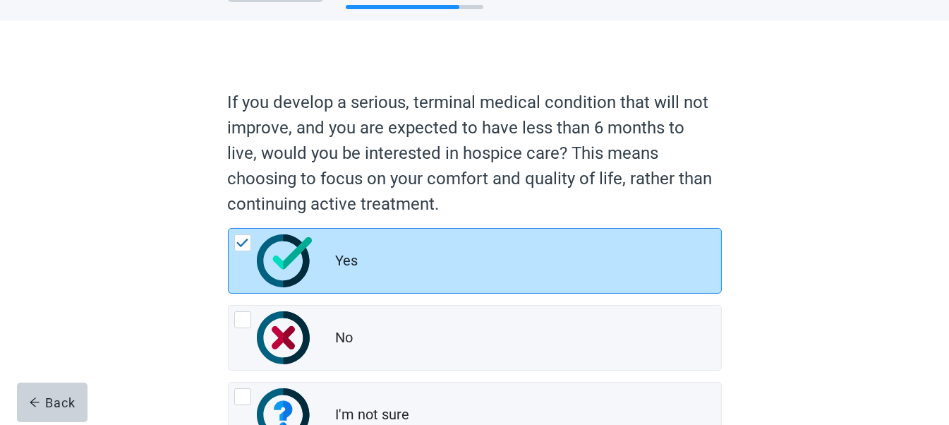
scroll to position [161, 0]
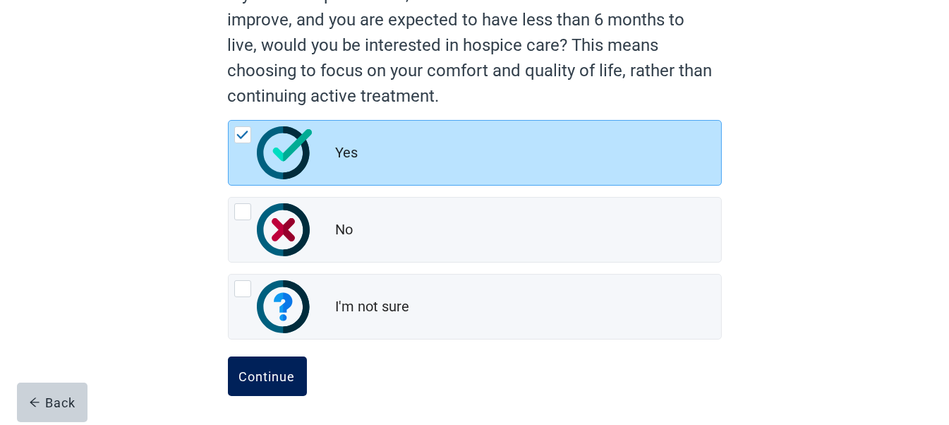
click at [268, 375] on div "Continue" at bounding box center [267, 376] width 56 height 14
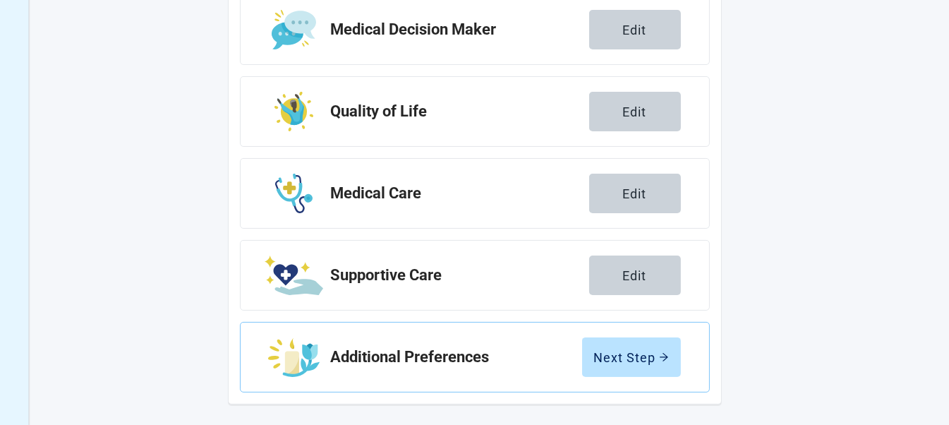
scroll to position [324, 0]
click at [638, 361] on div "Next Step" at bounding box center [631, 356] width 75 height 14
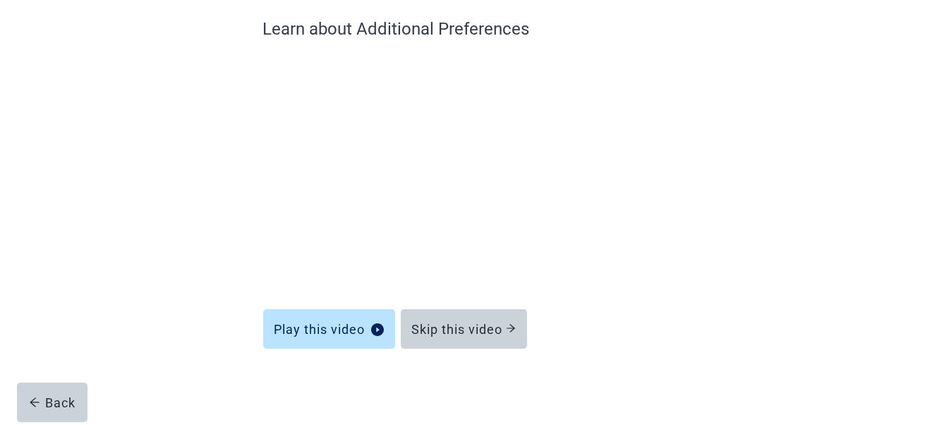
scroll to position [119, 0]
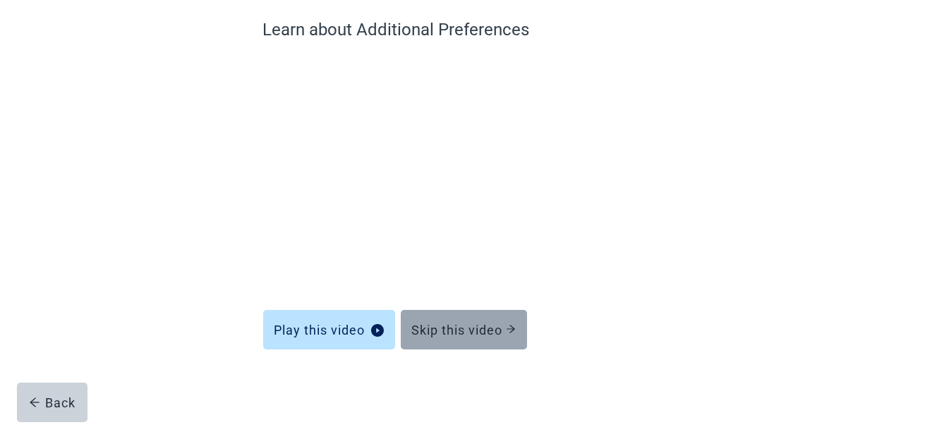
click at [452, 327] on div "Skip this video" at bounding box center [464, 329] width 104 height 14
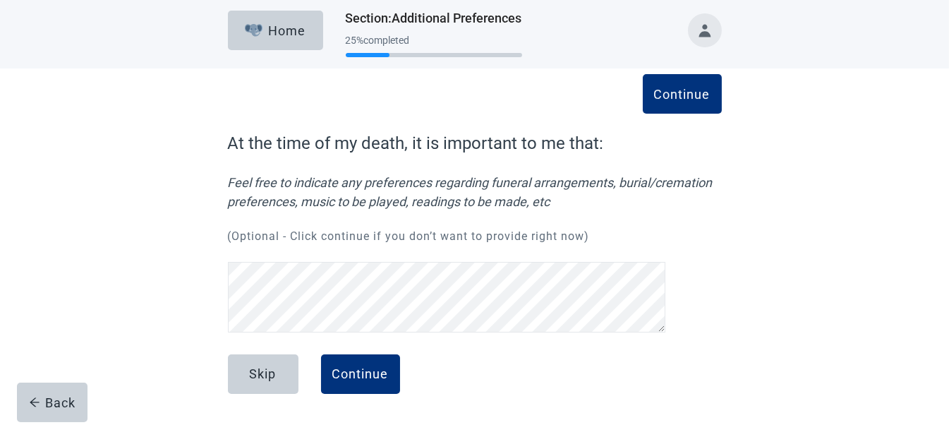
scroll to position [4, 0]
click at [358, 368] on div "Continue" at bounding box center [360, 375] width 56 height 14
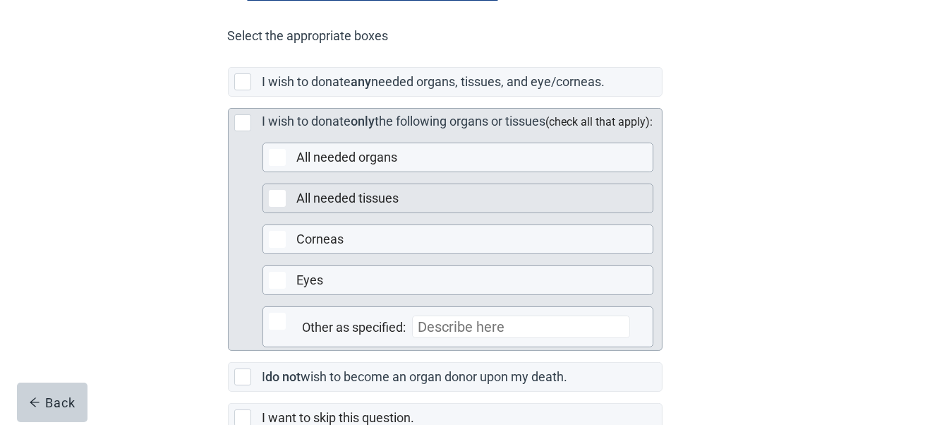
scroll to position [441, 0]
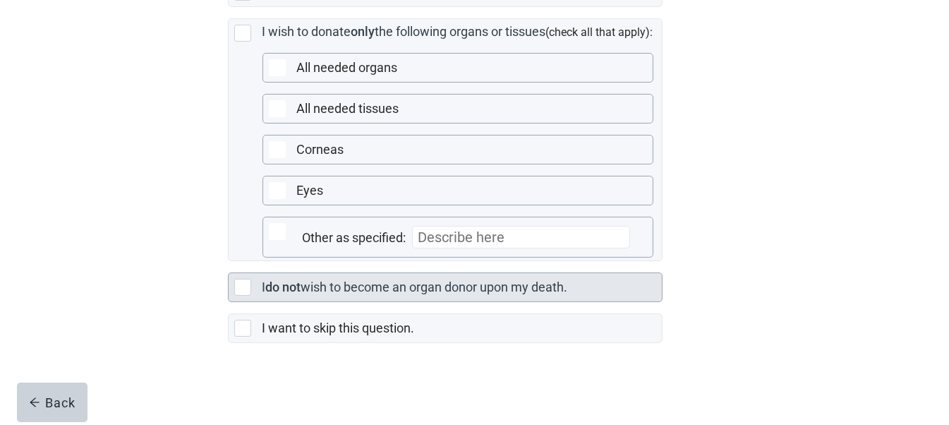
click at [241, 286] on div at bounding box center [242, 287] width 17 height 17
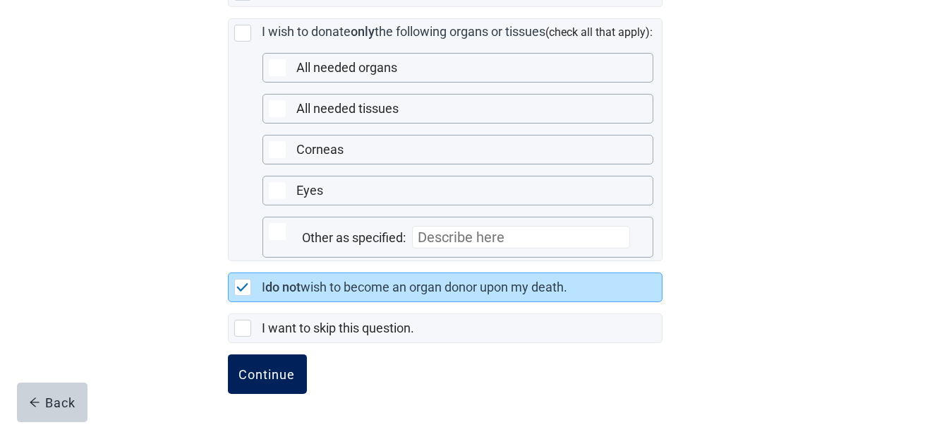
click at [262, 374] on div "Continue" at bounding box center [267, 374] width 56 height 14
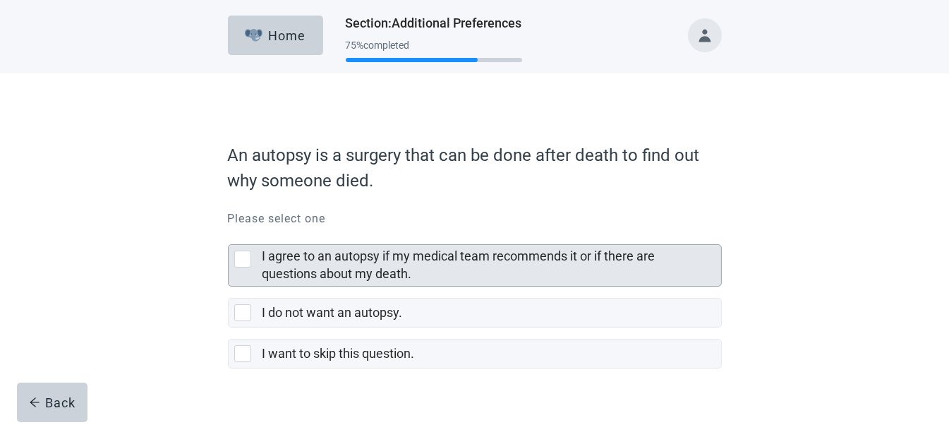
click at [240, 256] on div at bounding box center [242, 259] width 17 height 17
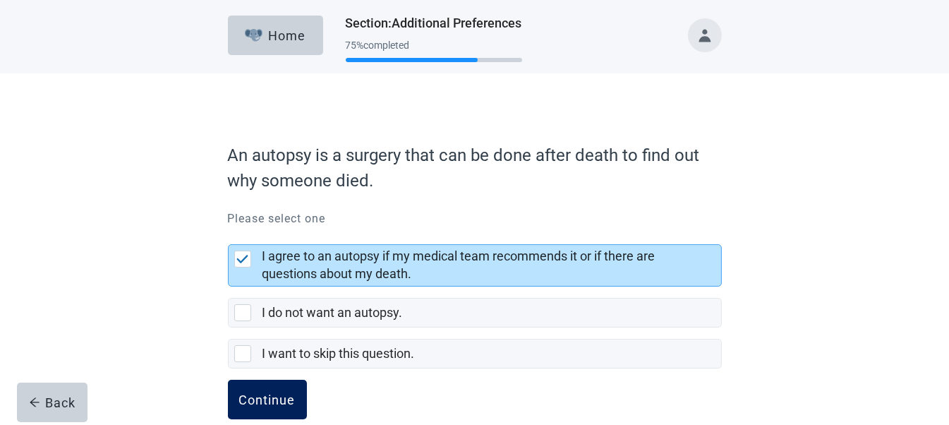
click at [271, 402] on div "Continue" at bounding box center [267, 399] width 56 height 14
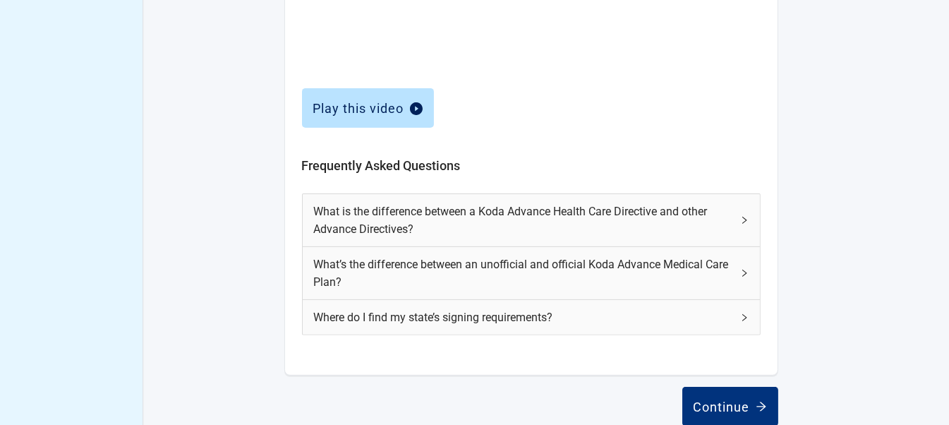
scroll to position [668, 0]
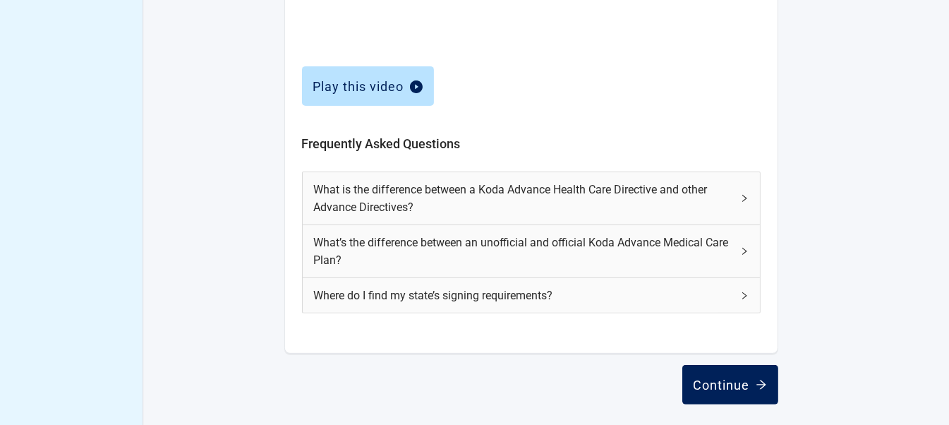
click at [722, 383] on div "Continue" at bounding box center [730, 385] width 73 height 14
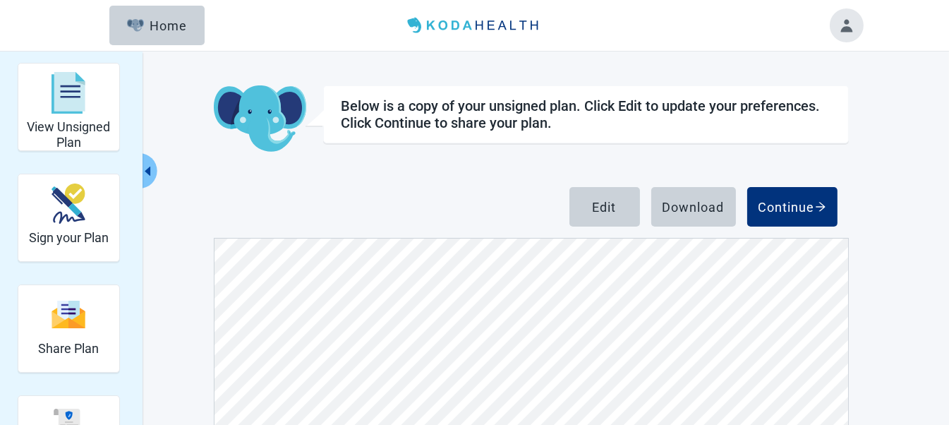
scroll to position [1694, 0]
click at [690, 210] on div "Download" at bounding box center [694, 207] width 62 height 14
